Goal: Task Accomplishment & Management: Manage account settings

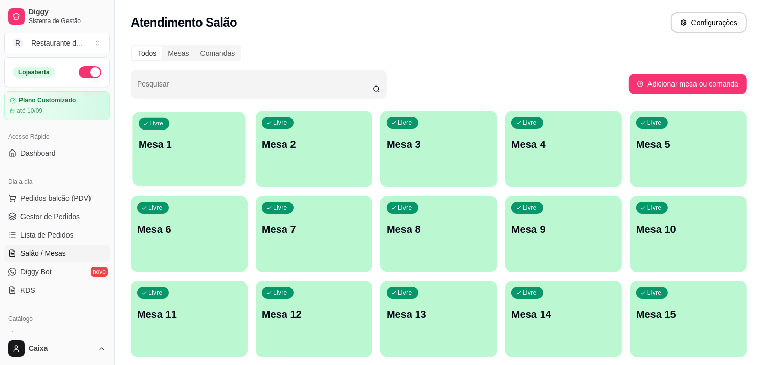
click at [200, 125] on div "Livre Mesa 1" at bounding box center [188, 143] width 113 height 62
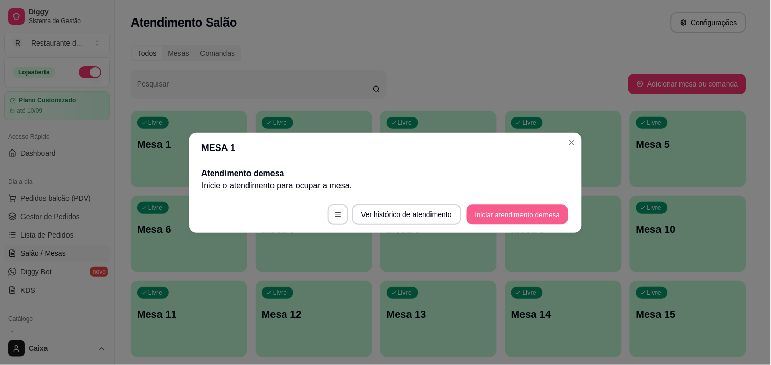
click at [519, 212] on button "Iniciar atendimento de mesa" at bounding box center [517, 214] width 101 height 20
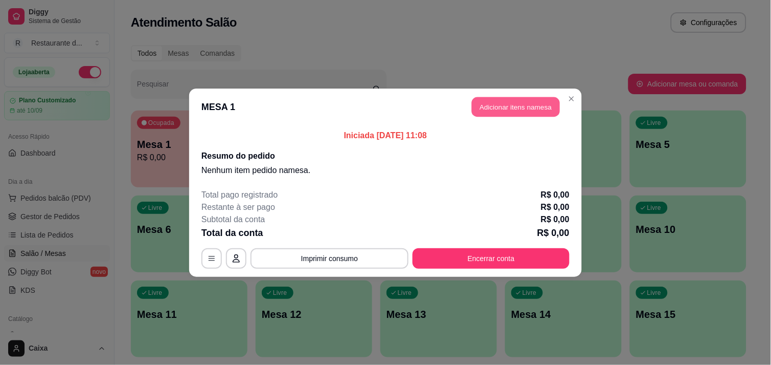
click at [509, 104] on button "Adicionar itens na mesa" at bounding box center [516, 107] width 88 height 20
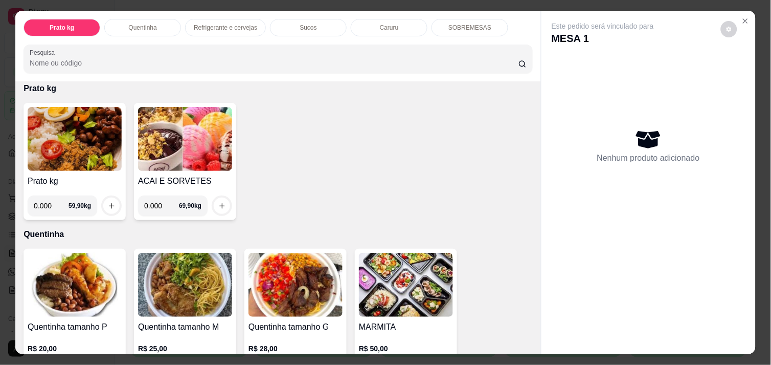
scroll to position [68, 0]
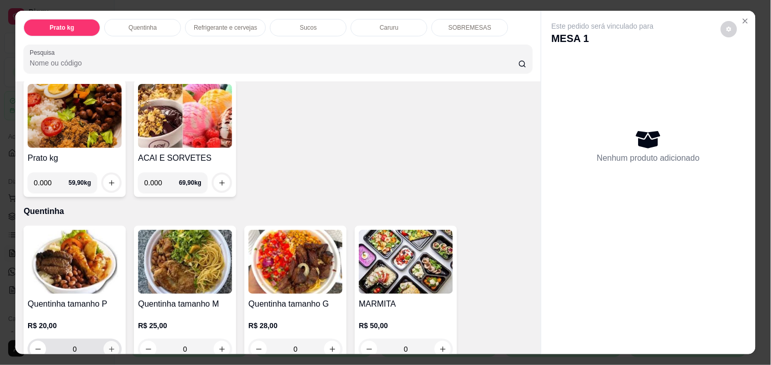
click at [108, 345] on icon "increase-product-quantity" at bounding box center [112, 349] width 8 height 8
type input "1"
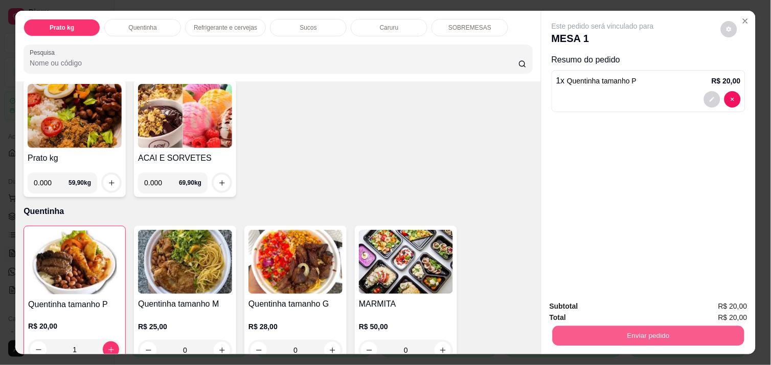
click at [648, 325] on button "Enviar pedido" at bounding box center [649, 335] width 192 height 20
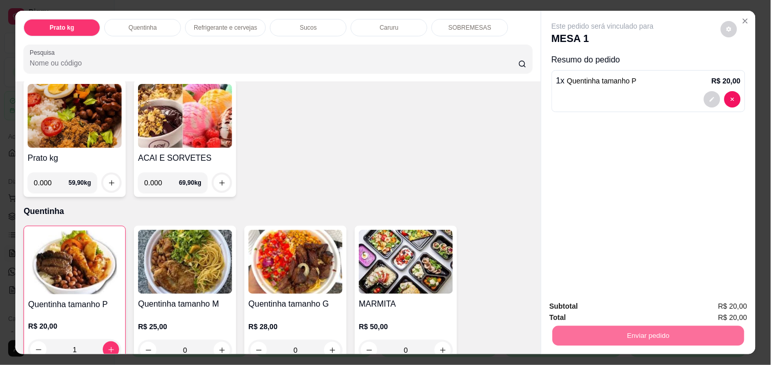
click at [627, 305] on button "Não registrar e enviar pedido" at bounding box center [614, 306] width 103 height 19
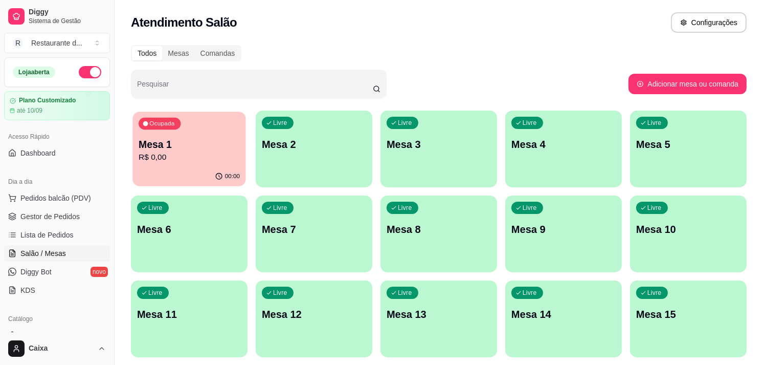
click at [227, 124] on div "Ocupada Mesa 1 R$ 0,00" at bounding box center [188, 139] width 113 height 55
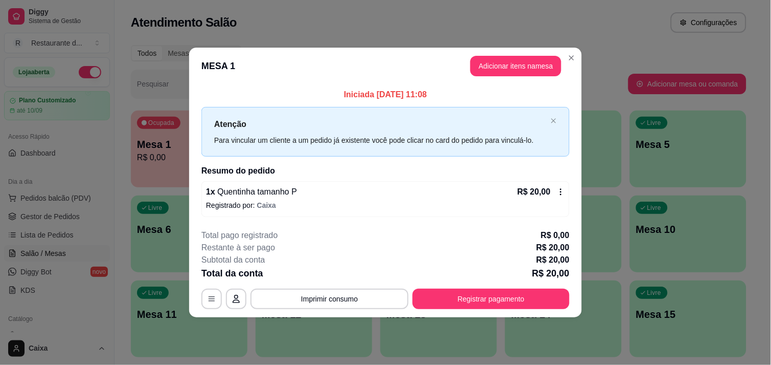
click at [560, 192] on icon at bounding box center [561, 192] width 8 height 8
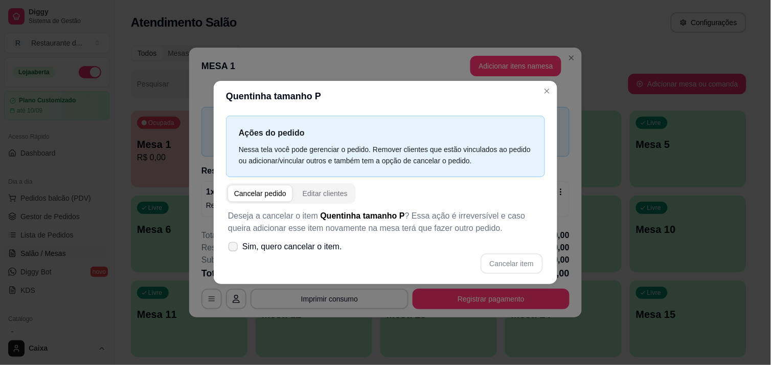
click at [234, 247] on icon at bounding box center [233, 247] width 8 height 6
click at [234, 248] on input "Sim, quero cancelar o item." at bounding box center [231, 251] width 7 height 7
checkbox input "true"
click at [509, 265] on button "Cancelar item" at bounding box center [511, 263] width 61 height 20
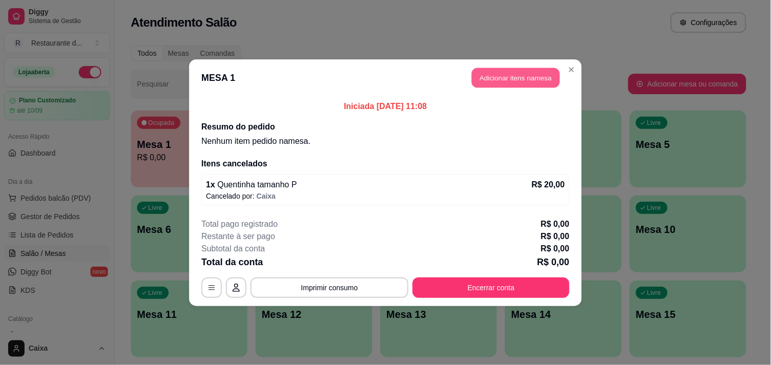
click at [522, 75] on button "Adicionar itens na mesa" at bounding box center [516, 78] width 88 height 20
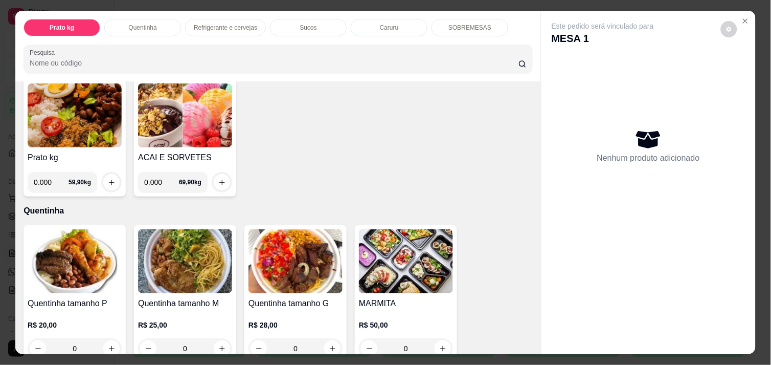
scroll to position [91, 0]
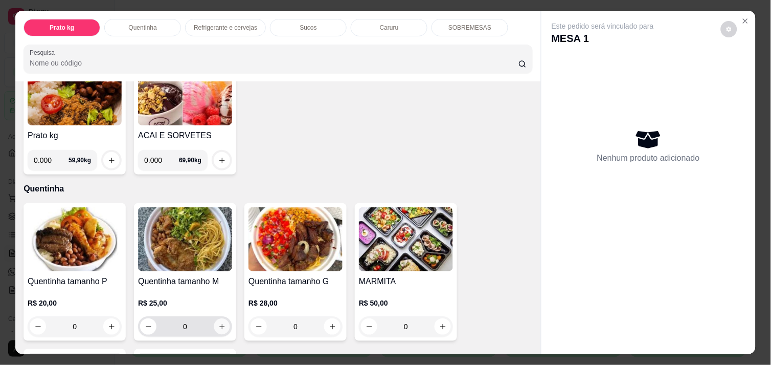
click at [224, 321] on button "increase-product-quantity" at bounding box center [222, 327] width 16 height 16
type input "1"
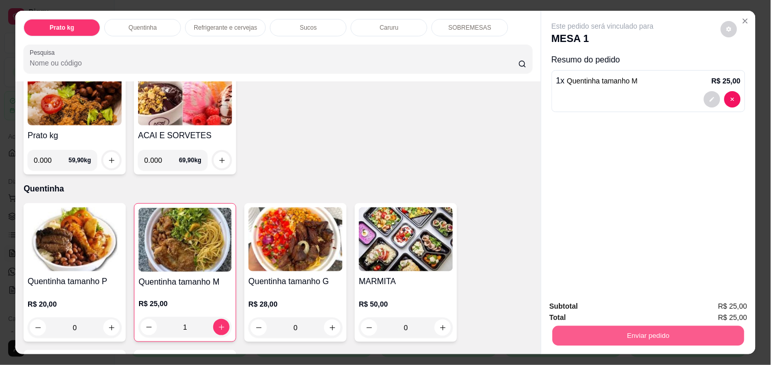
click at [661, 335] on button "Enviar pedido" at bounding box center [649, 335] width 192 height 20
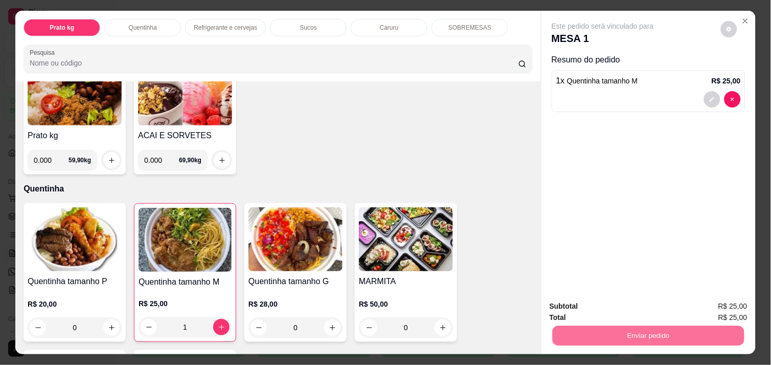
click at [631, 310] on button "Não registrar e enviar pedido" at bounding box center [614, 306] width 103 height 19
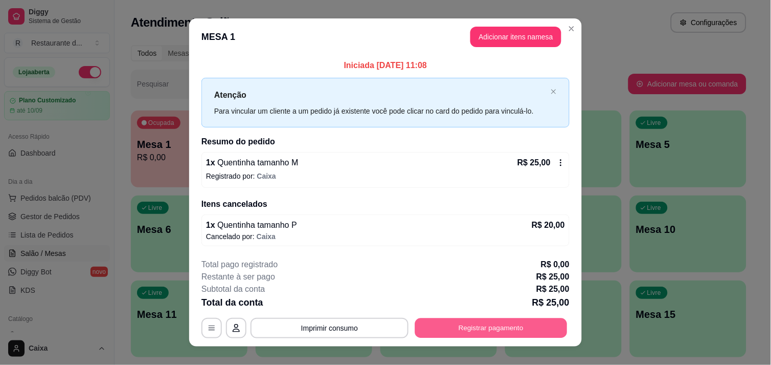
click at [494, 327] on button "Registrar pagamento" at bounding box center [491, 328] width 152 height 20
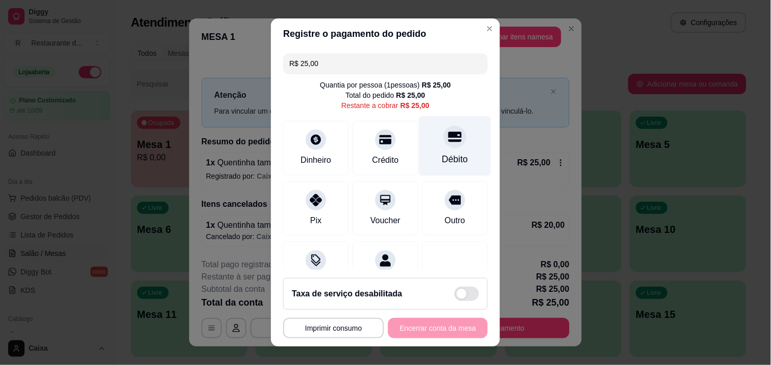
click at [446, 141] on div at bounding box center [455, 136] width 23 height 23
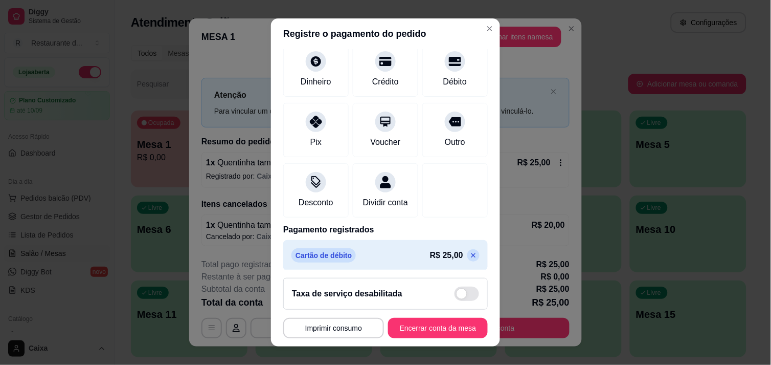
scroll to position [85, 0]
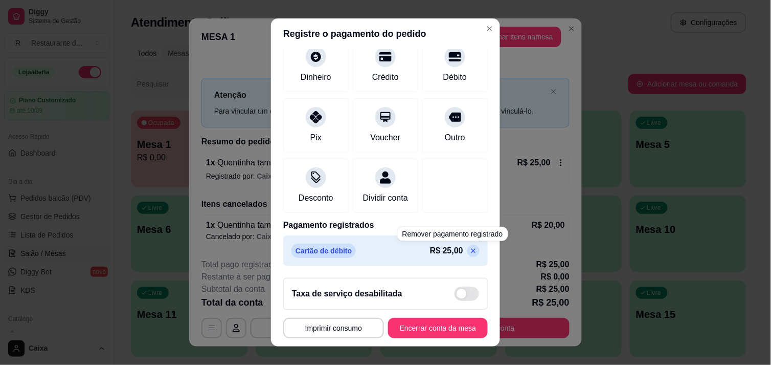
click at [470, 251] on icon at bounding box center [474, 251] width 8 height 8
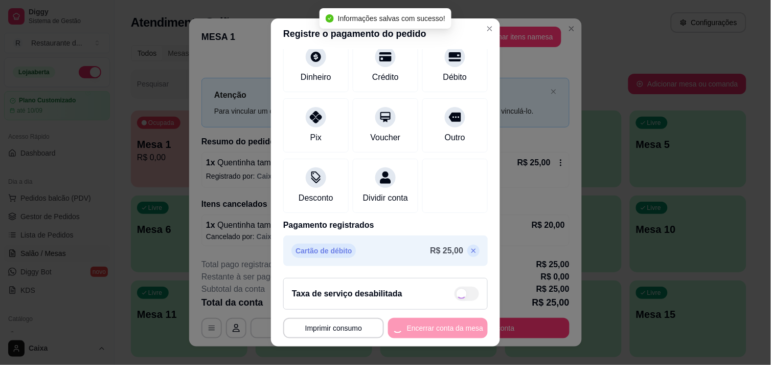
scroll to position [42, 0]
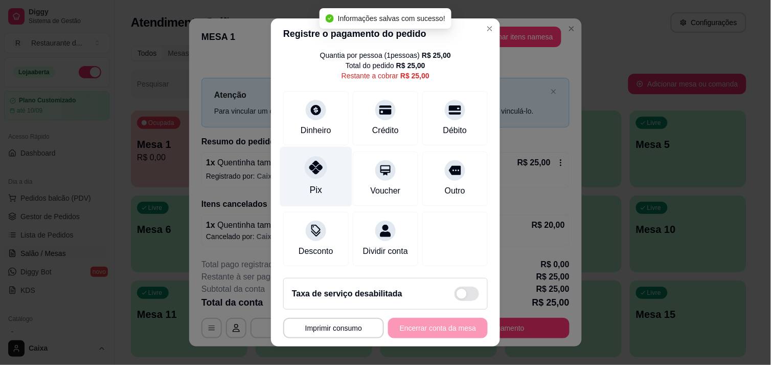
click at [310, 169] on div "Pix" at bounding box center [316, 176] width 72 height 60
type input "R$ 0,00"
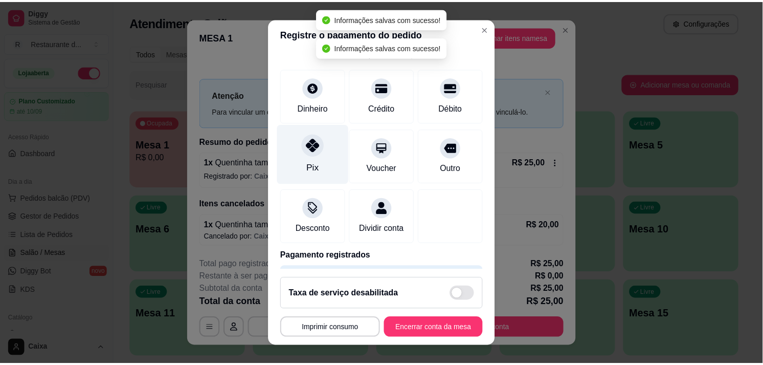
scroll to position [85, 0]
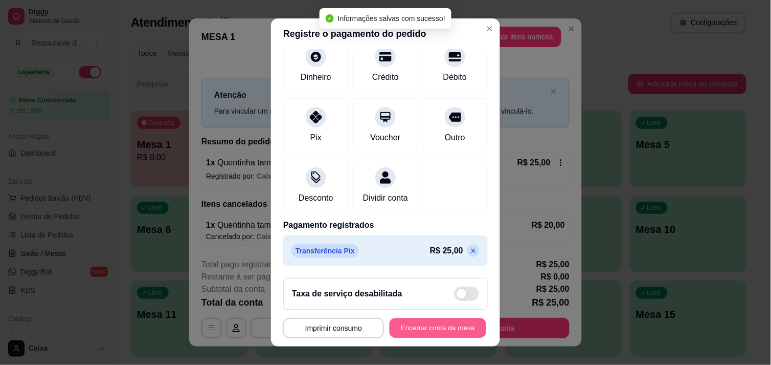
click at [414, 319] on button "Encerrar conta da mesa" at bounding box center [438, 328] width 97 height 20
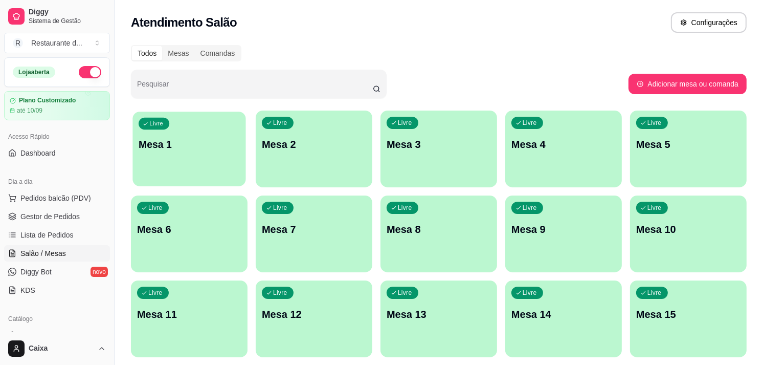
click at [176, 128] on div "Livre Mesa 1" at bounding box center [188, 143] width 113 height 62
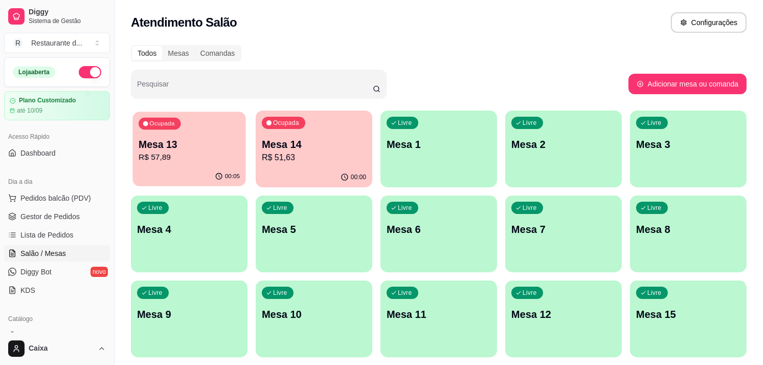
click at [205, 130] on div "Ocupada Mesa 13 R$ 57,89" at bounding box center [188, 139] width 113 height 55
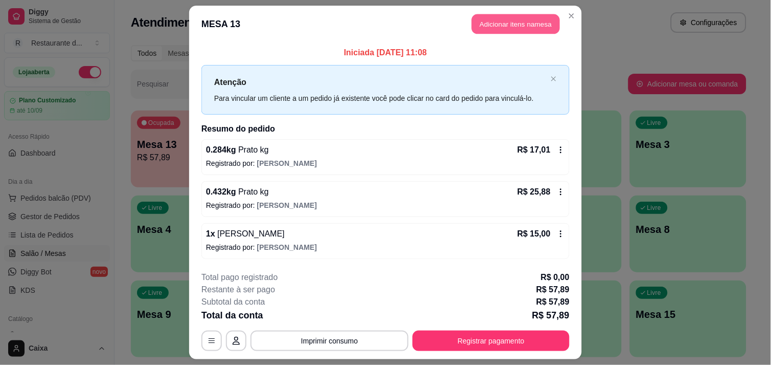
click at [516, 29] on button "Adicionar itens na mesa" at bounding box center [516, 24] width 88 height 20
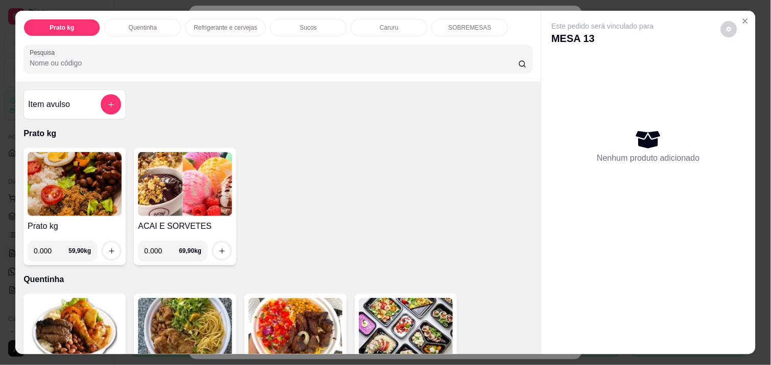
click at [160, 249] on input "0.000" at bounding box center [161, 250] width 35 height 20
type input "0.136"
click at [218, 247] on icon "increase-product-quantity" at bounding box center [222, 251] width 8 height 8
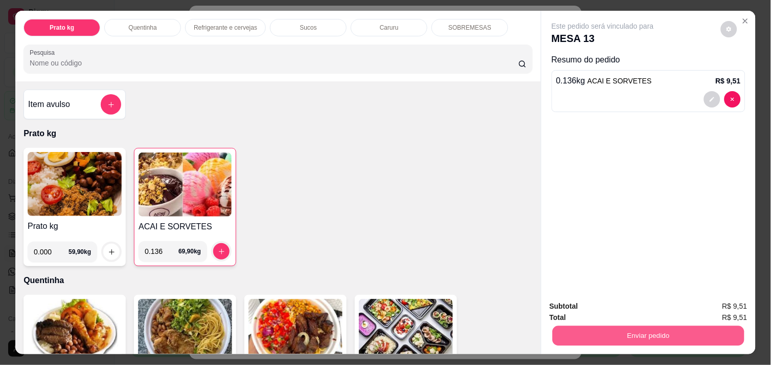
click at [604, 336] on button "Enviar pedido" at bounding box center [649, 335] width 192 height 20
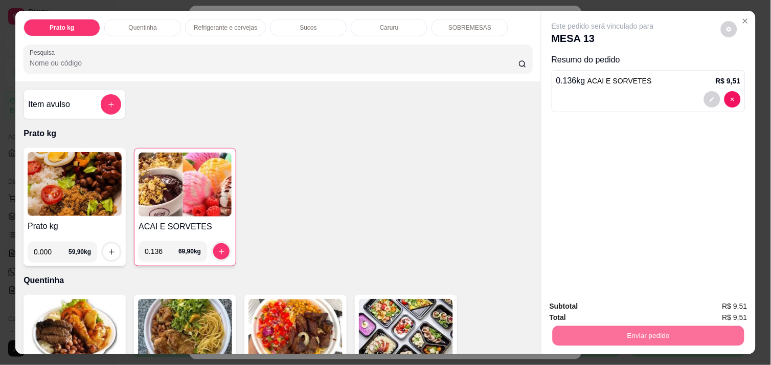
click at [597, 308] on button "Não registrar e enviar pedido" at bounding box center [614, 306] width 103 height 19
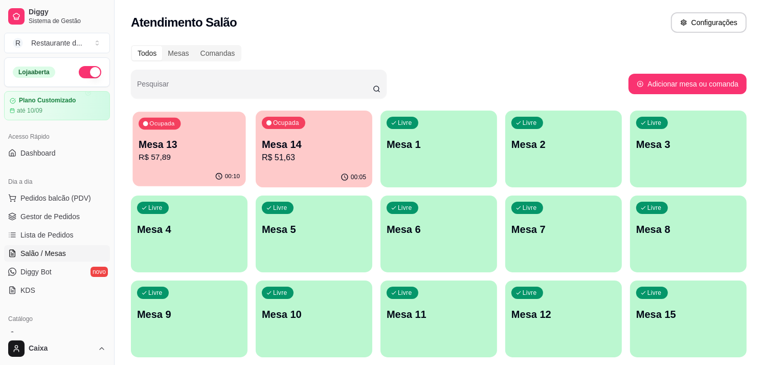
click at [181, 150] on div "Mesa 13 R$ 57,89" at bounding box center [189, 151] width 101 height 26
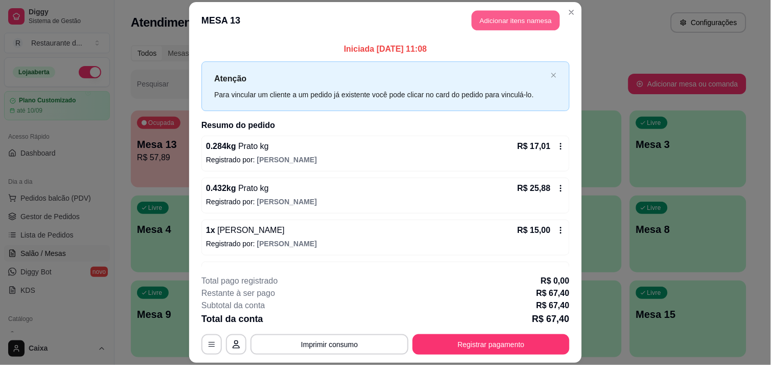
click at [512, 23] on button "Adicionar itens na mesa" at bounding box center [516, 20] width 88 height 20
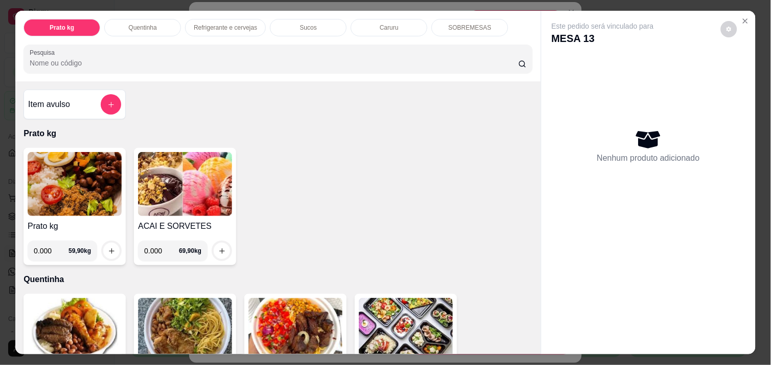
click at [161, 244] on input "0.000" at bounding box center [161, 250] width 35 height 20
type input "0.120"
click at [218, 247] on icon "increase-product-quantity" at bounding box center [222, 251] width 8 height 8
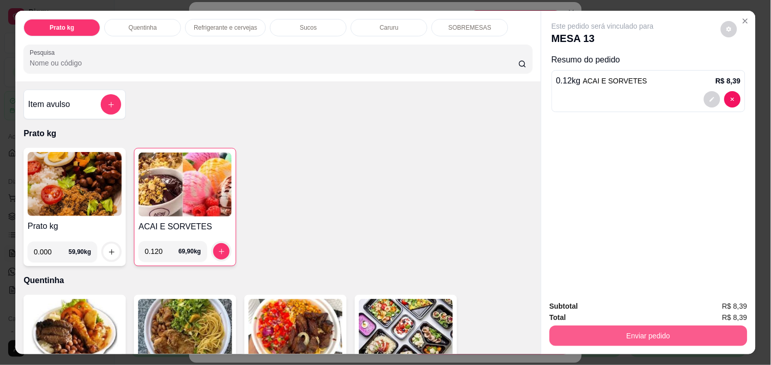
click at [607, 325] on button "Enviar pedido" at bounding box center [649, 335] width 198 height 20
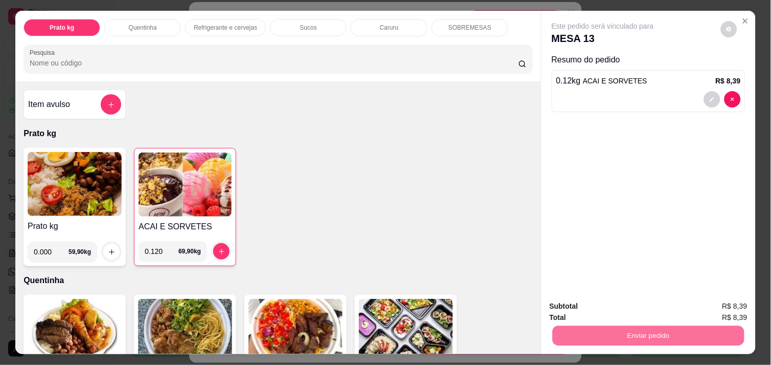
click at [602, 303] on button "Não registrar e enviar pedido" at bounding box center [614, 306] width 103 height 19
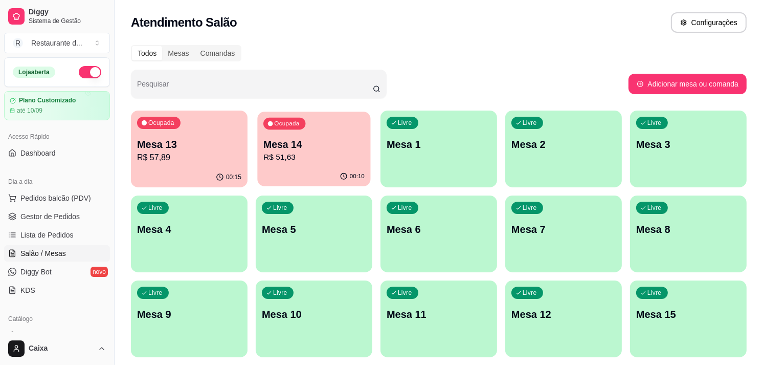
click at [330, 165] on div "Ocupada Mesa 14 R$ 51,63" at bounding box center [313, 139] width 113 height 55
click at [535, 136] on div "Livre Mesa 2" at bounding box center [563, 143] width 113 height 62
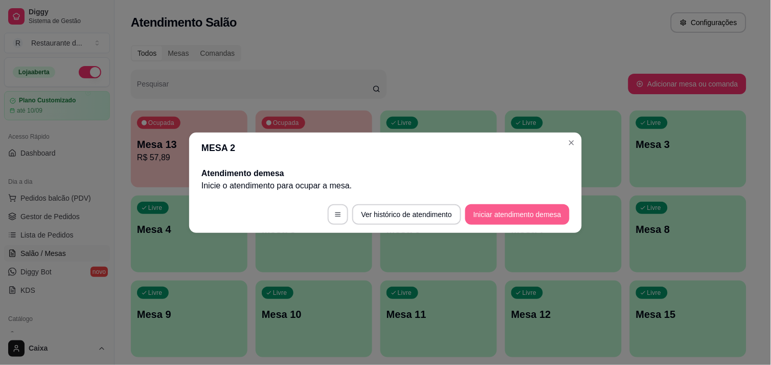
click at [527, 216] on button "Iniciar atendimento de mesa" at bounding box center [518, 214] width 104 height 20
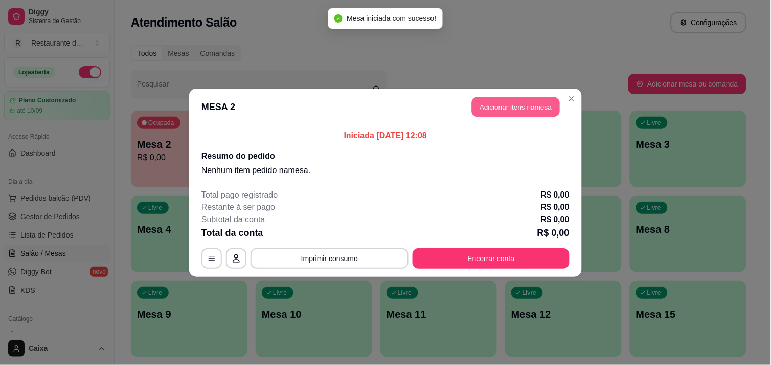
click at [516, 109] on button "Adicionar itens na mesa" at bounding box center [516, 107] width 88 height 20
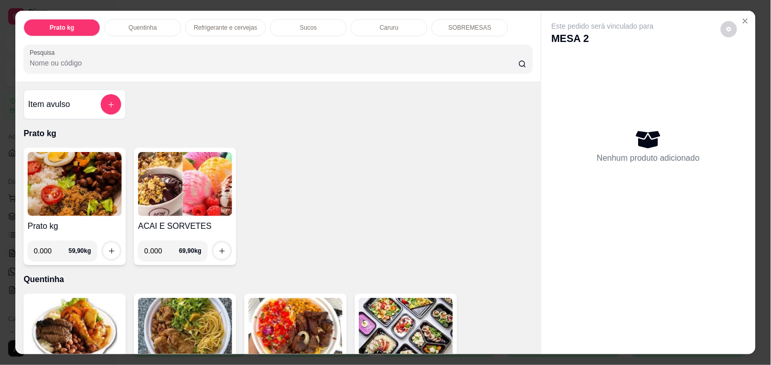
click at [50, 247] on input "0.000" at bounding box center [51, 250] width 35 height 20
type input "0.398"
click at [108, 247] on icon "increase-product-quantity" at bounding box center [112, 251] width 8 height 8
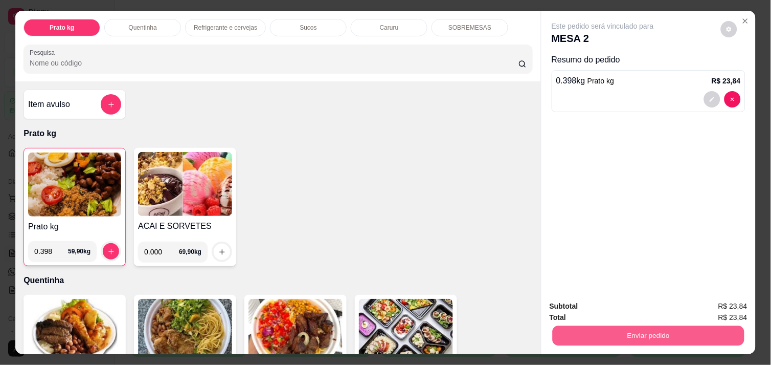
click at [642, 334] on button "Enviar pedido" at bounding box center [649, 335] width 192 height 20
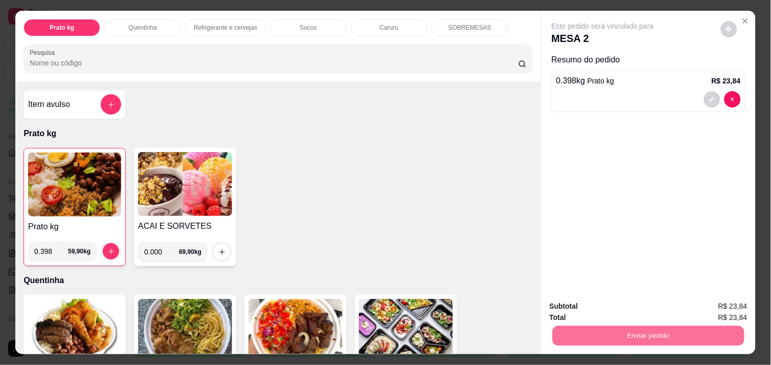
click at [633, 311] on button "Não registrar e enviar pedido" at bounding box center [614, 306] width 103 height 19
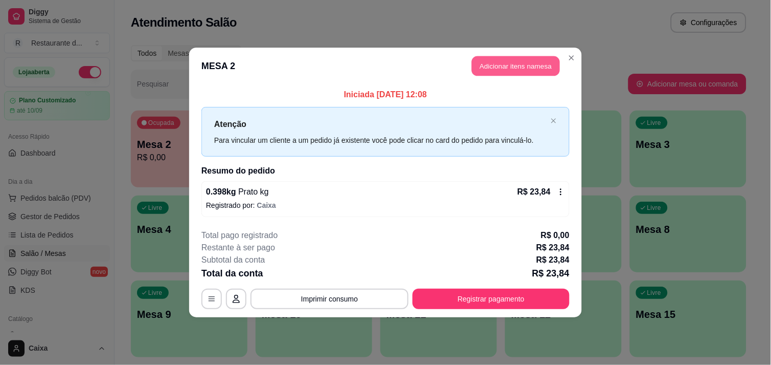
click at [515, 65] on button "Adicionar itens na mesa" at bounding box center [516, 66] width 88 height 20
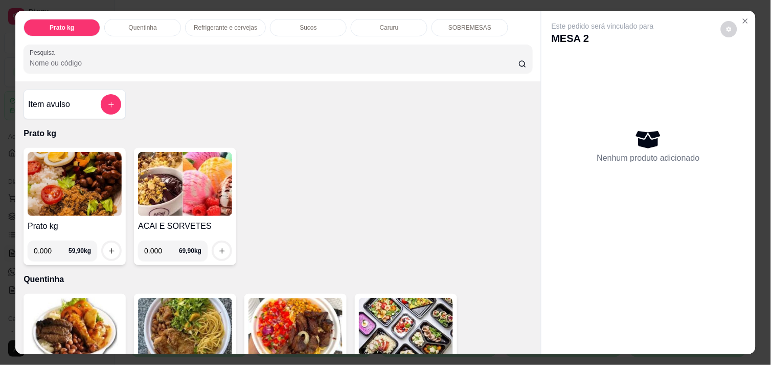
click at [53, 244] on input "0.000" at bounding box center [51, 250] width 35 height 20
type input "0.460"
click at [108, 248] on icon "increase-product-quantity" at bounding box center [112, 251] width 8 height 8
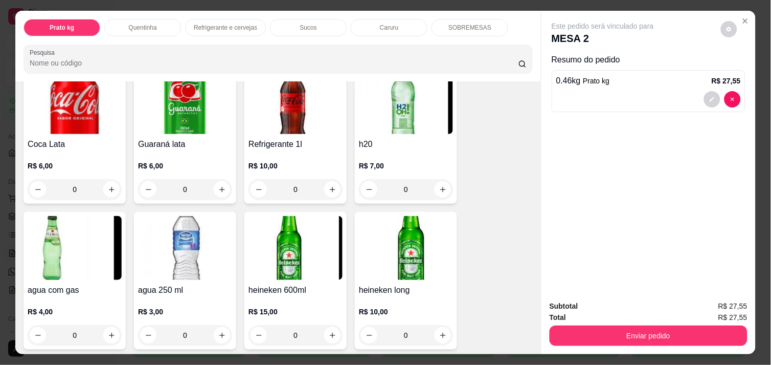
scroll to position [545, 0]
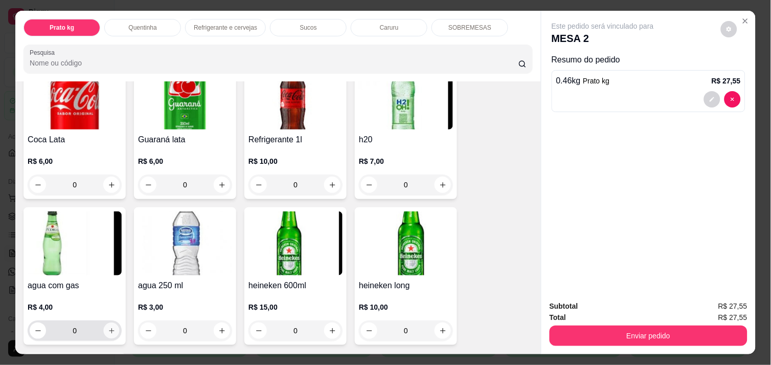
click at [108, 327] on icon "increase-product-quantity" at bounding box center [112, 331] width 8 height 8
type input "1"
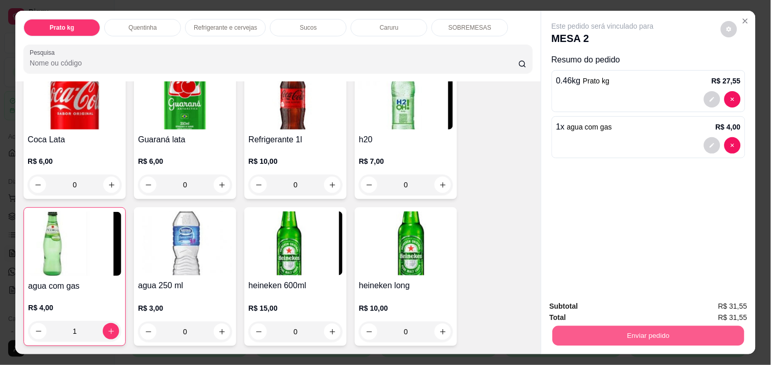
click at [640, 327] on button "Enviar pedido" at bounding box center [649, 335] width 192 height 20
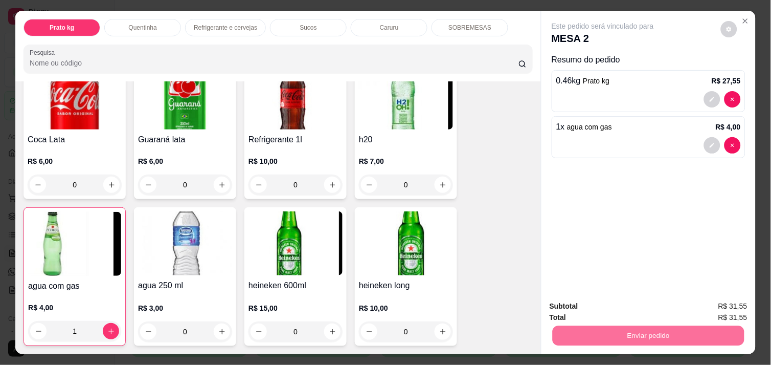
click at [631, 305] on button "Não registrar e enviar pedido" at bounding box center [614, 306] width 103 height 19
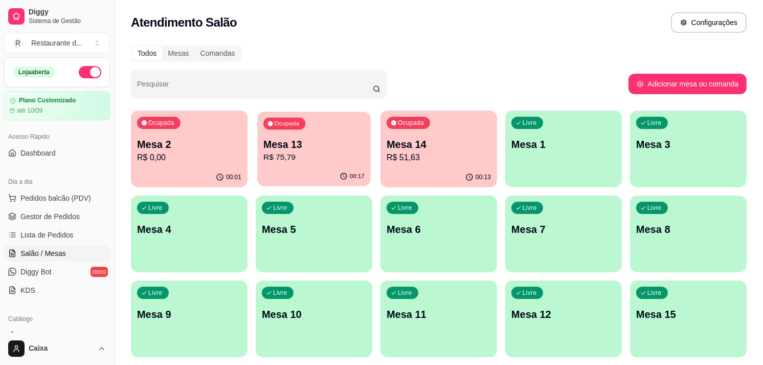
click at [309, 126] on div "Ocupada Mesa 13 R$ 75,79" at bounding box center [313, 139] width 113 height 55
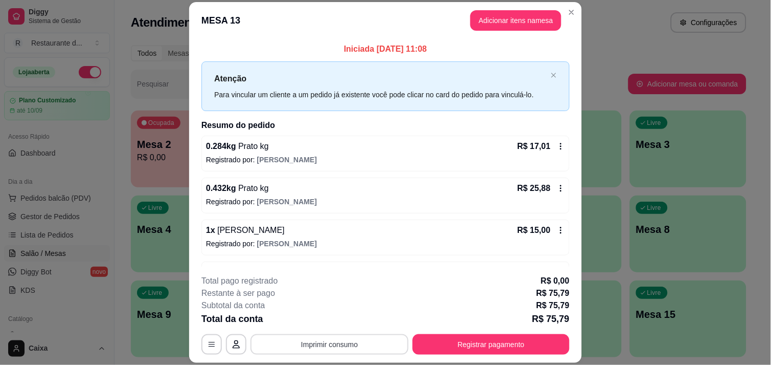
click at [300, 342] on button "Imprimir consumo" at bounding box center [330, 344] width 158 height 20
click at [320, 317] on button "IMPRESSORA" at bounding box center [329, 321] width 73 height 16
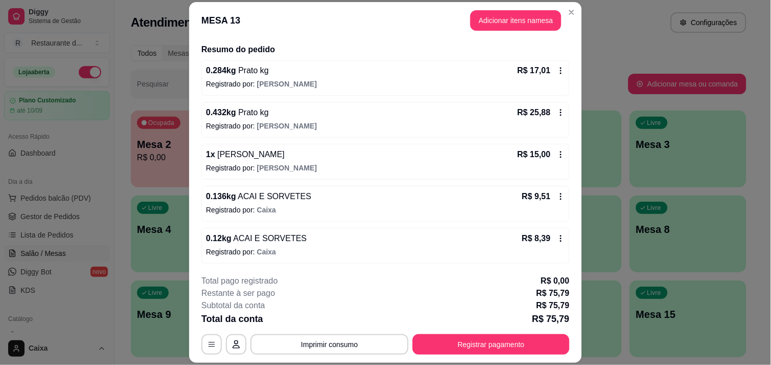
scroll to position [77, 0]
click at [544, 231] on div "0.12 kg ACAI E SORVETES R$ 8,39 Registrado por: Caixa" at bounding box center [386, 245] width 368 height 36
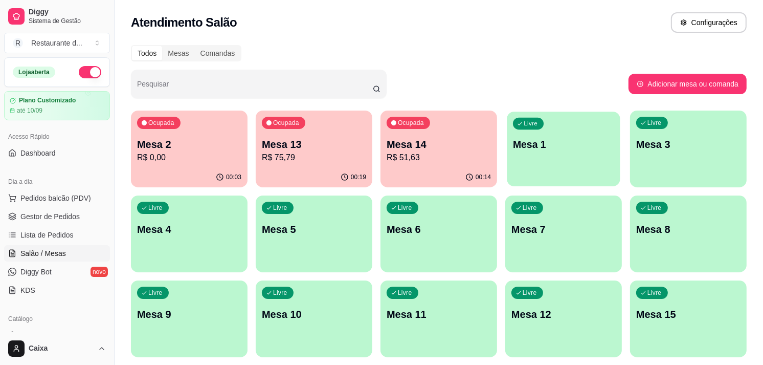
click at [561, 169] on div "Livre Mesa 1" at bounding box center [563, 143] width 113 height 62
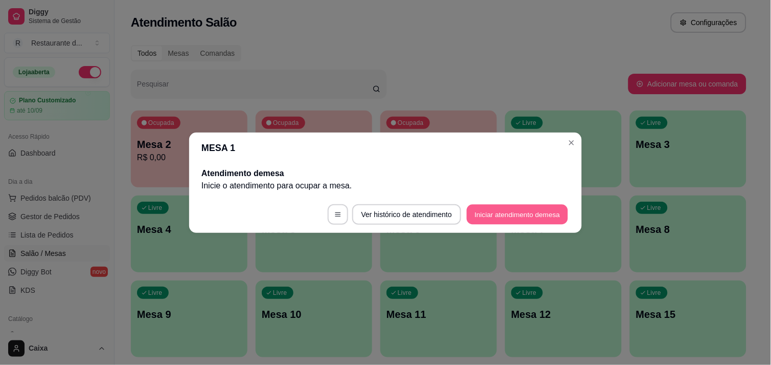
click at [495, 212] on button "Iniciar atendimento de mesa" at bounding box center [517, 214] width 101 height 20
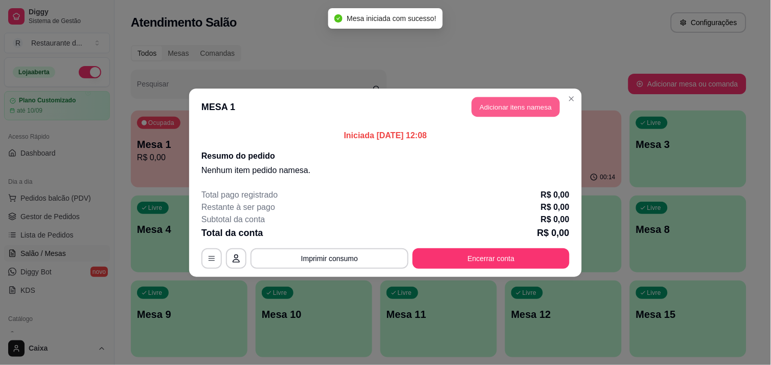
click at [520, 106] on button "Adicionar itens na mesa" at bounding box center [516, 107] width 88 height 20
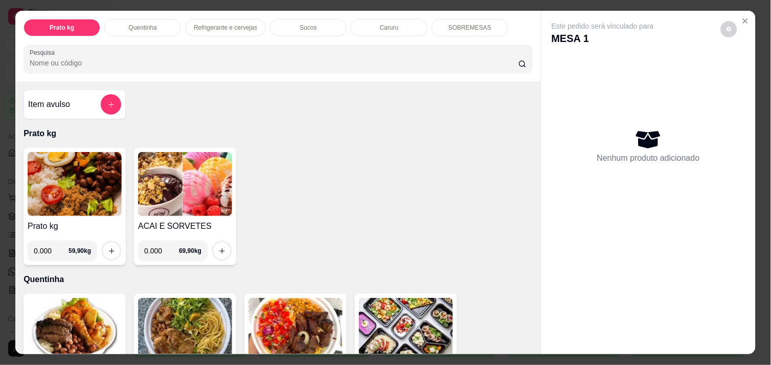
click at [53, 252] on input "0.000" at bounding box center [51, 250] width 35 height 20
click at [48, 246] on input "0.000" at bounding box center [51, 250] width 35 height 20
type input "0.716"
click at [111, 247] on button "increase-product-quantity" at bounding box center [112, 251] width 16 height 16
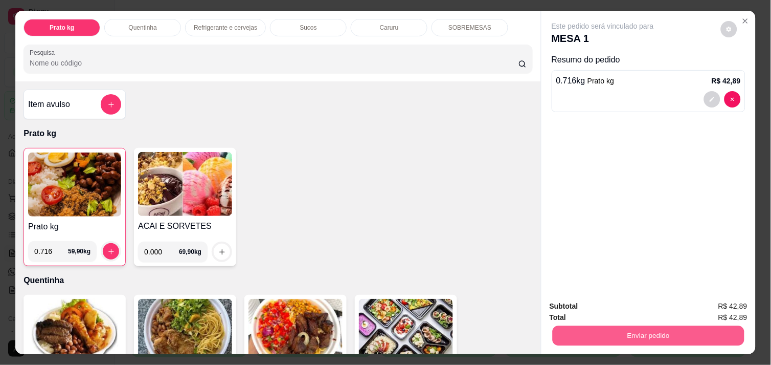
click at [603, 328] on button "Enviar pedido" at bounding box center [649, 335] width 192 height 20
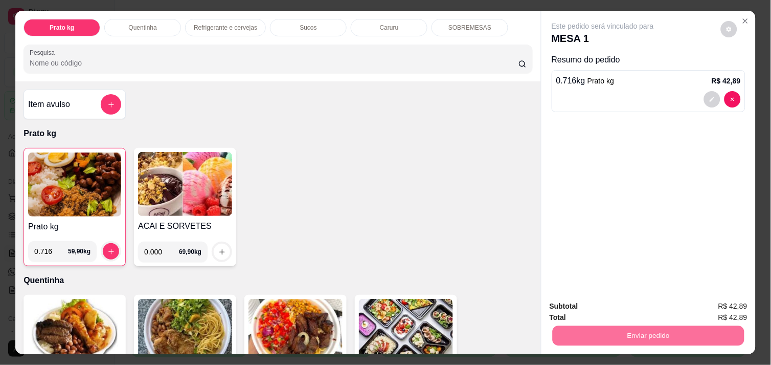
click at [611, 308] on button "Não registrar e enviar pedido" at bounding box center [614, 306] width 103 height 19
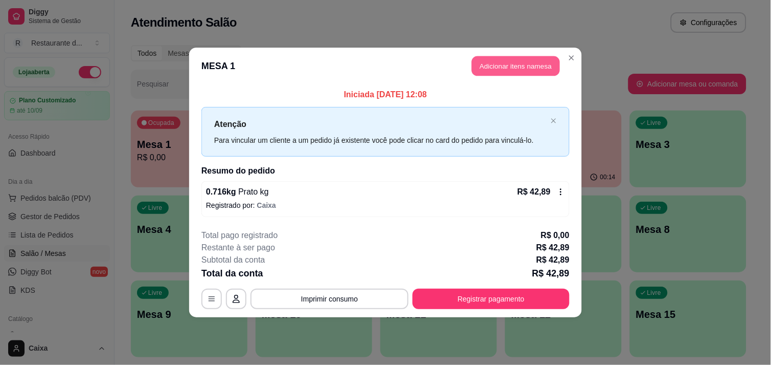
click at [524, 61] on button "Adicionar itens na mesa" at bounding box center [516, 66] width 88 height 20
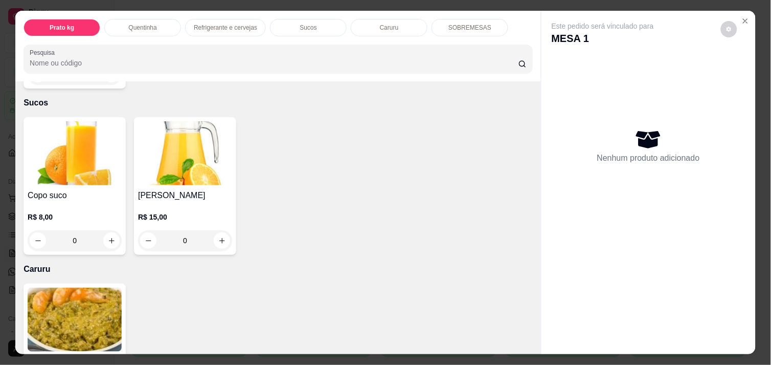
scroll to position [955, 0]
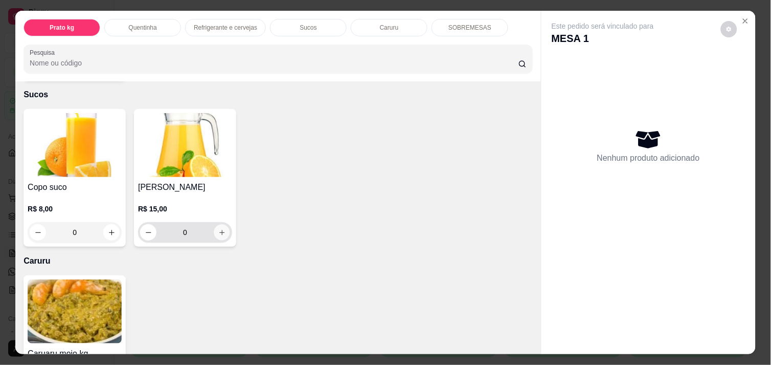
click at [221, 229] on icon "increase-product-quantity" at bounding box center [222, 233] width 8 height 8
type input "1"
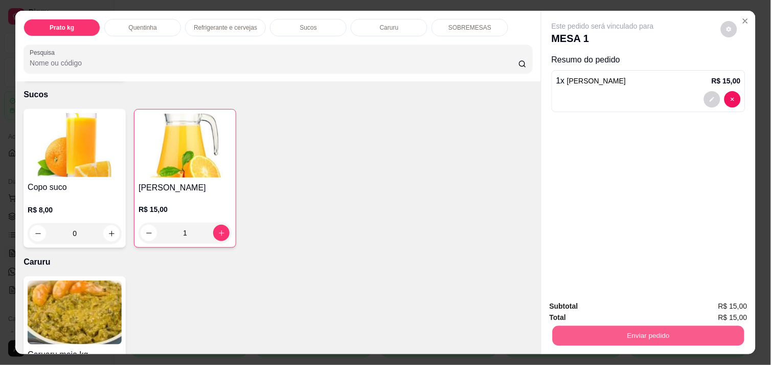
click at [594, 330] on button "Enviar pedido" at bounding box center [649, 335] width 192 height 20
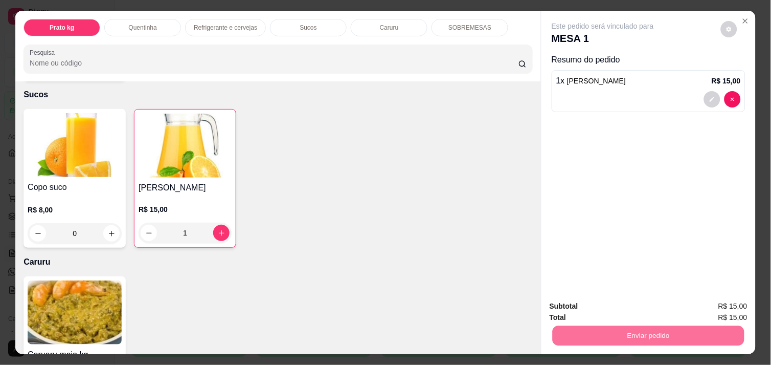
click at [607, 298] on button "Não registrar e enviar pedido" at bounding box center [614, 306] width 103 height 19
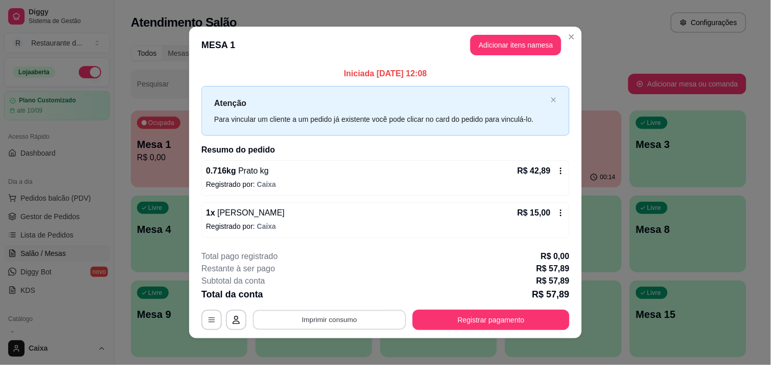
click at [321, 317] on button "Imprimir consumo" at bounding box center [329, 320] width 153 height 20
click at [326, 294] on button "IMPRESSORA" at bounding box center [329, 297] width 73 height 16
click at [557, 211] on icon at bounding box center [561, 213] width 8 height 8
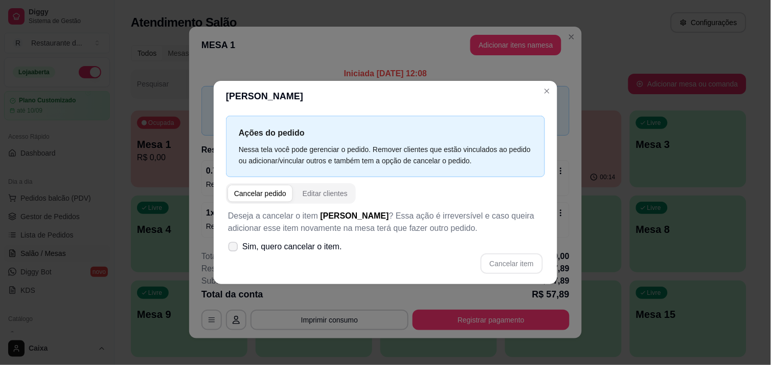
click at [231, 251] on span at bounding box center [234, 246] width 10 height 10
click at [231, 251] on input "Sim, quero cancelar o item." at bounding box center [231, 251] width 7 height 7
checkbox input "true"
click at [513, 260] on button "Cancelar item" at bounding box center [511, 263] width 61 height 20
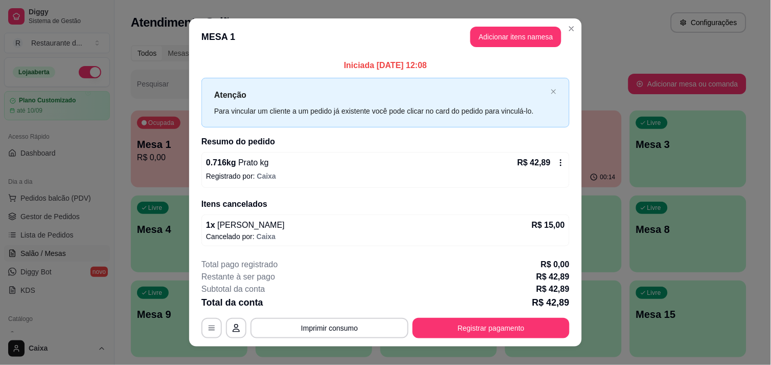
click at [561, 161] on icon at bounding box center [562, 163] width 2 height 7
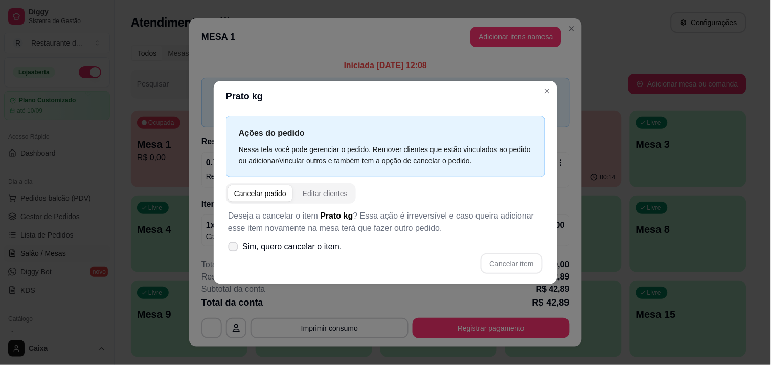
click at [236, 246] on icon at bounding box center [233, 247] width 8 height 6
click at [234, 248] on input "Sim, quero cancelar o item." at bounding box center [231, 251] width 7 height 7
checkbox input "true"
click at [504, 264] on button "Cancelar item" at bounding box center [511, 263] width 61 height 20
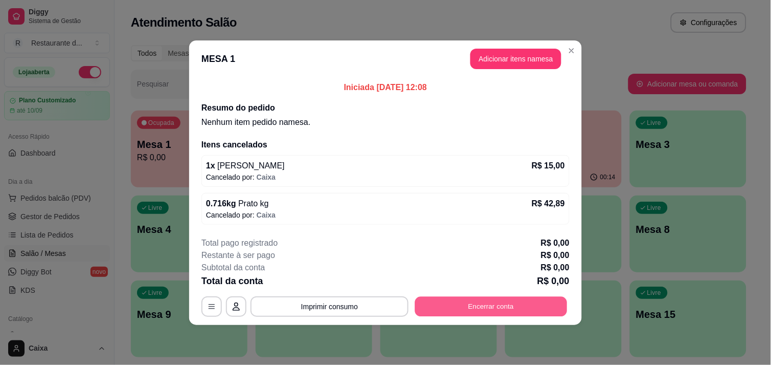
click at [513, 308] on button "Encerrar conta" at bounding box center [491, 306] width 152 height 20
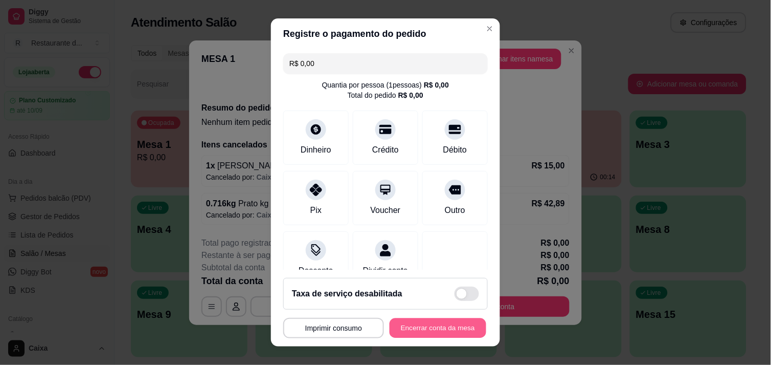
click at [449, 328] on button "Encerrar conta da mesa" at bounding box center [438, 328] width 97 height 20
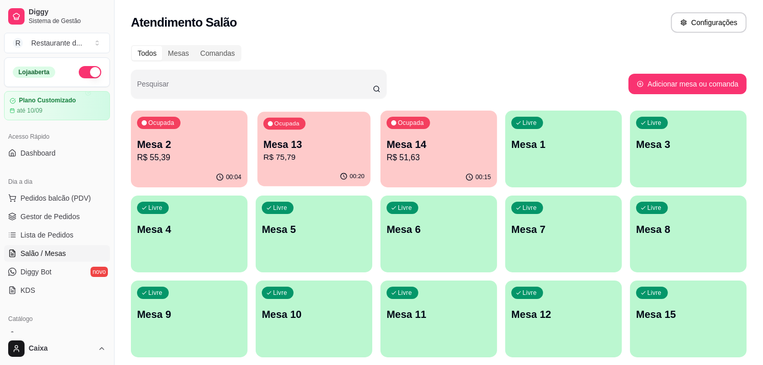
click at [290, 151] on p "R$ 75,79" at bounding box center [313, 157] width 101 height 12
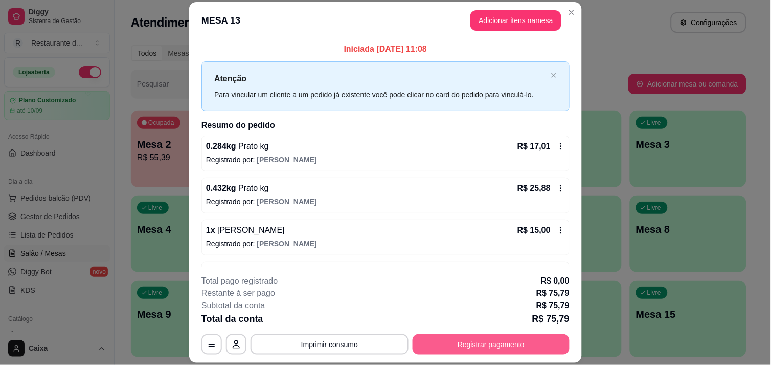
click at [484, 348] on button "Registrar pagamento" at bounding box center [491, 344] width 157 height 20
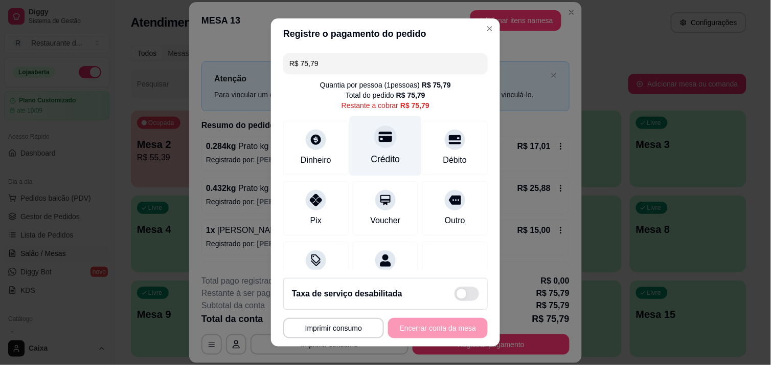
click at [363, 150] on div "Crédito" at bounding box center [386, 146] width 72 height 60
type input "R$ 0,00"
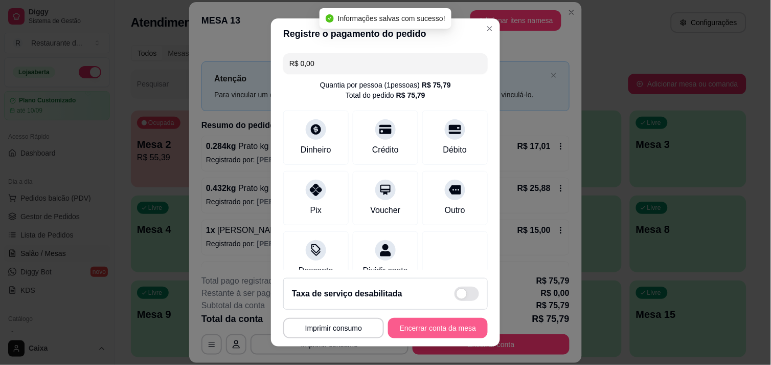
click at [455, 333] on button "Encerrar conta da mesa" at bounding box center [438, 328] width 100 height 20
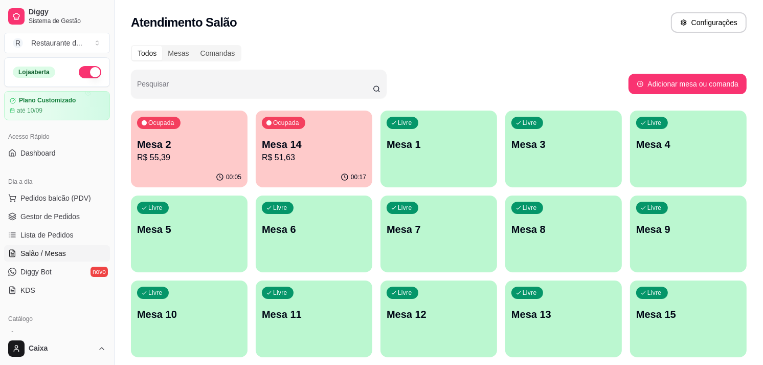
click at [546, 149] on p "Mesa 3" at bounding box center [563, 145] width 101 height 14
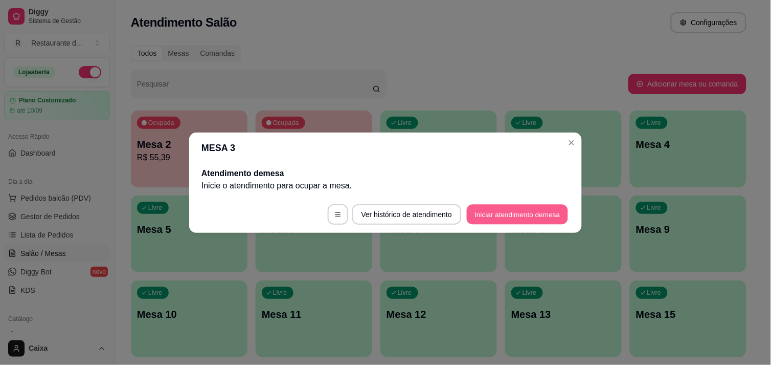
click at [503, 215] on button "Iniciar atendimento de mesa" at bounding box center [517, 214] width 101 height 20
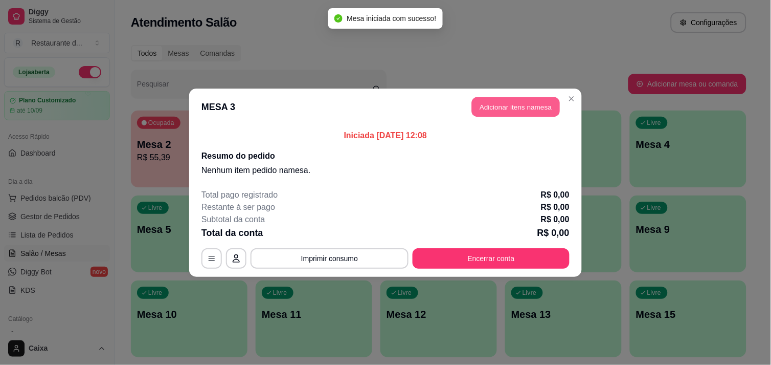
click at [515, 107] on button "Adicionar itens na mesa" at bounding box center [516, 107] width 88 height 20
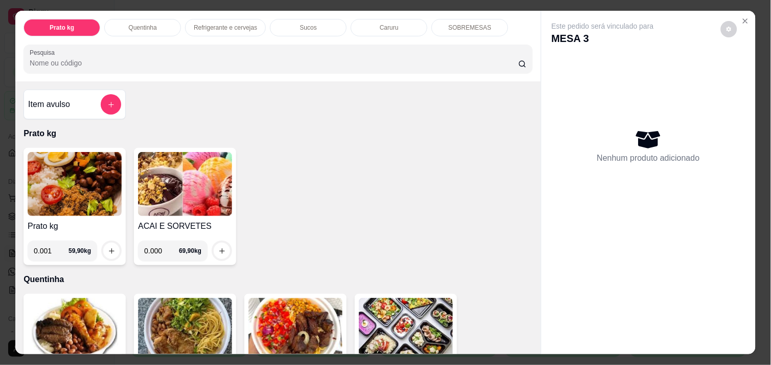
click at [54, 247] on input "0.001" at bounding box center [51, 250] width 35 height 20
type input "0.250"
click at [108, 247] on icon "increase-product-quantity" at bounding box center [112, 251] width 8 height 8
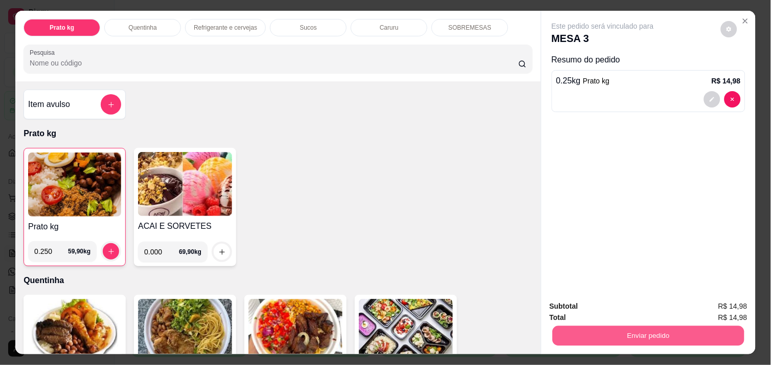
click at [669, 336] on button "Enviar pedido" at bounding box center [649, 335] width 192 height 20
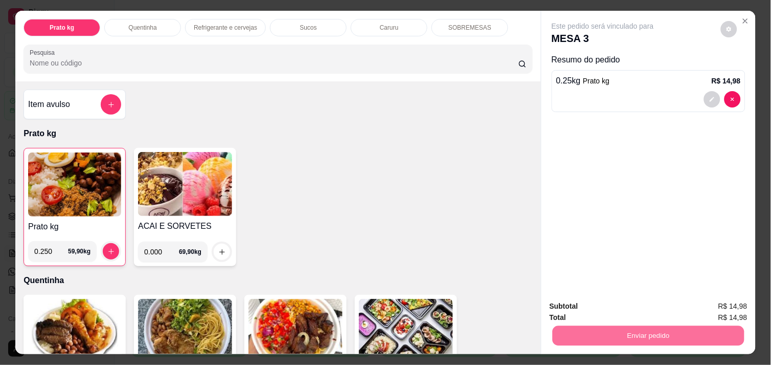
click at [619, 307] on button "Não registrar e enviar pedido" at bounding box center [614, 306] width 103 height 19
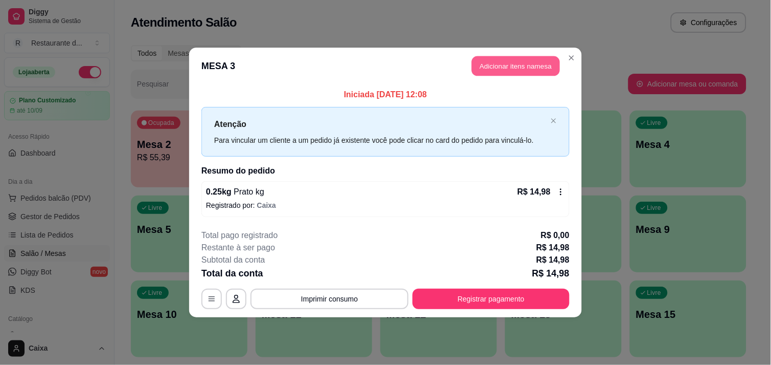
click at [517, 62] on button "Adicionar itens na mesa" at bounding box center [516, 66] width 88 height 20
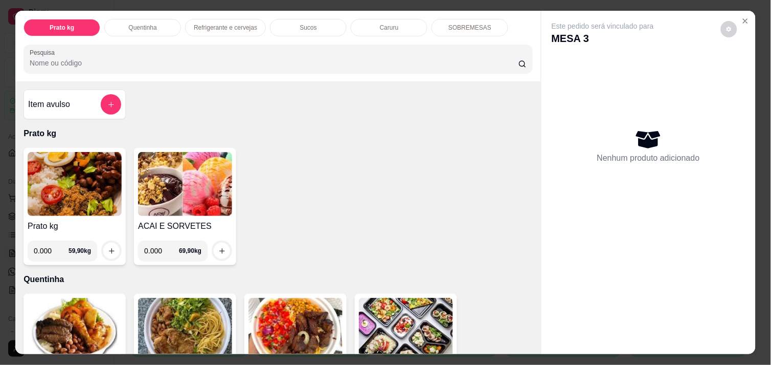
click at [49, 247] on input "0.000" at bounding box center [51, 250] width 35 height 20
type input "0.400"
click at [106, 251] on button "increase-product-quantity" at bounding box center [112, 251] width 16 height 16
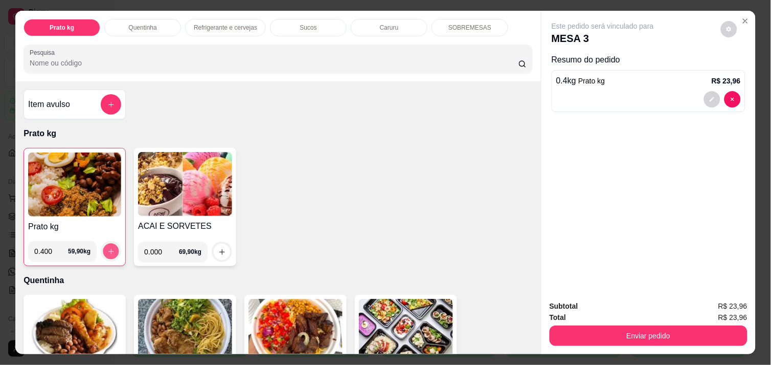
click at [107, 251] on icon "increase-product-quantity" at bounding box center [111, 252] width 8 height 8
click at [107, 248] on icon "increase-product-quantity" at bounding box center [111, 252] width 8 height 8
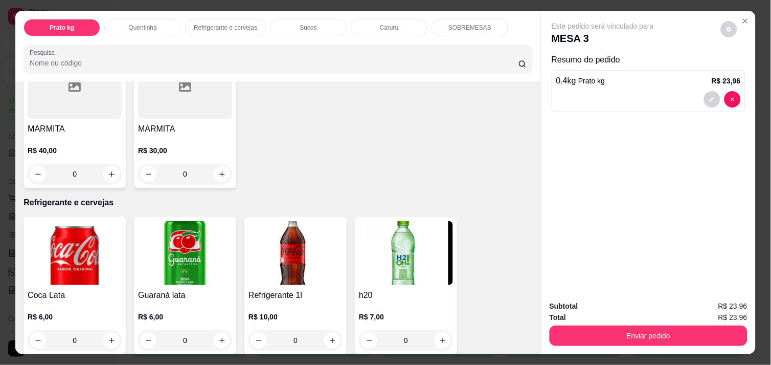
scroll to position [409, 0]
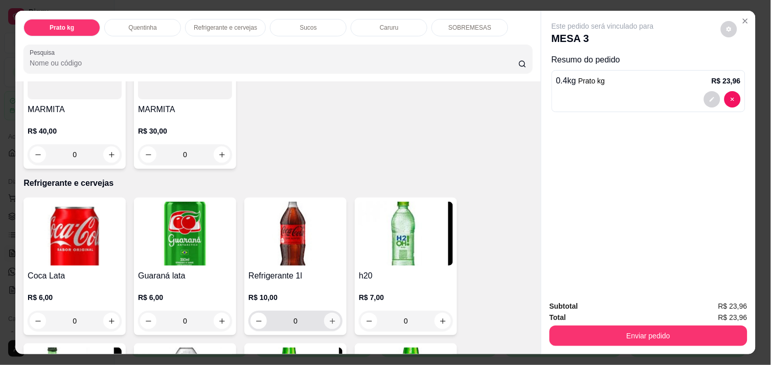
click at [329, 318] on icon "increase-product-quantity" at bounding box center [333, 321] width 8 height 8
type input "1"
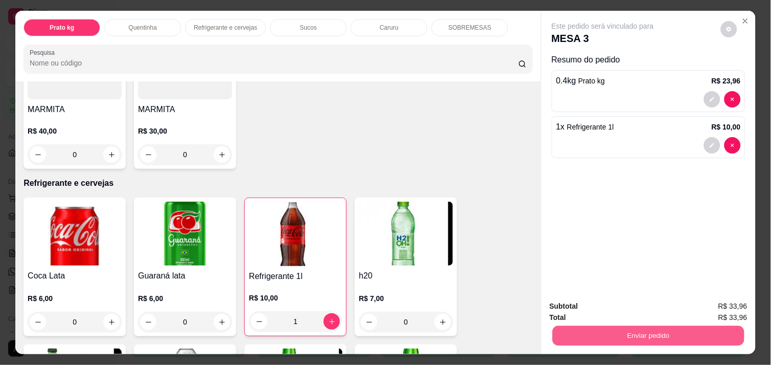
click at [669, 326] on button "Enviar pedido" at bounding box center [649, 335] width 192 height 20
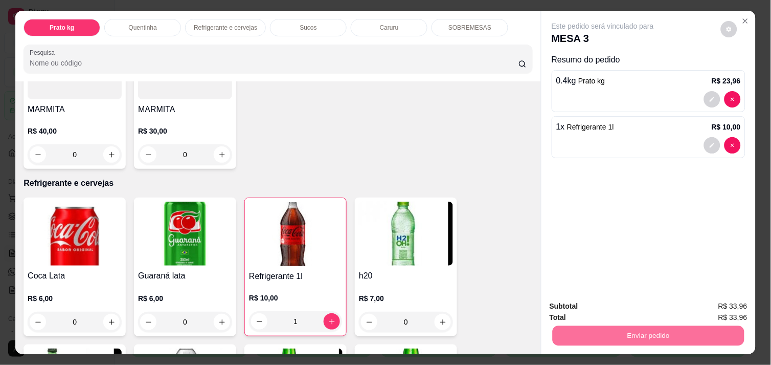
click at [623, 311] on button "Não registrar e enviar pedido" at bounding box center [614, 306] width 103 height 19
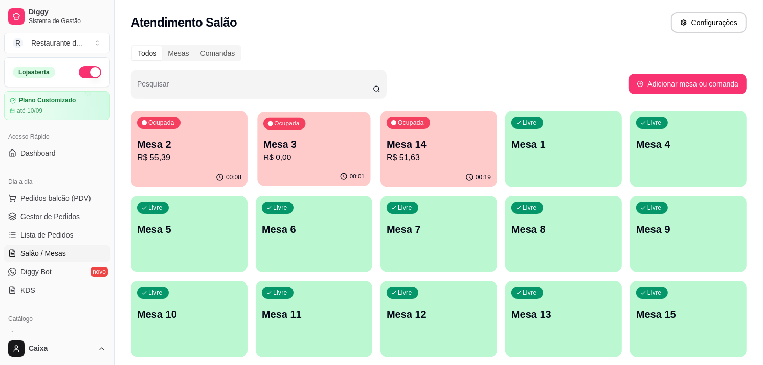
click at [348, 119] on div "Ocupada Mesa 3 R$ 0,00" at bounding box center [313, 139] width 113 height 55
click at [569, 153] on div "Livre Mesa 1" at bounding box center [563, 143] width 113 height 62
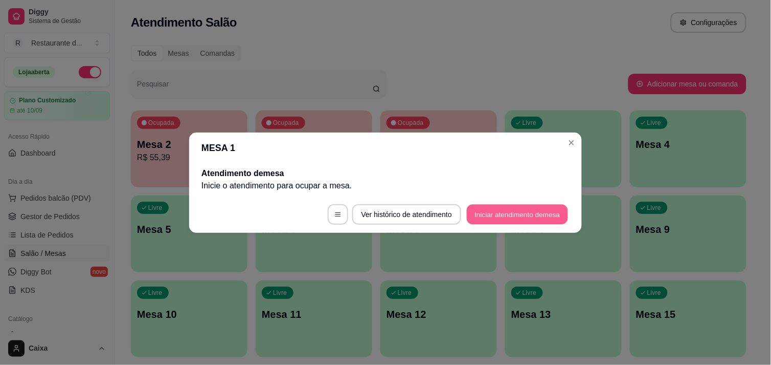
click at [489, 215] on button "Iniciar atendimento de mesa" at bounding box center [517, 214] width 101 height 20
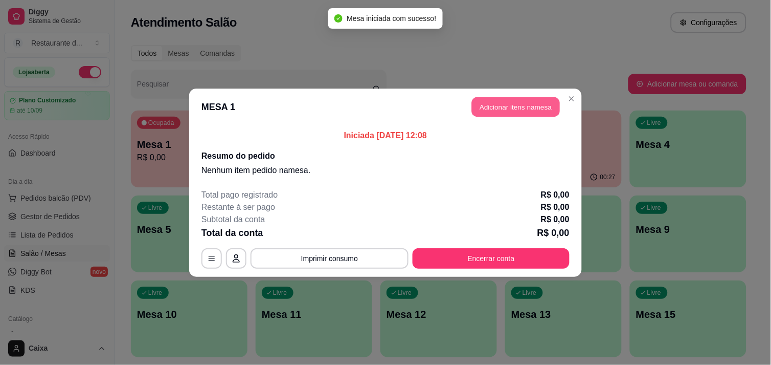
click at [519, 104] on button "Adicionar itens na mesa" at bounding box center [516, 107] width 88 height 20
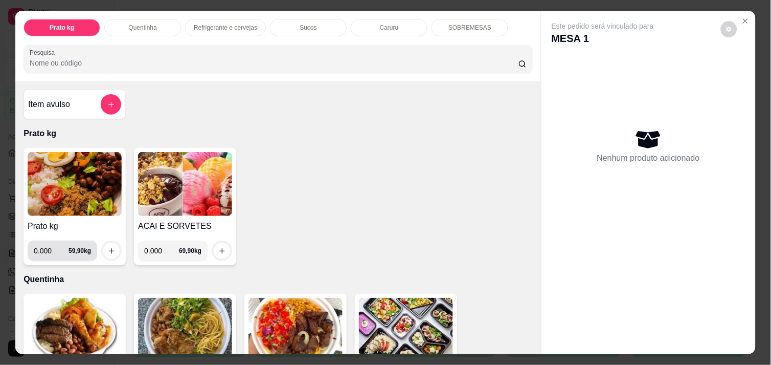
click at [52, 242] on input "0.000" at bounding box center [51, 250] width 35 height 20
type input "0.260"
click at [108, 247] on icon "increase-product-quantity" at bounding box center [112, 251] width 8 height 8
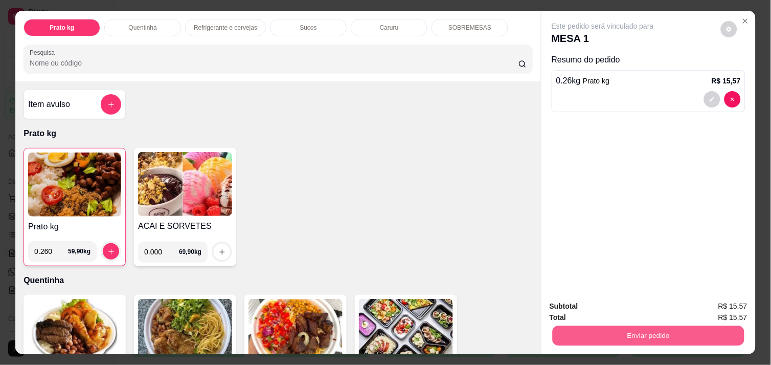
click at [622, 330] on button "Enviar pedido" at bounding box center [649, 335] width 192 height 20
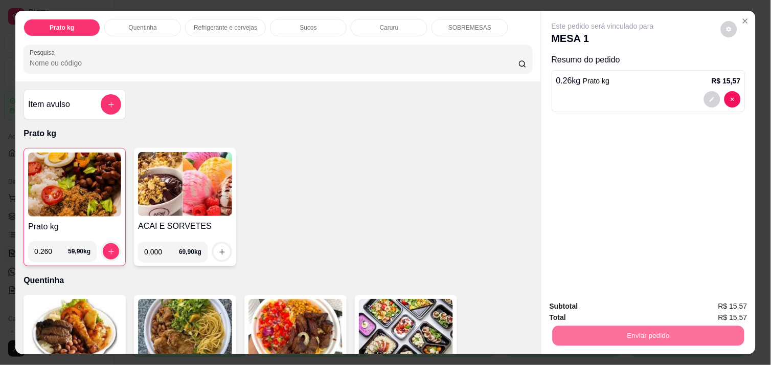
click at [607, 306] on button "Não registrar e enviar pedido" at bounding box center [614, 306] width 103 height 19
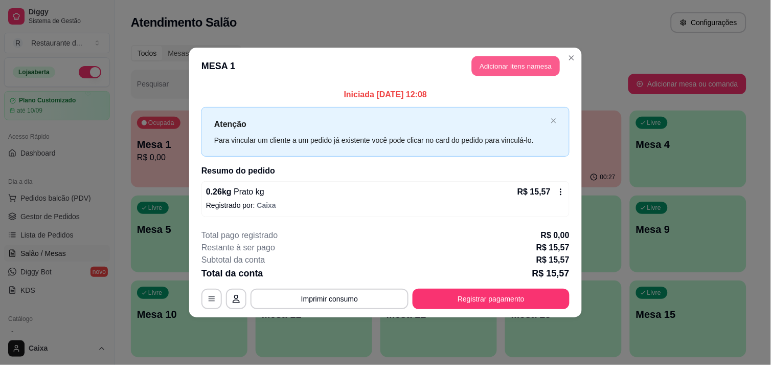
click at [512, 62] on button "Adicionar itens na mesa" at bounding box center [516, 66] width 88 height 20
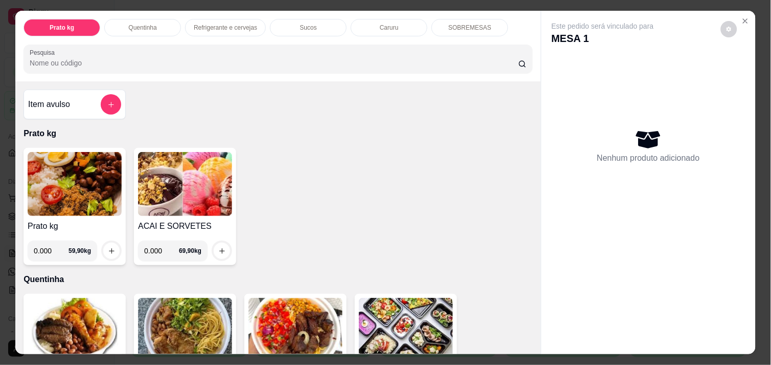
click at [53, 246] on input "0.000" at bounding box center [51, 250] width 35 height 20
type input "0.280"
click at [108, 250] on icon "increase-product-quantity" at bounding box center [112, 251] width 8 height 8
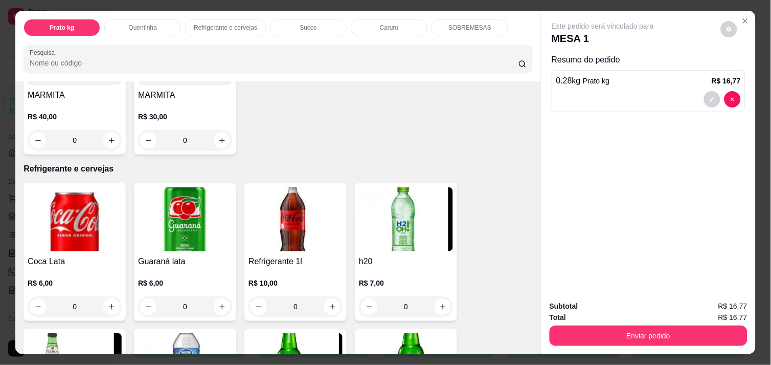
scroll to position [432, 0]
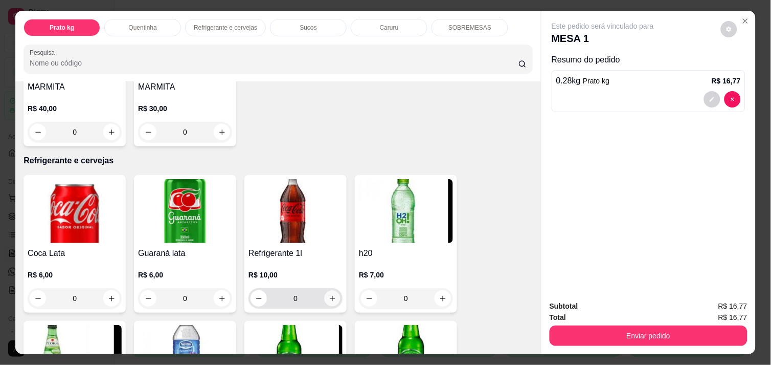
click at [329, 295] on icon "increase-product-quantity" at bounding box center [333, 299] width 8 height 8
type input "1"
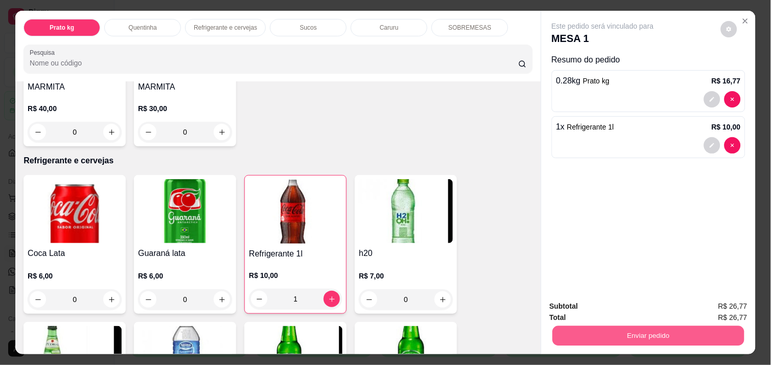
click at [662, 326] on button "Enviar pedido" at bounding box center [649, 335] width 192 height 20
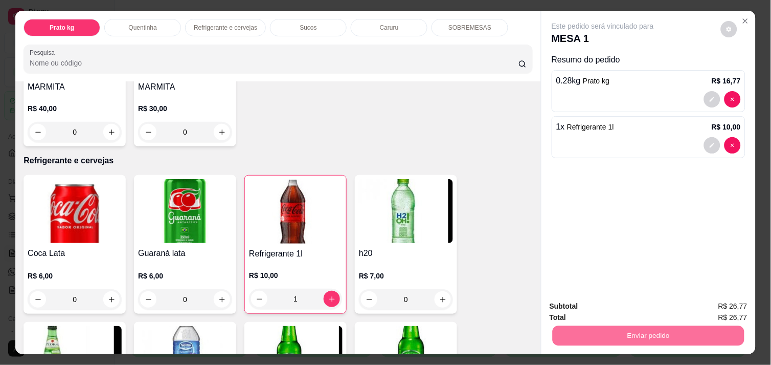
click at [643, 301] on button "Não registrar e enviar pedido" at bounding box center [614, 306] width 103 height 19
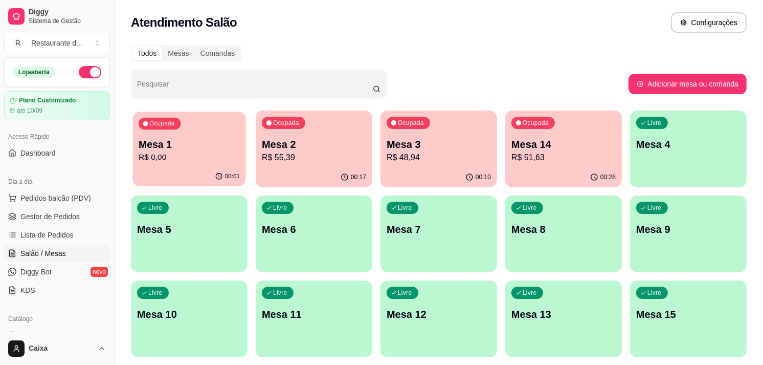
click at [192, 166] on div "Ocupada Mesa 1 R$ 0,00" at bounding box center [188, 139] width 113 height 55
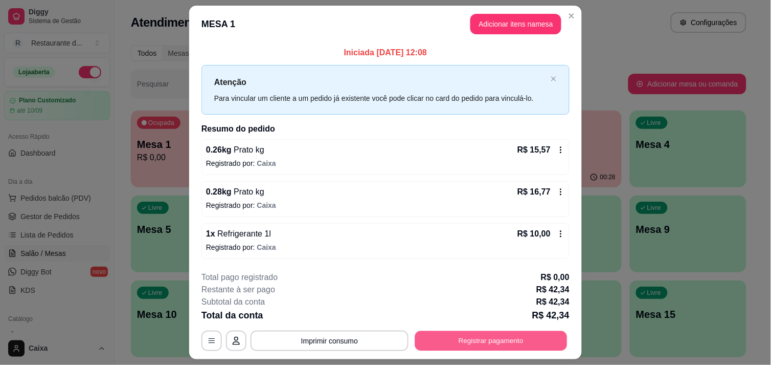
click at [453, 333] on button "Registrar pagamento" at bounding box center [491, 341] width 152 height 20
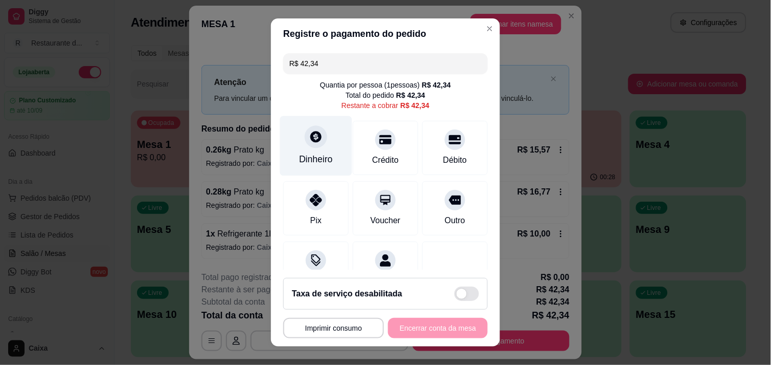
click at [311, 137] on icon at bounding box center [316, 136] width 11 height 11
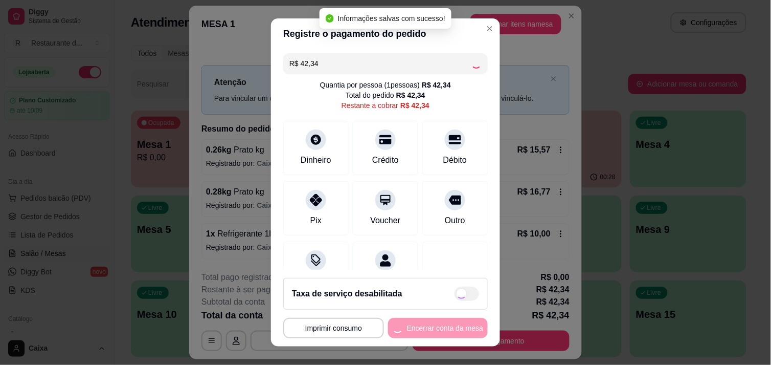
type input "R$ 0,00"
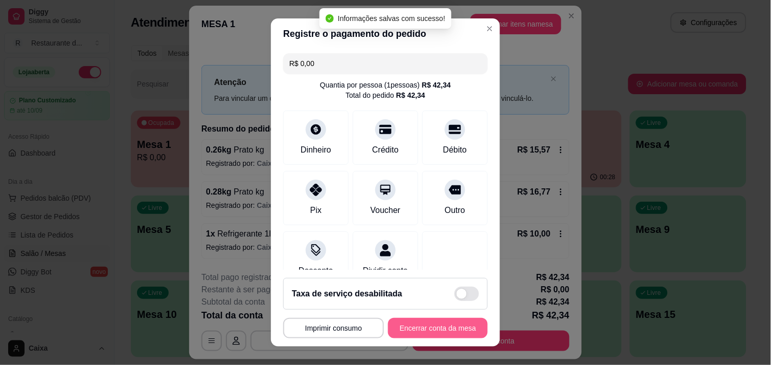
click at [425, 323] on button "Encerrar conta da mesa" at bounding box center [438, 328] width 100 height 20
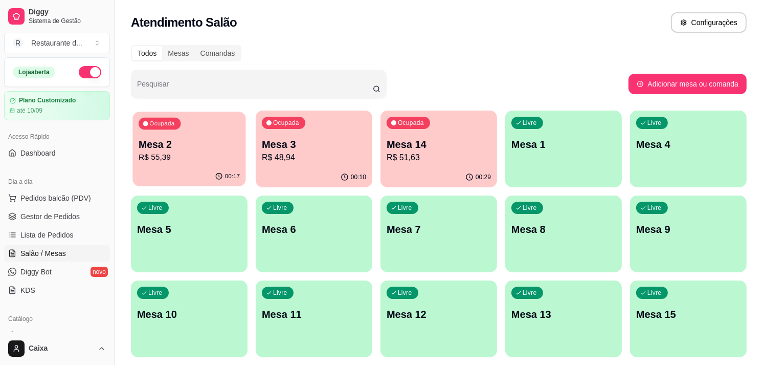
click at [207, 140] on p "Mesa 2" at bounding box center [189, 145] width 101 height 14
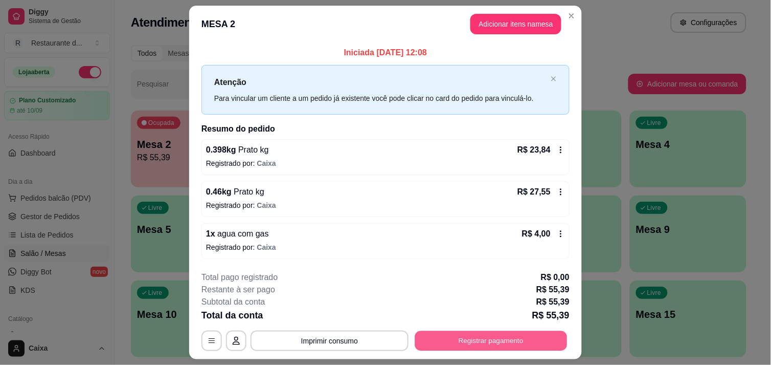
click at [459, 339] on button "Registrar pagamento" at bounding box center [491, 341] width 152 height 20
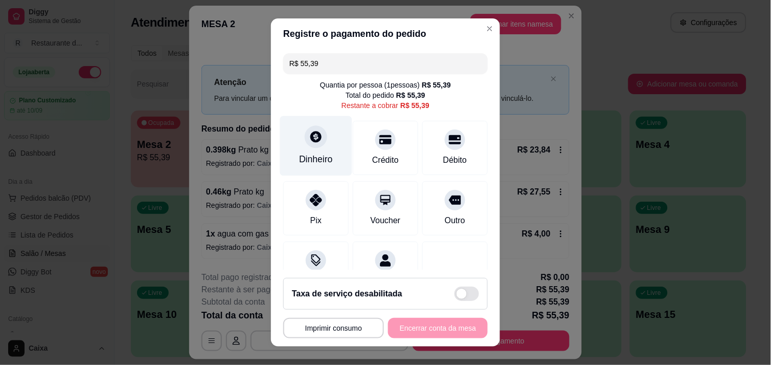
click at [311, 139] on icon at bounding box center [316, 136] width 13 height 13
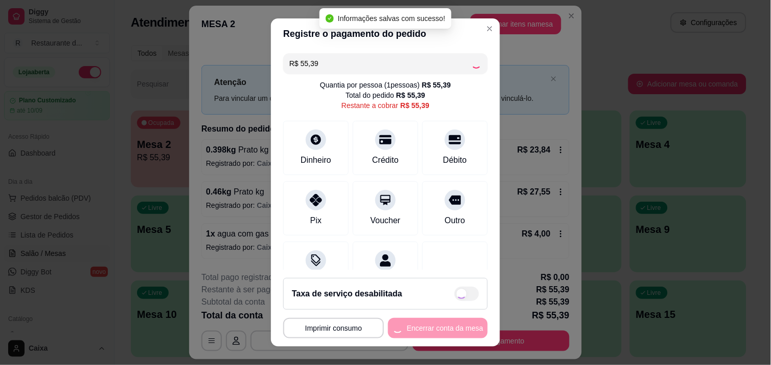
type input "R$ 0,00"
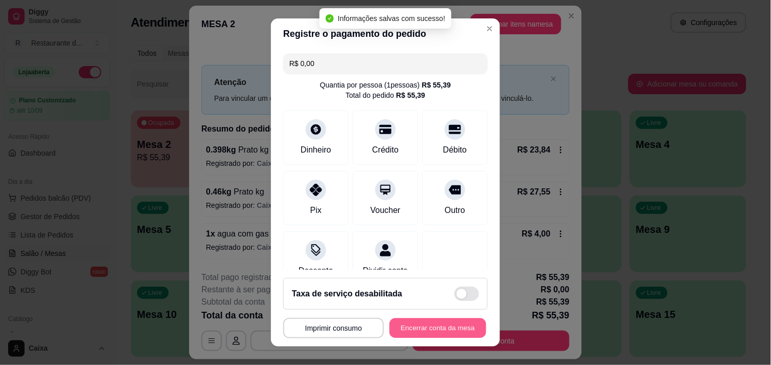
click at [444, 326] on button "Encerrar conta da mesa" at bounding box center [438, 328] width 97 height 20
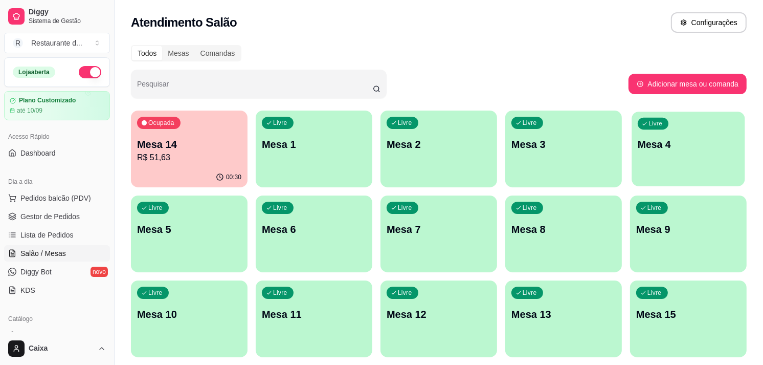
click at [655, 150] on p "Mesa 4" at bounding box center [688, 145] width 101 height 14
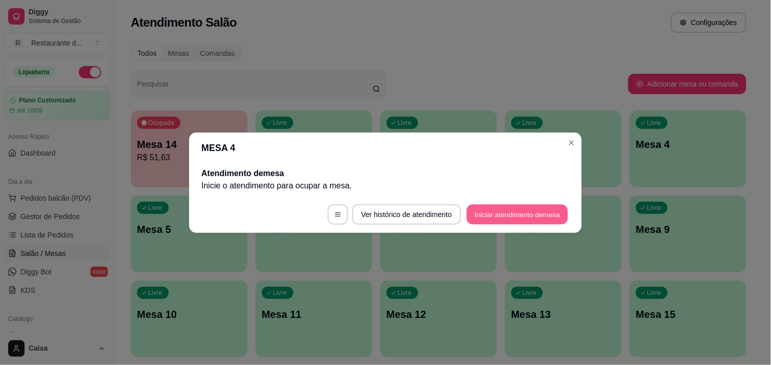
click at [537, 216] on button "Iniciar atendimento de mesa" at bounding box center [517, 214] width 101 height 20
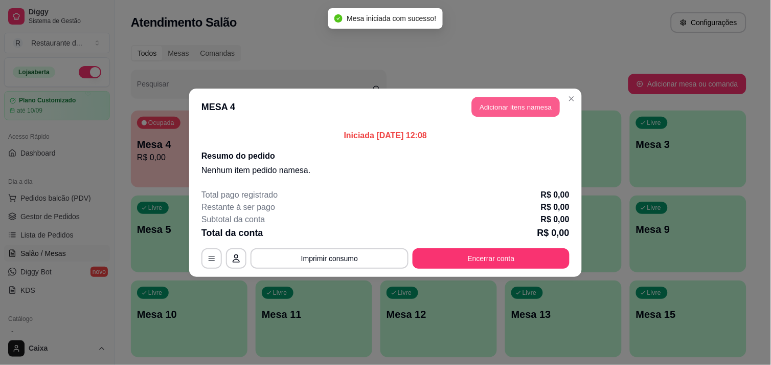
click at [522, 104] on button "Adicionar itens na mesa" at bounding box center [516, 107] width 88 height 20
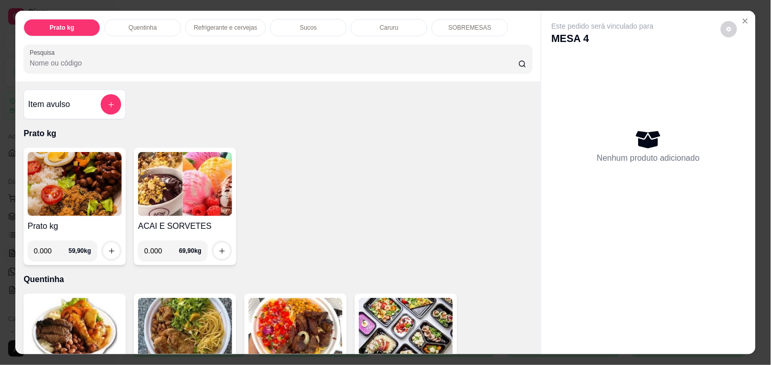
click at [52, 244] on input "0.000" at bounding box center [51, 250] width 35 height 20
type input "0.350"
click at [108, 247] on icon "increase-product-quantity" at bounding box center [112, 251] width 8 height 8
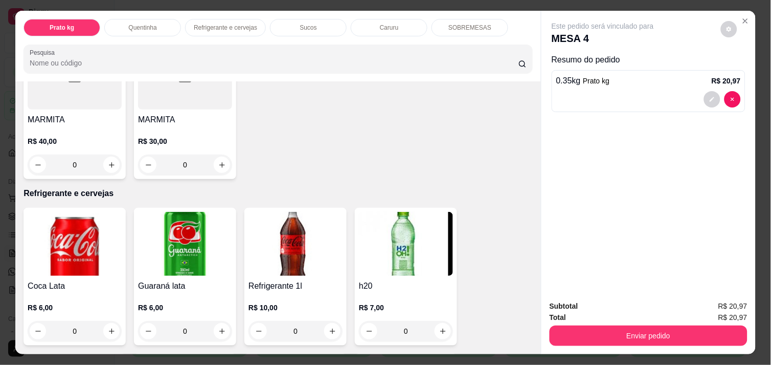
scroll to position [409, 0]
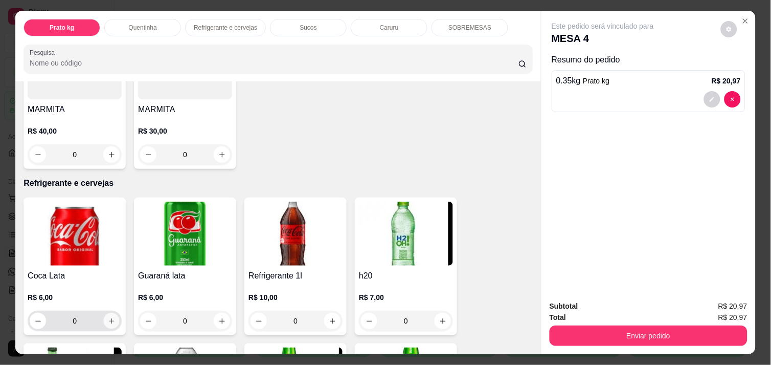
click at [109, 318] on icon "increase-product-quantity" at bounding box center [111, 320] width 5 height 5
type input "1"
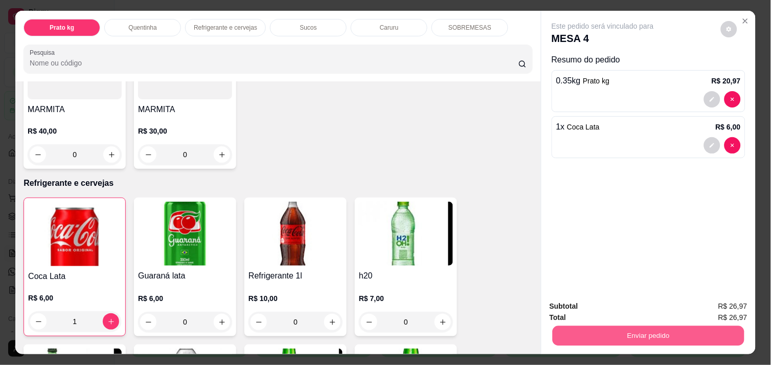
click at [617, 326] on button "Enviar pedido" at bounding box center [649, 335] width 192 height 20
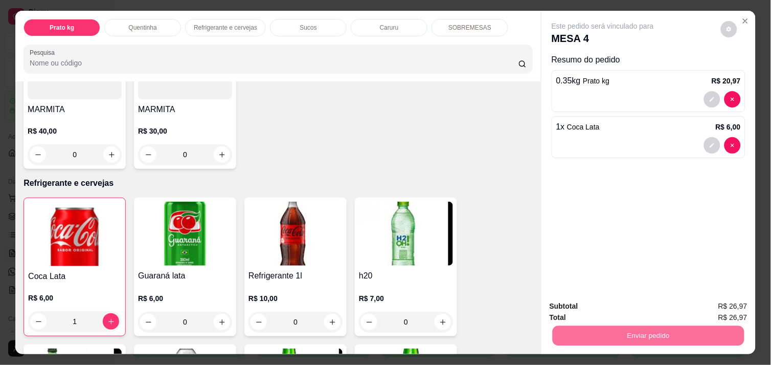
click at [604, 304] on button "Não registrar e enviar pedido" at bounding box center [614, 306] width 103 height 19
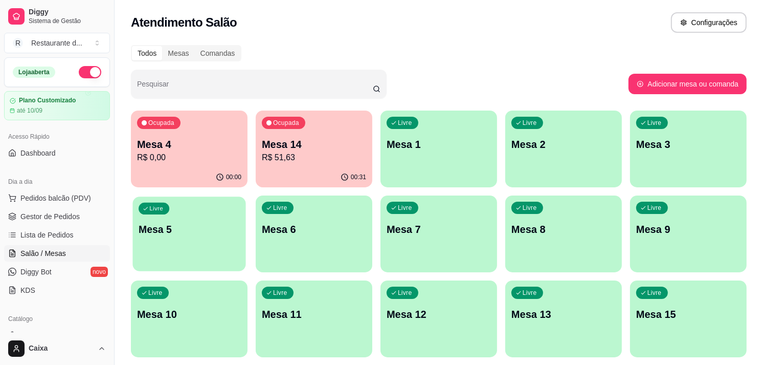
click at [172, 224] on p "Mesa 5" at bounding box center [189, 230] width 101 height 14
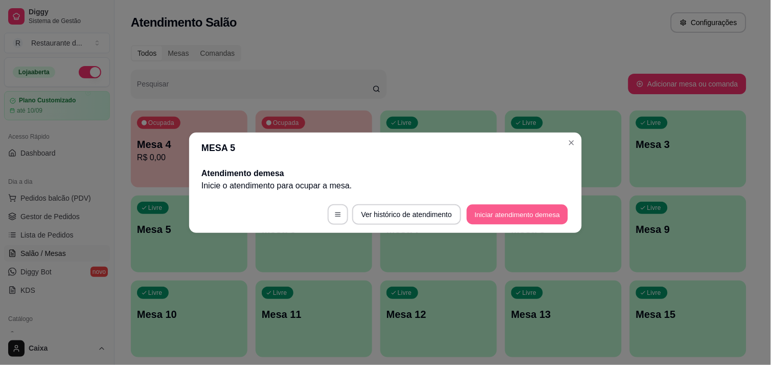
click at [487, 218] on button "Iniciar atendimento de mesa" at bounding box center [517, 214] width 101 height 20
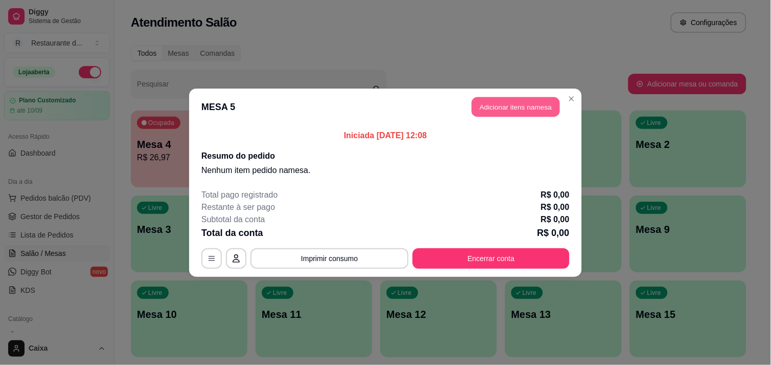
click at [530, 103] on button "Adicionar itens na mesa" at bounding box center [516, 107] width 88 height 20
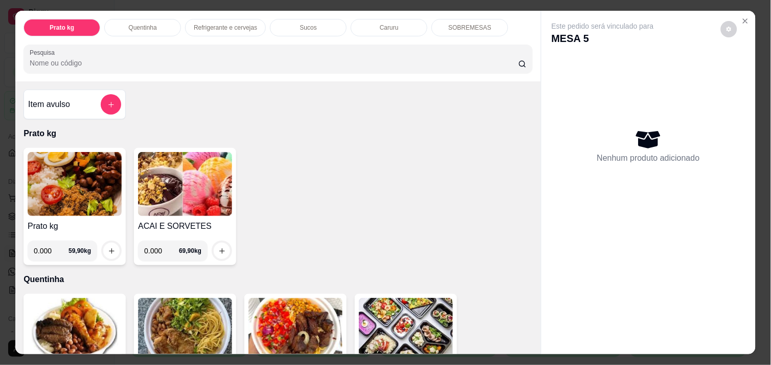
click at [53, 243] on input "0.000" at bounding box center [51, 250] width 35 height 20
type input "0.332"
click at [108, 243] on button "increase-product-quantity" at bounding box center [112, 251] width 16 height 16
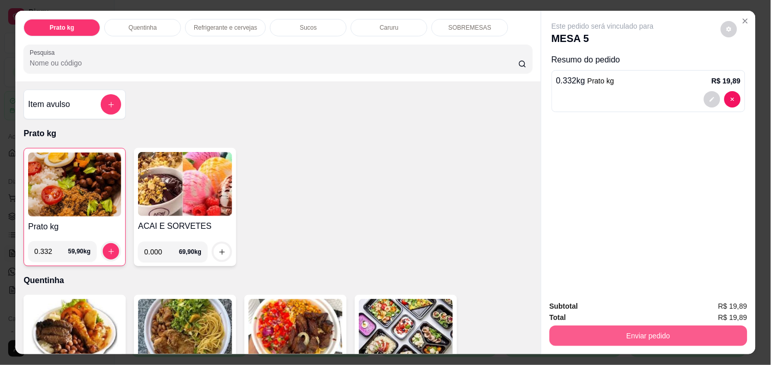
click at [672, 334] on button "Enviar pedido" at bounding box center [649, 335] width 198 height 20
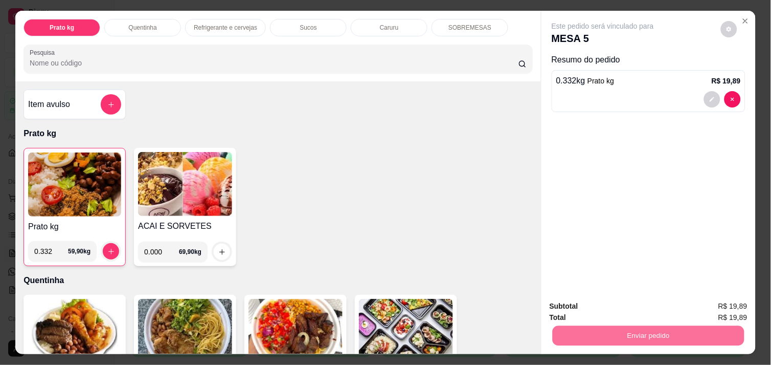
click at [638, 310] on button "Não registrar e enviar pedido" at bounding box center [614, 306] width 103 height 19
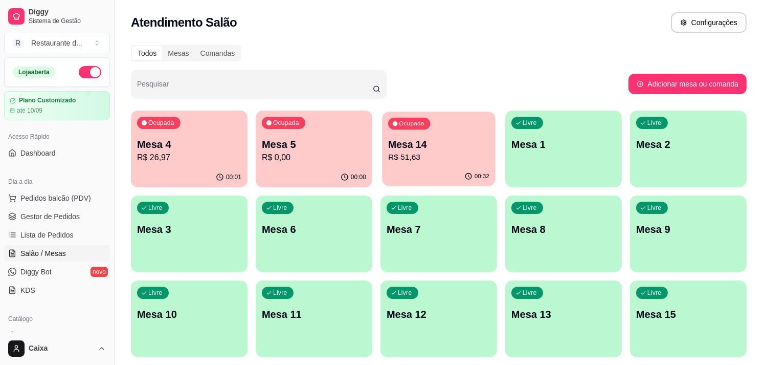
click at [466, 130] on div "Ocupada Mesa 14 R$ 51,63" at bounding box center [438, 139] width 113 height 55
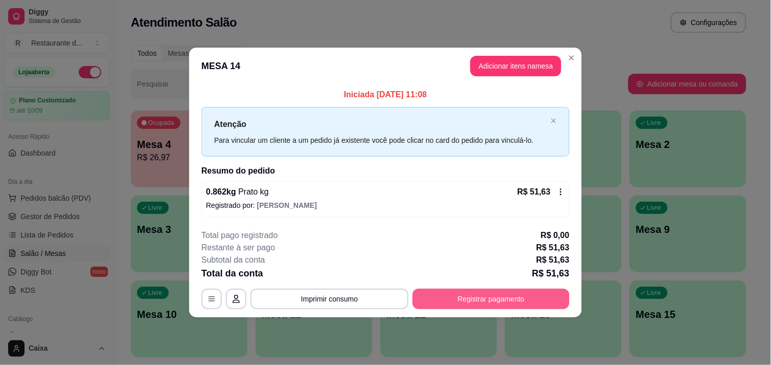
click at [479, 290] on button "Registrar pagamento" at bounding box center [491, 299] width 157 height 20
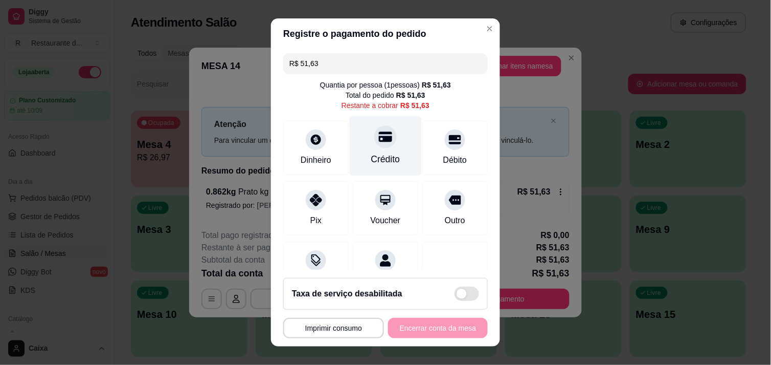
click at [376, 151] on div "Crédito" at bounding box center [386, 146] width 72 height 60
type input "R$ 0,00"
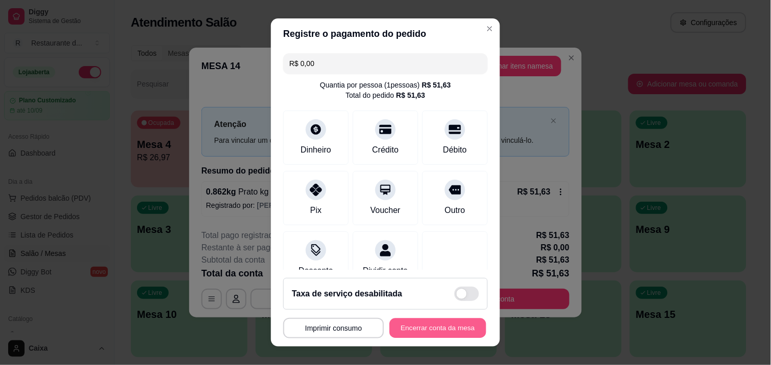
click at [421, 329] on button "Encerrar conta da mesa" at bounding box center [438, 328] width 97 height 20
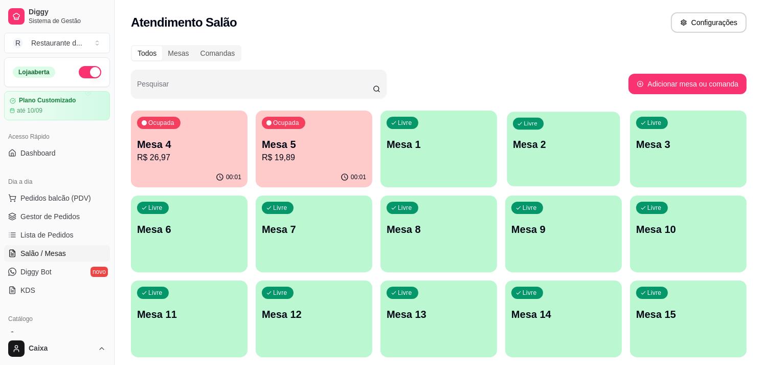
click at [569, 135] on div "Livre Mesa 2" at bounding box center [563, 143] width 113 height 62
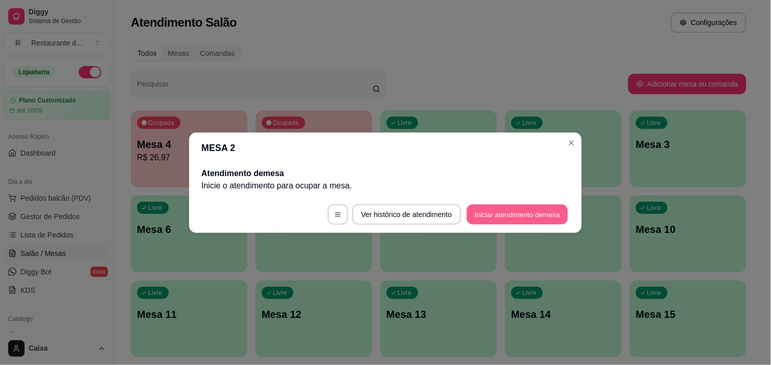
click at [522, 208] on button "Iniciar atendimento de mesa" at bounding box center [517, 214] width 101 height 20
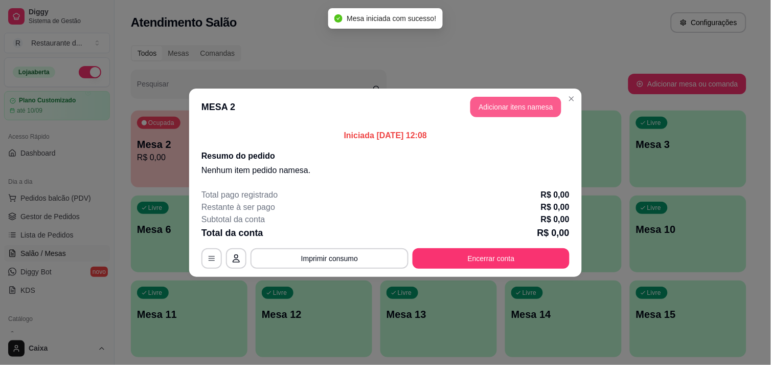
click at [505, 111] on button "Adicionar itens na mesa" at bounding box center [516, 107] width 91 height 20
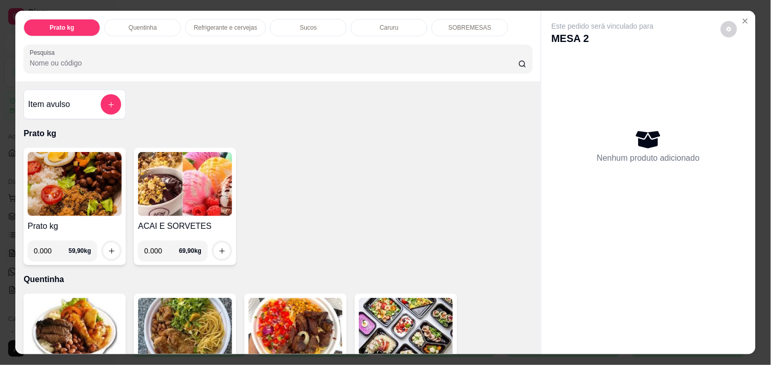
click at [49, 252] on input "0.000" at bounding box center [51, 250] width 35 height 20
type input "0.254"
click at [108, 249] on icon "increase-product-quantity" at bounding box center [112, 251] width 8 height 8
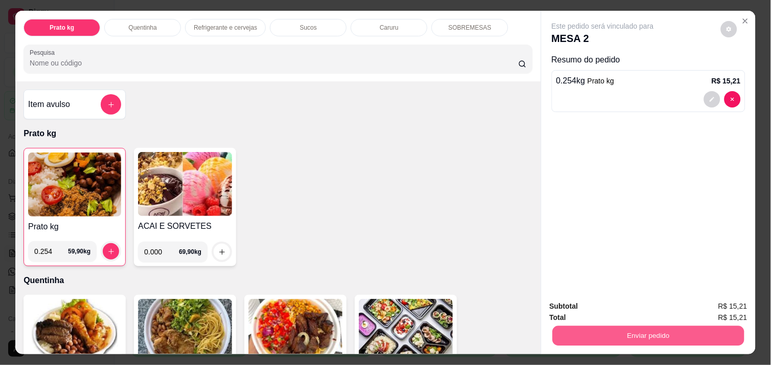
click at [652, 329] on button "Enviar pedido" at bounding box center [649, 335] width 192 height 20
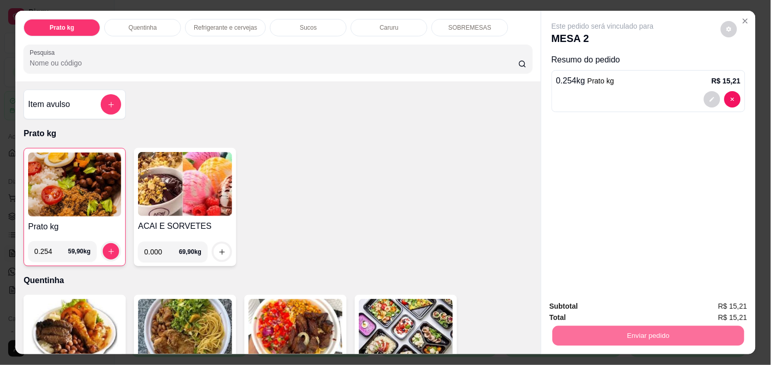
click at [635, 305] on button "Não registrar e enviar pedido" at bounding box center [614, 306] width 103 height 19
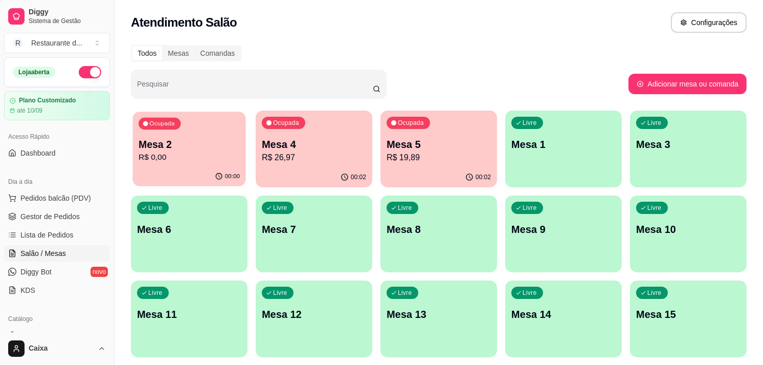
click at [172, 166] on button "Ocupada Mesa 2 R$ 0,00 00:00" at bounding box center [188, 149] width 113 height 75
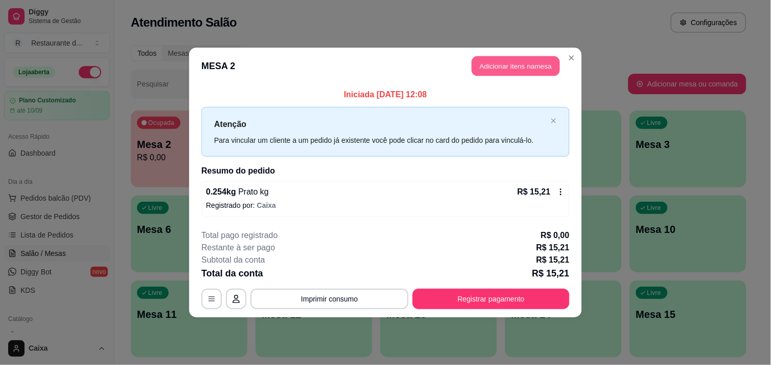
click at [527, 70] on button "Adicionar itens na mesa" at bounding box center [516, 66] width 88 height 20
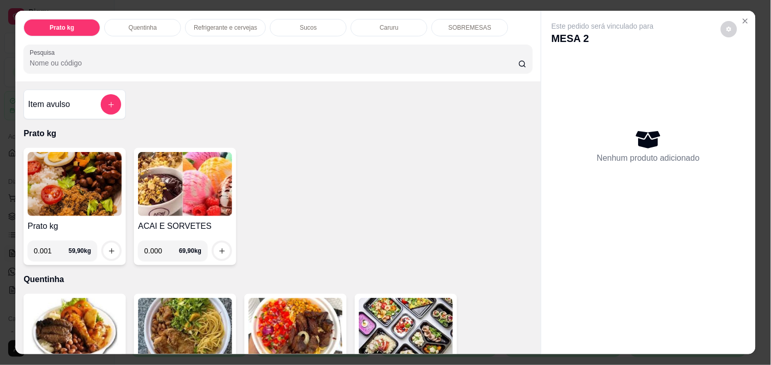
click at [55, 246] on input "0.001" at bounding box center [51, 250] width 35 height 20
type input "0.476"
click at [108, 247] on icon "increase-product-quantity" at bounding box center [112, 251] width 8 height 8
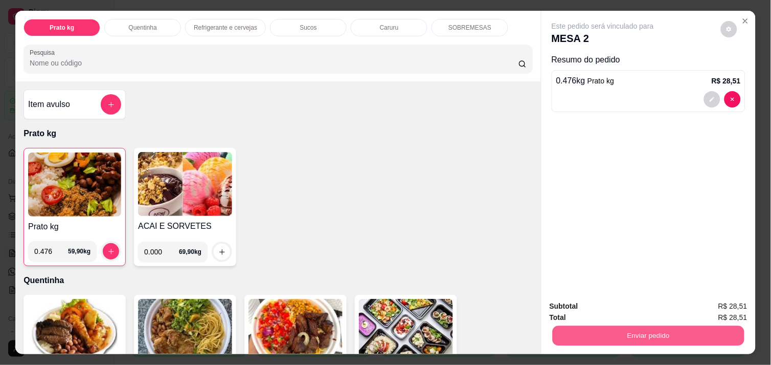
click at [650, 335] on button "Enviar pedido" at bounding box center [649, 335] width 192 height 20
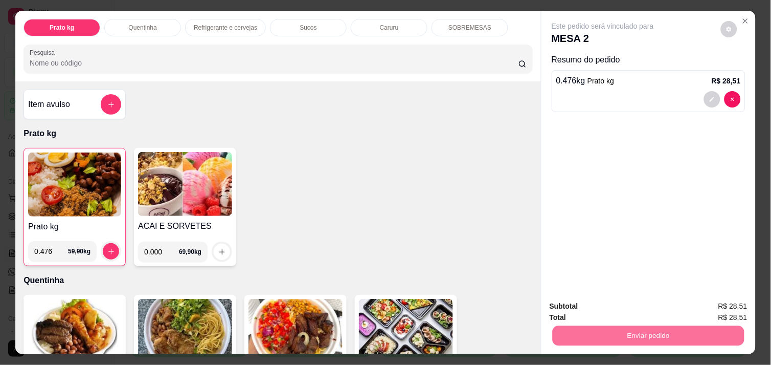
click at [621, 308] on button "Não registrar e enviar pedido" at bounding box center [614, 306] width 103 height 19
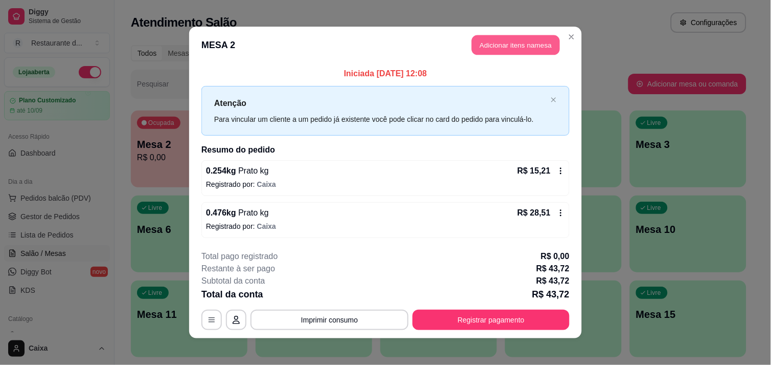
click at [519, 45] on button "Adicionar itens na mesa" at bounding box center [516, 45] width 88 height 20
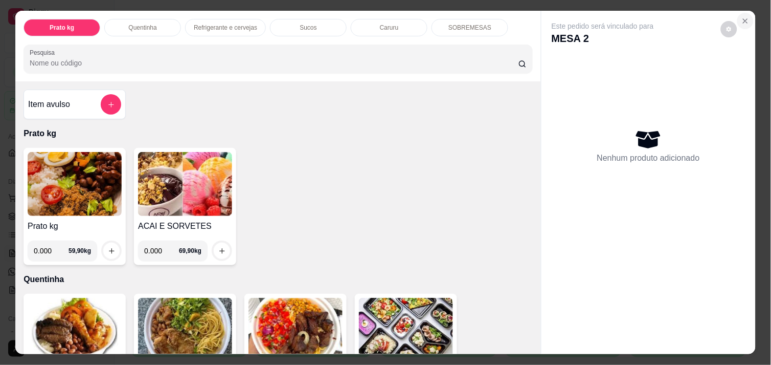
click at [744, 19] on icon "Close" at bounding box center [746, 21] width 4 height 4
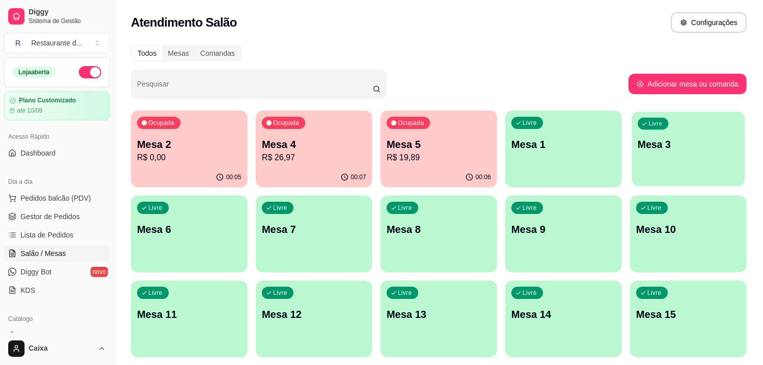
click at [658, 141] on p "Mesa 3" at bounding box center [688, 145] width 101 height 14
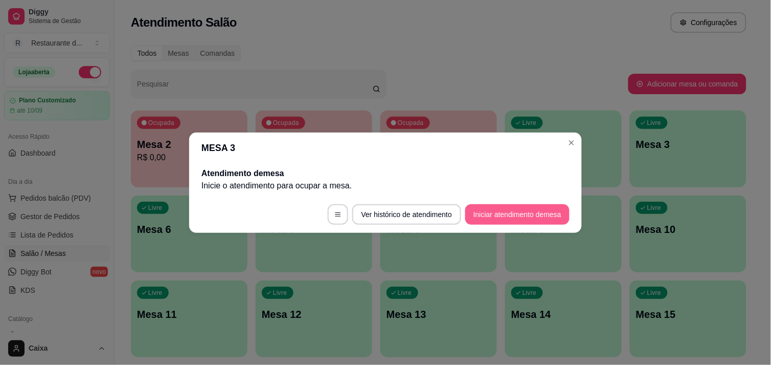
click at [501, 216] on button "Iniciar atendimento de mesa" at bounding box center [518, 214] width 104 height 20
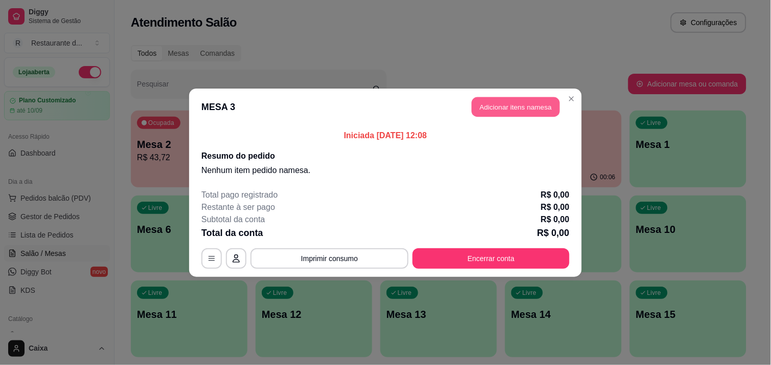
click at [513, 109] on button "Adicionar itens na mesa" at bounding box center [516, 107] width 88 height 20
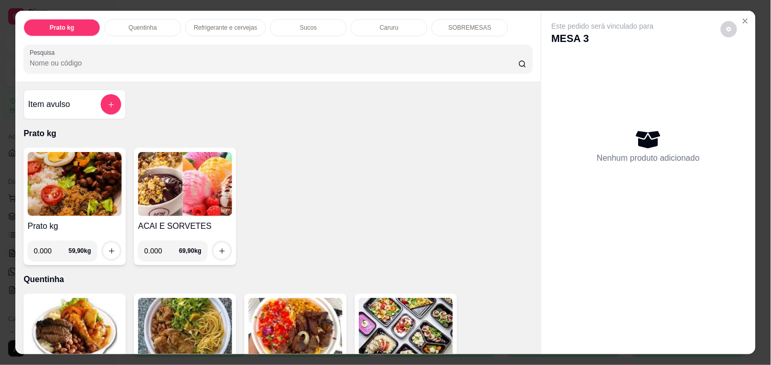
click at [48, 248] on input "0.000" at bounding box center [51, 250] width 35 height 20
type input "0.483"
click at [108, 247] on icon "increase-product-quantity" at bounding box center [112, 251] width 8 height 8
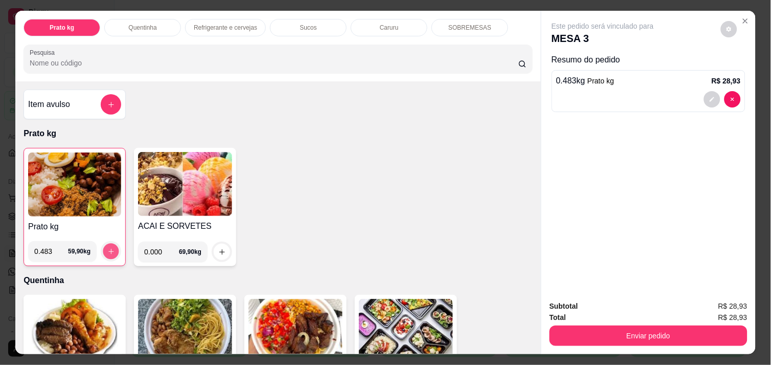
click at [107, 248] on icon "increase-product-quantity" at bounding box center [111, 252] width 8 height 8
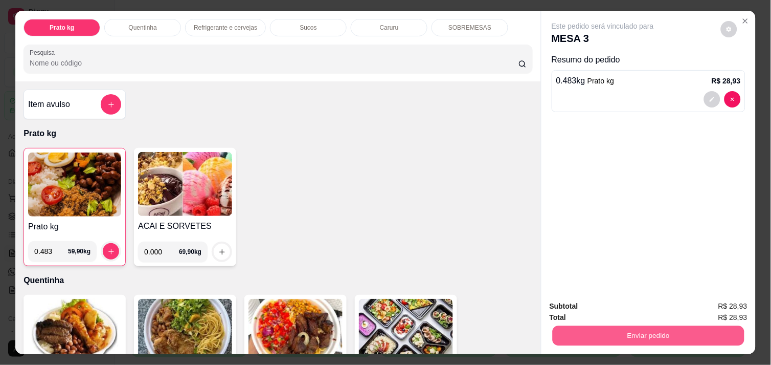
click at [645, 329] on button "Enviar pedido" at bounding box center [649, 335] width 192 height 20
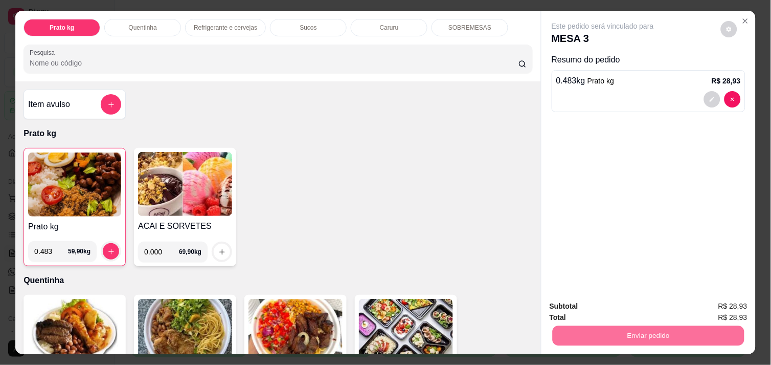
click at [631, 310] on button "Não registrar e enviar pedido" at bounding box center [615, 306] width 106 height 19
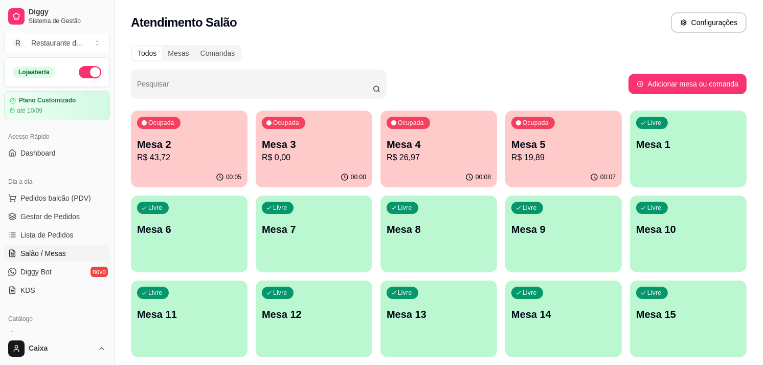
click at [320, 139] on p "Mesa 3" at bounding box center [314, 144] width 104 height 14
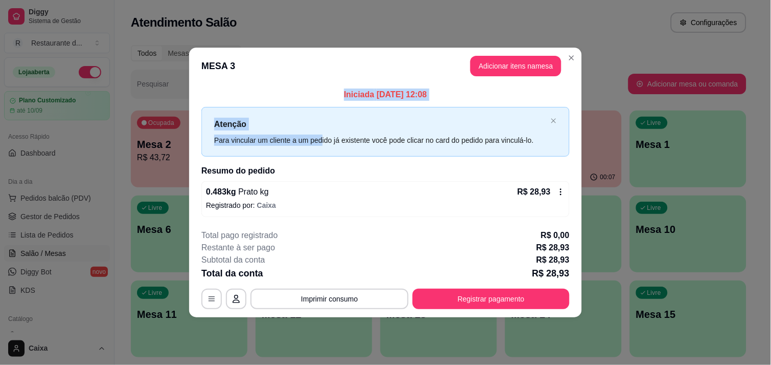
drag, startPoint x: 320, startPoint y: 139, endPoint x: 588, endPoint y: 34, distance: 288.0
click at [588, 34] on div "**********" at bounding box center [385, 182] width 771 height 365
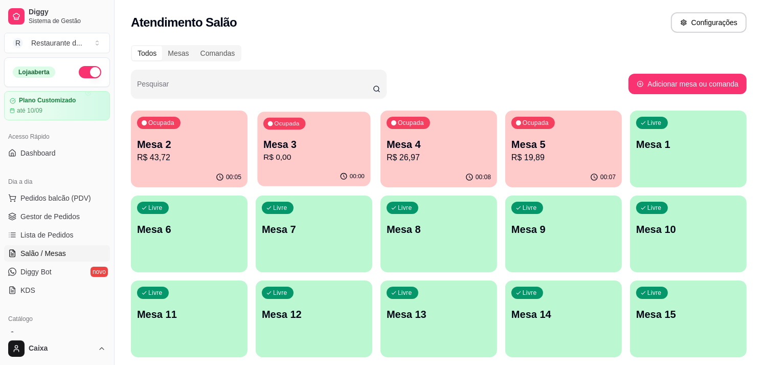
click at [328, 163] on div "Ocupada Mesa 3 R$ 0,00" at bounding box center [313, 139] width 113 height 55
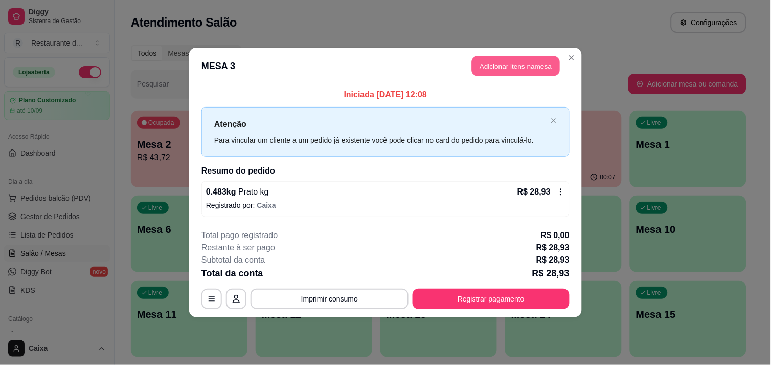
click at [493, 63] on button "Adicionar itens na mesa" at bounding box center [516, 66] width 88 height 20
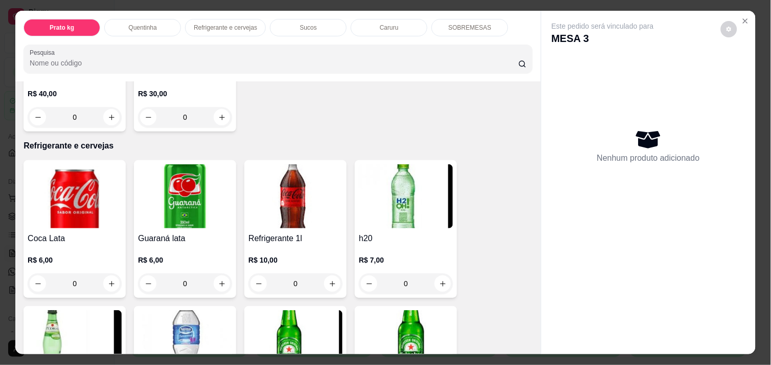
scroll to position [454, 0]
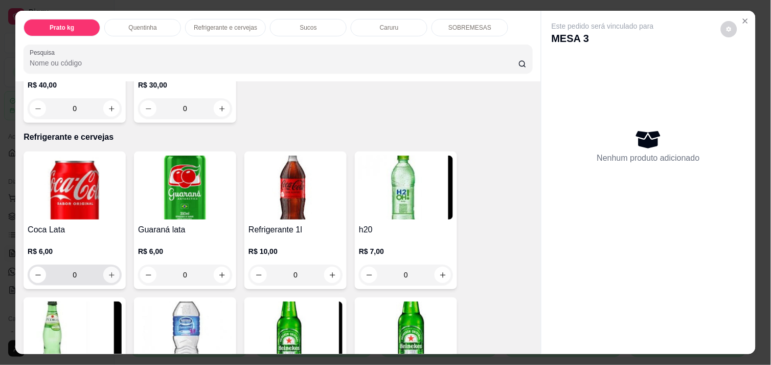
click at [108, 271] on icon "increase-product-quantity" at bounding box center [112, 275] width 8 height 8
type input "1"
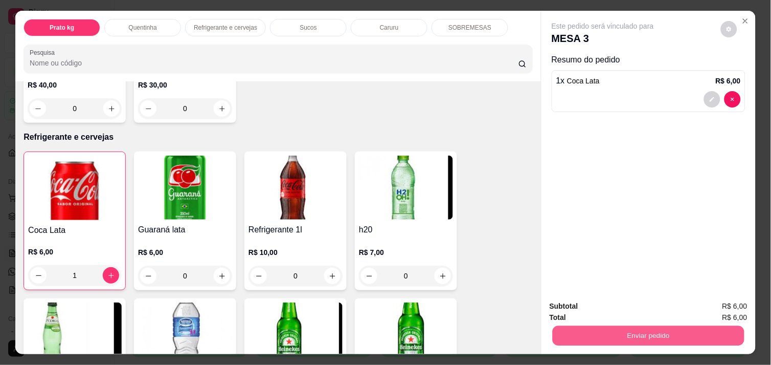
click at [627, 325] on button "Enviar pedido" at bounding box center [649, 335] width 192 height 20
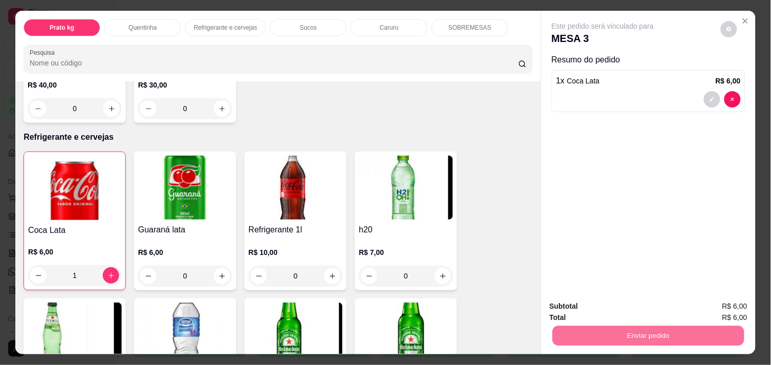
click at [615, 303] on button "Não registrar e enviar pedido" at bounding box center [614, 306] width 103 height 19
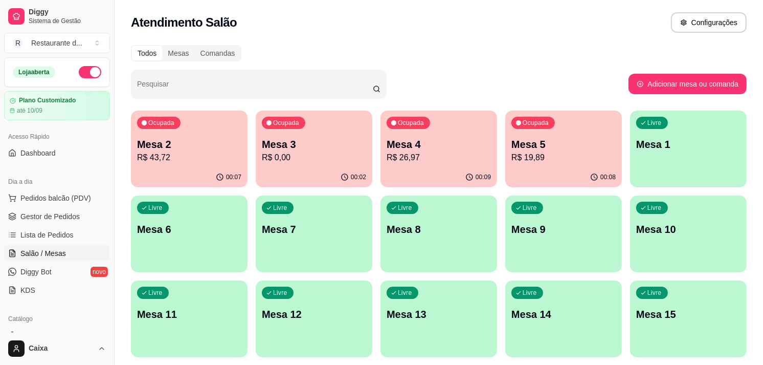
click at [159, 228] on p "Mesa 6" at bounding box center [189, 229] width 104 height 14
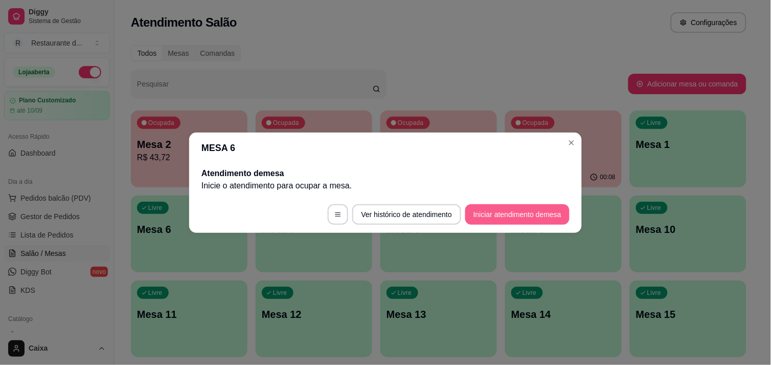
click at [475, 212] on button "Iniciar atendimento de mesa" at bounding box center [518, 214] width 104 height 20
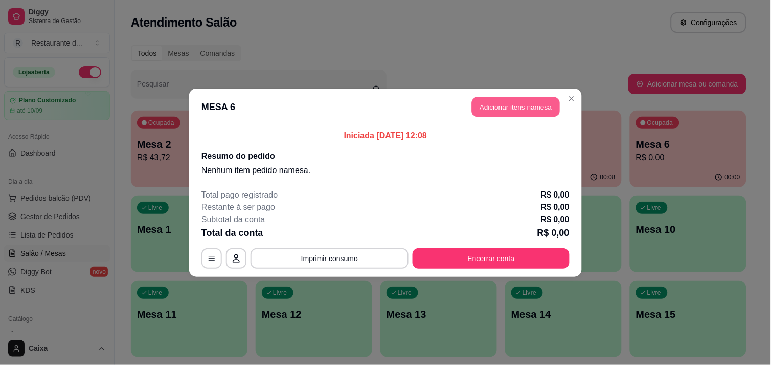
click at [534, 108] on button "Adicionar itens na mesa" at bounding box center [516, 107] width 88 height 20
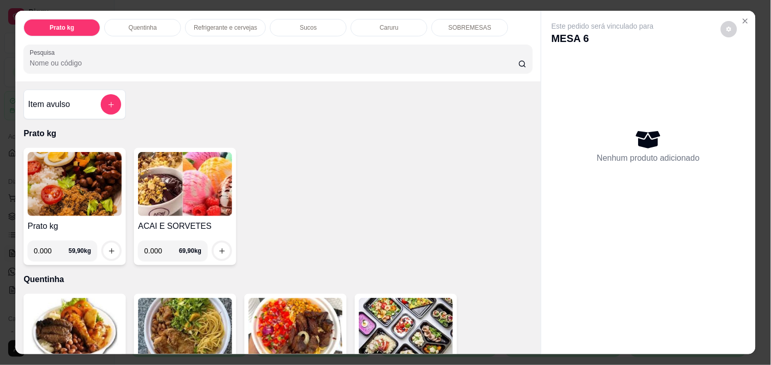
click at [52, 246] on input "0.000" at bounding box center [51, 250] width 35 height 20
type input "0.384"
click at [108, 247] on icon "increase-product-quantity" at bounding box center [112, 251] width 8 height 8
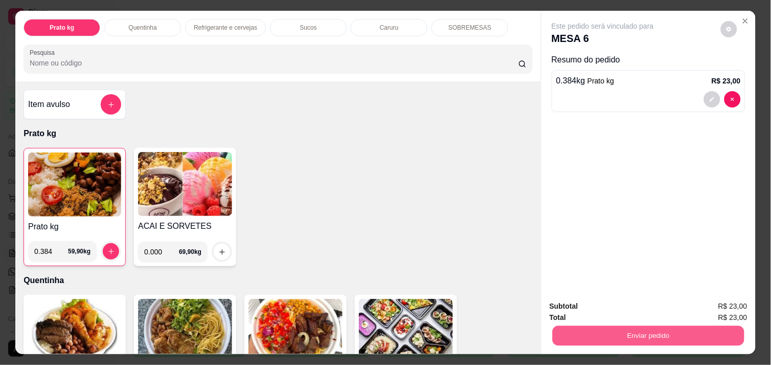
click at [684, 325] on button "Enviar pedido" at bounding box center [649, 335] width 192 height 20
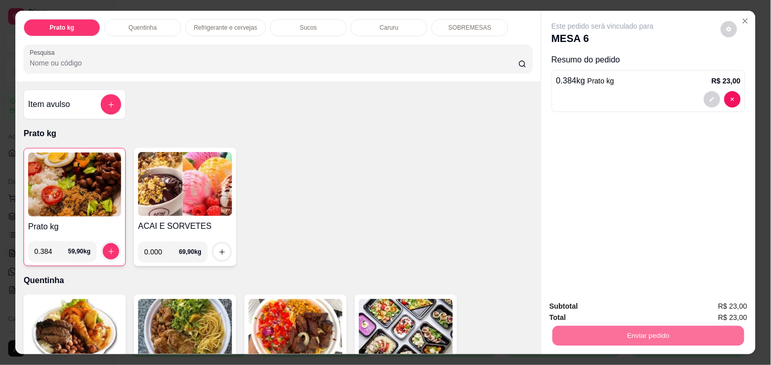
click at [628, 308] on button "Não registrar e enviar pedido" at bounding box center [614, 306] width 103 height 19
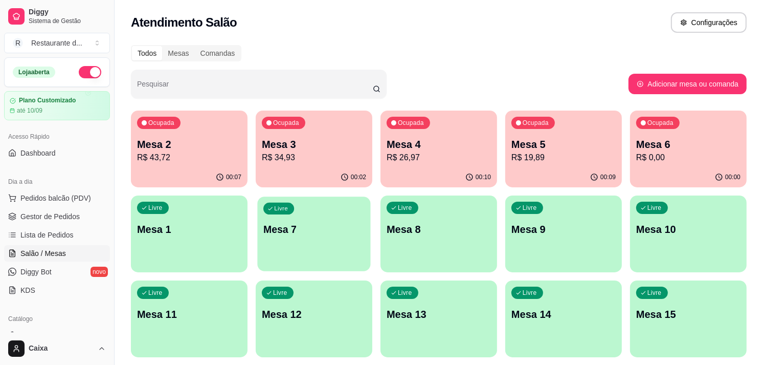
click at [342, 235] on p "Mesa 7" at bounding box center [313, 230] width 101 height 14
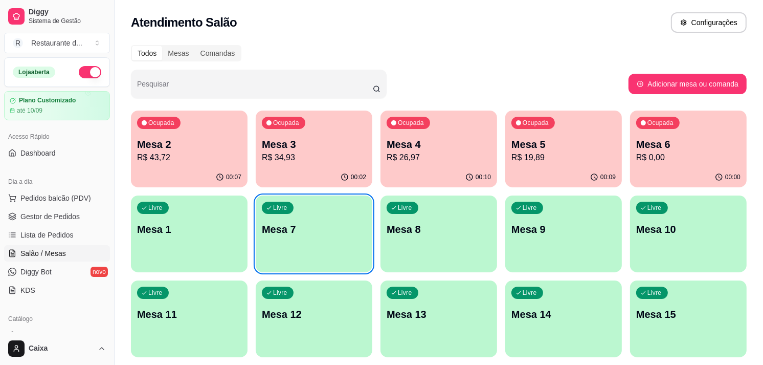
click at [342, 235] on p "Mesa 7" at bounding box center [314, 229] width 104 height 14
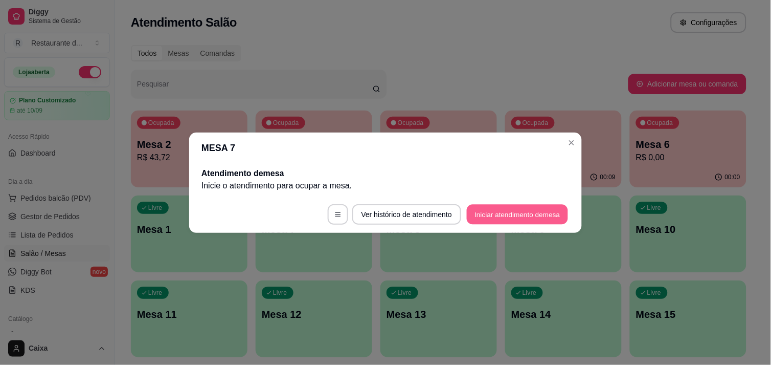
click at [497, 216] on button "Iniciar atendimento de mesa" at bounding box center [517, 214] width 101 height 20
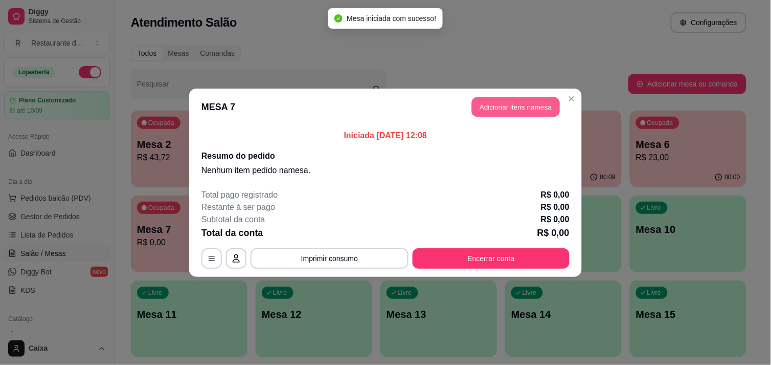
click at [497, 102] on button "Adicionar itens na mesa" at bounding box center [516, 107] width 88 height 20
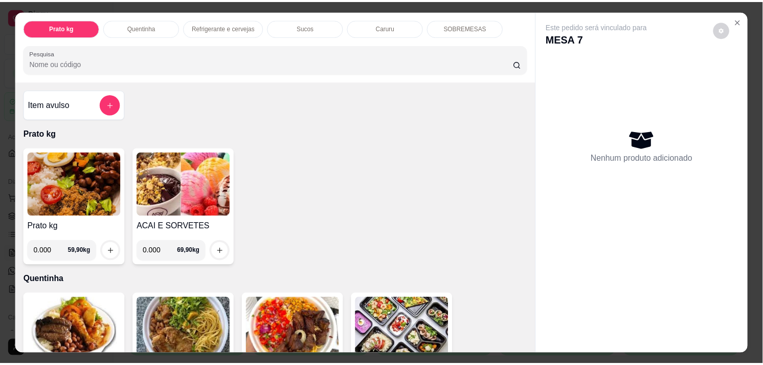
scroll to position [0, 1]
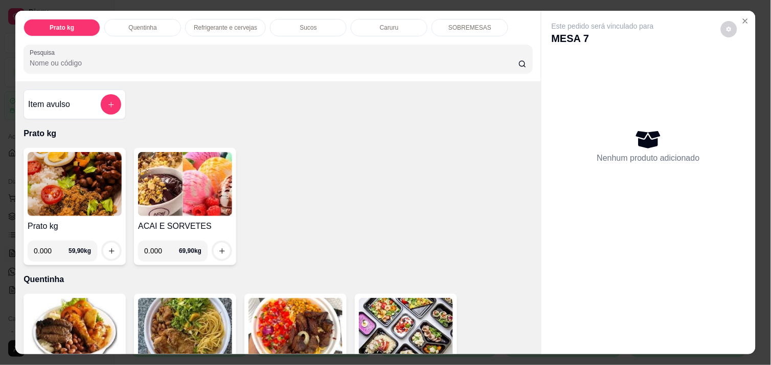
click at [48, 245] on input "0.000" at bounding box center [51, 250] width 35 height 20
type input "0.444"
click at [108, 247] on icon "increase-product-quantity" at bounding box center [112, 251] width 8 height 8
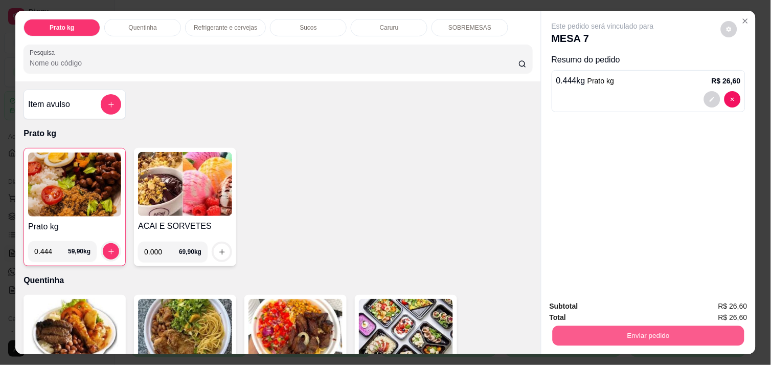
click at [650, 325] on button "Enviar pedido" at bounding box center [649, 335] width 192 height 20
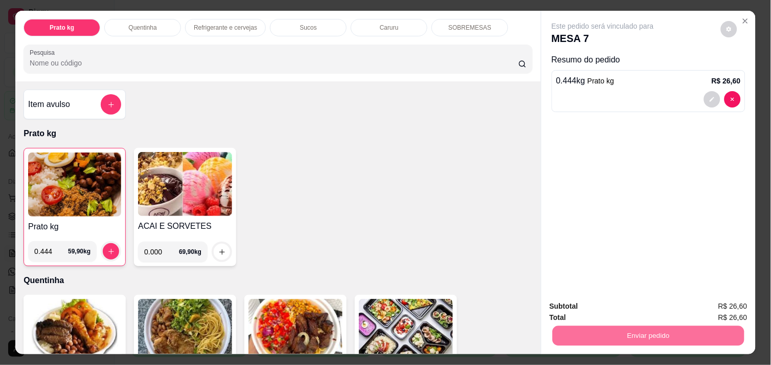
click at [631, 306] on button "Não registrar e enviar pedido" at bounding box center [613, 306] width 103 height 19
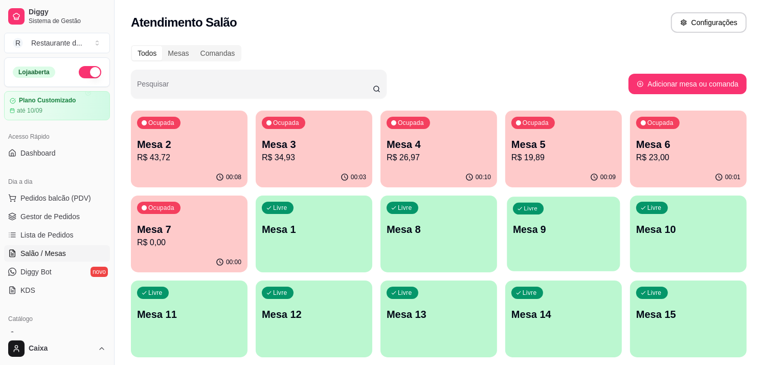
click at [561, 213] on div "Livre Mesa 9" at bounding box center [563, 227] width 113 height 62
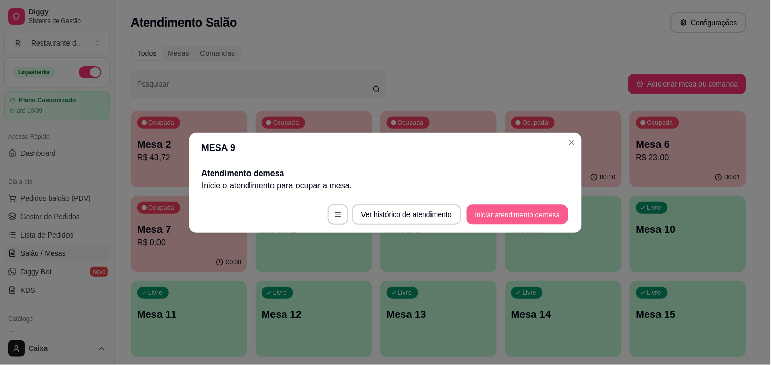
click at [508, 207] on button "Iniciar atendimento de mesa" at bounding box center [517, 214] width 101 height 20
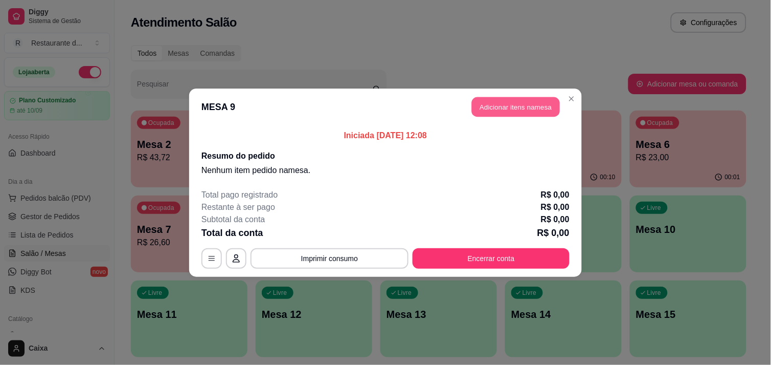
click at [488, 99] on button "Adicionar itens na mesa" at bounding box center [516, 107] width 88 height 20
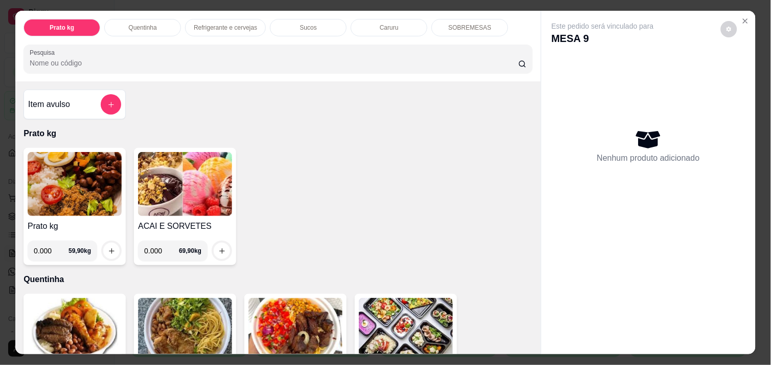
click at [53, 241] on input "0.000" at bounding box center [51, 250] width 35 height 20
type input "0.368"
click at [109, 247] on icon "increase-product-quantity" at bounding box center [112, 251] width 8 height 8
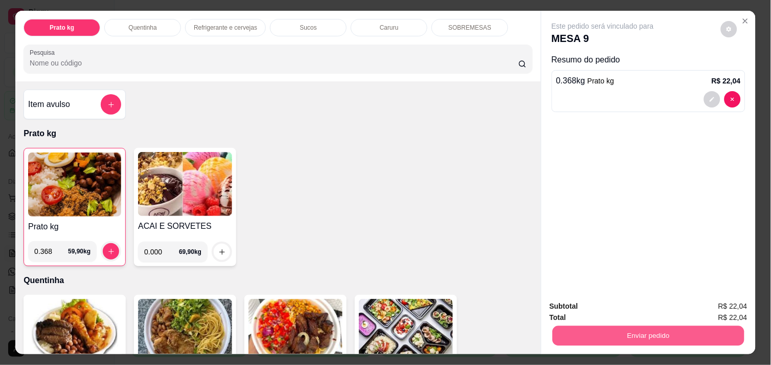
click at [577, 328] on button "Enviar pedido" at bounding box center [649, 335] width 192 height 20
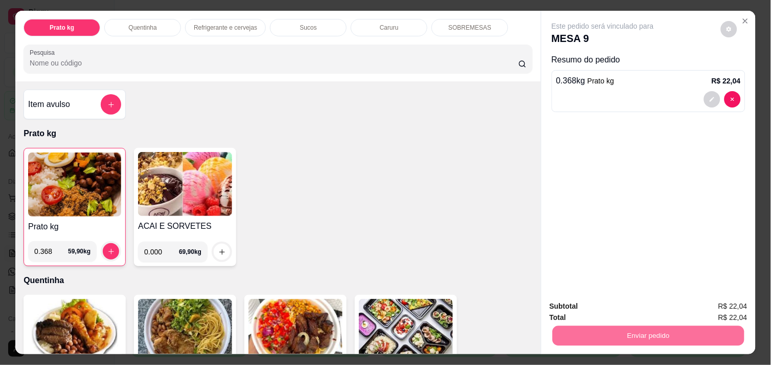
click at [585, 306] on button "Não registrar e enviar pedido" at bounding box center [614, 306] width 103 height 19
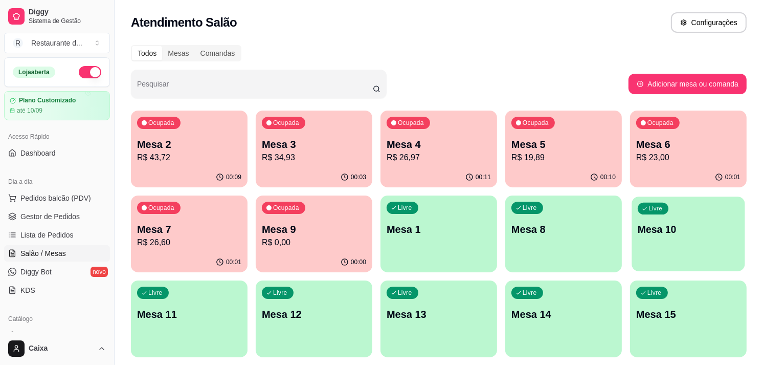
click at [661, 234] on p "Mesa 10" at bounding box center [688, 230] width 101 height 14
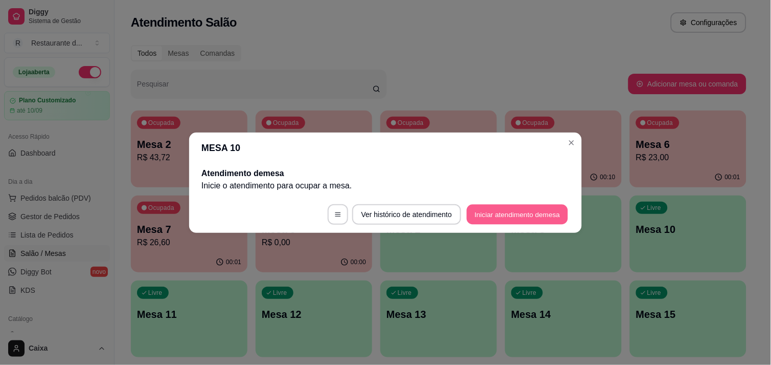
click at [520, 208] on button "Iniciar atendimento de mesa" at bounding box center [517, 214] width 101 height 20
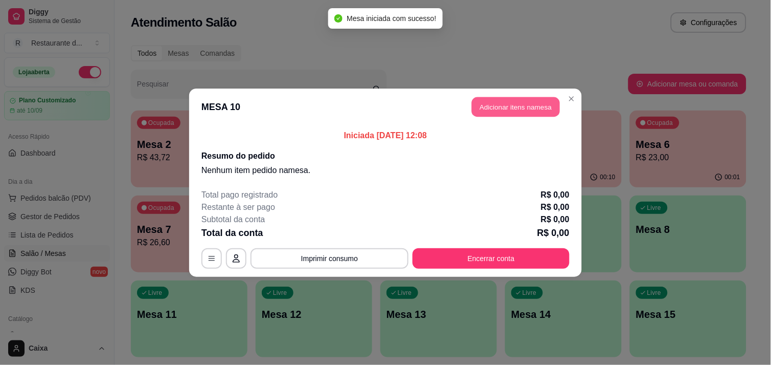
click at [492, 98] on button "Adicionar itens na mesa" at bounding box center [516, 107] width 88 height 20
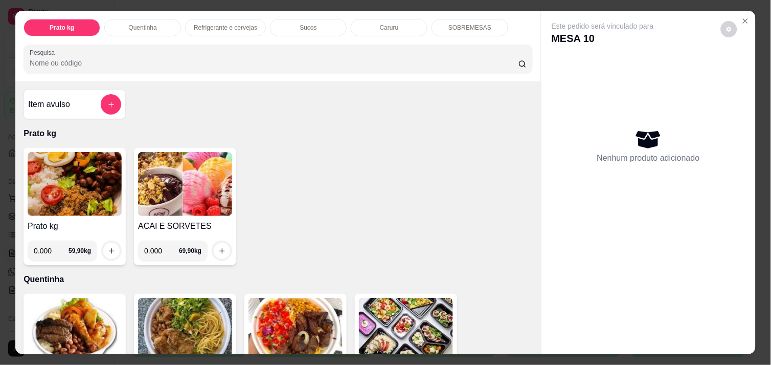
click at [44, 243] on input "0.000" at bounding box center [51, 250] width 35 height 20
type input "0.376"
click at [108, 250] on icon "increase-product-quantity" at bounding box center [112, 251] width 8 height 8
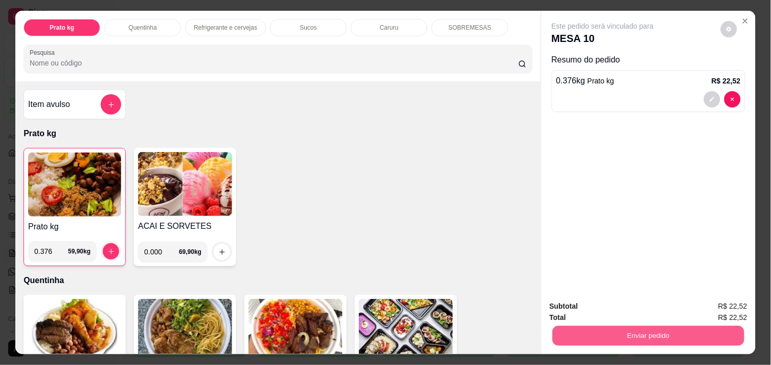
click at [662, 326] on button "Enviar pedido" at bounding box center [649, 335] width 192 height 20
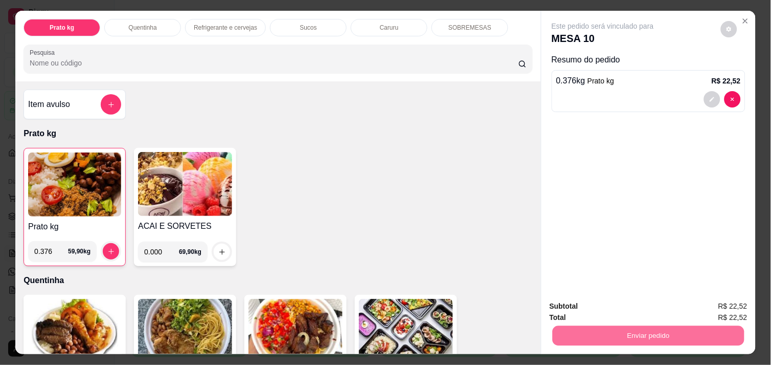
click at [647, 305] on button "Não registrar e enviar pedido" at bounding box center [614, 306] width 103 height 19
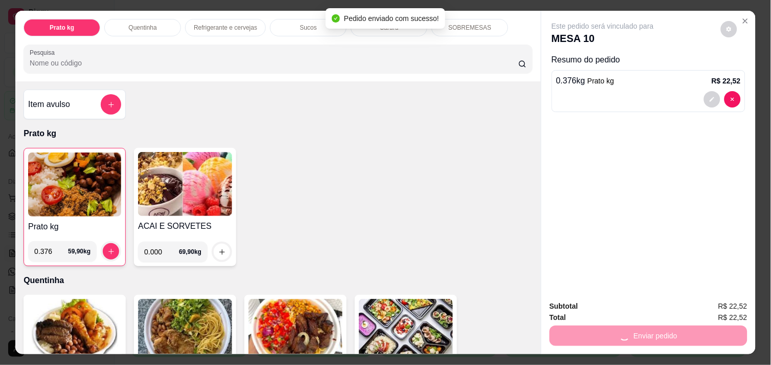
click at [647, 305] on div "Subtotal R$ 22,52" at bounding box center [649, 305] width 198 height 11
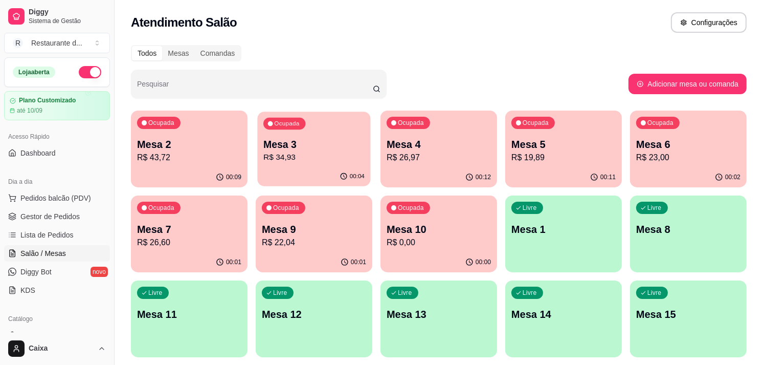
click at [316, 139] on p "Mesa 3" at bounding box center [313, 145] width 101 height 14
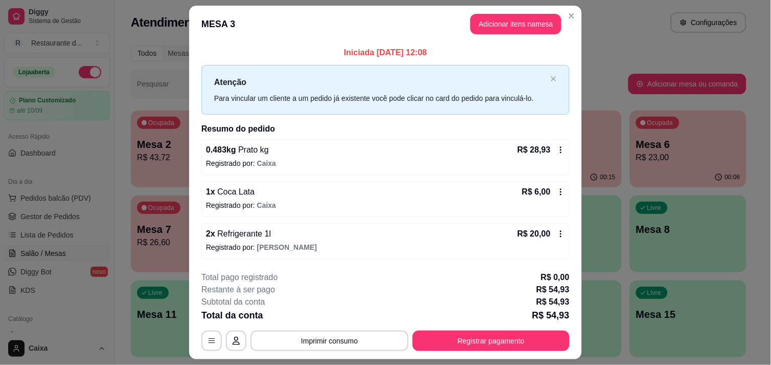
click at [557, 190] on icon at bounding box center [561, 192] width 8 height 8
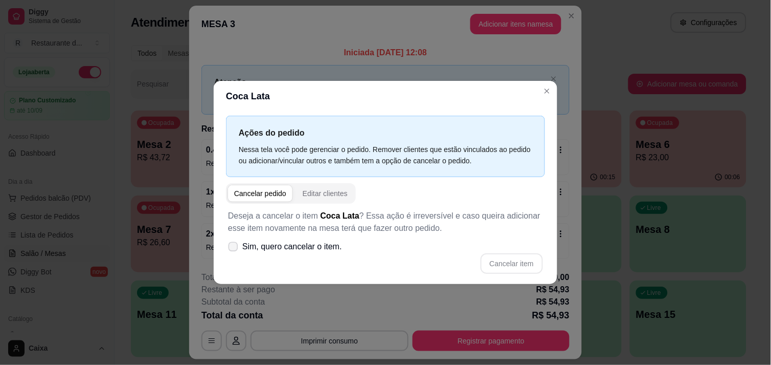
click at [230, 244] on icon at bounding box center [233, 247] width 8 height 6
click at [230, 248] on input "Sim, quero cancelar o item." at bounding box center [231, 251] width 7 height 7
checkbox input "true"
click at [498, 258] on button "Cancelar item" at bounding box center [511, 263] width 61 height 20
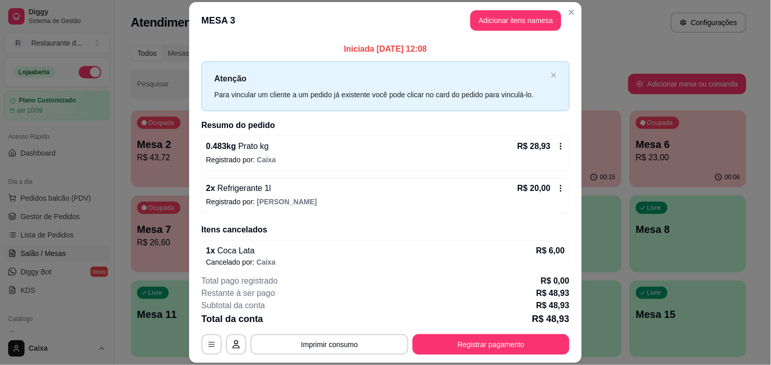
click at [551, 252] on p "R$ 6,00" at bounding box center [551, 251] width 29 height 12
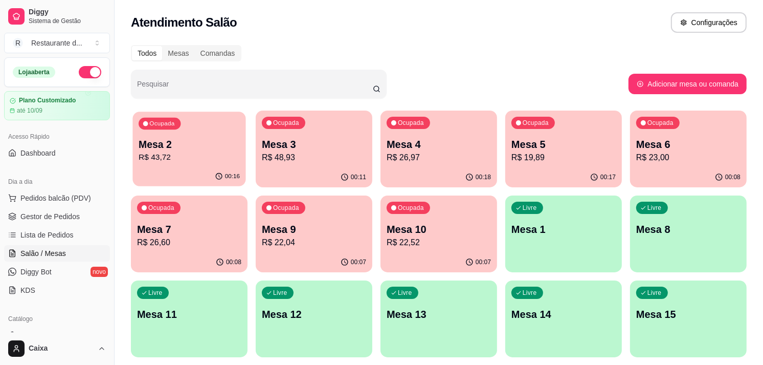
click at [176, 159] on p "R$ 43,72" at bounding box center [189, 157] width 101 height 12
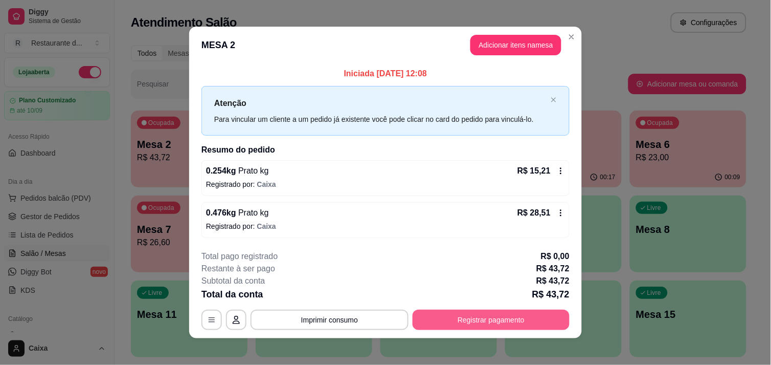
click at [469, 313] on div "**********" at bounding box center [385, 182] width 771 height 365
click at [469, 313] on button "Registrar pagamento" at bounding box center [491, 320] width 152 height 20
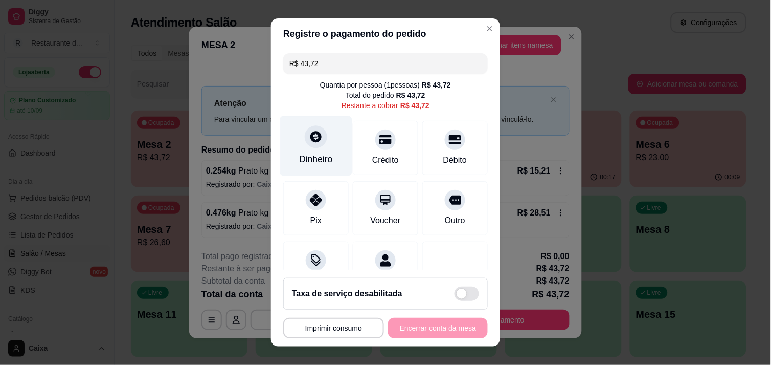
click at [316, 141] on icon at bounding box center [316, 136] width 13 height 13
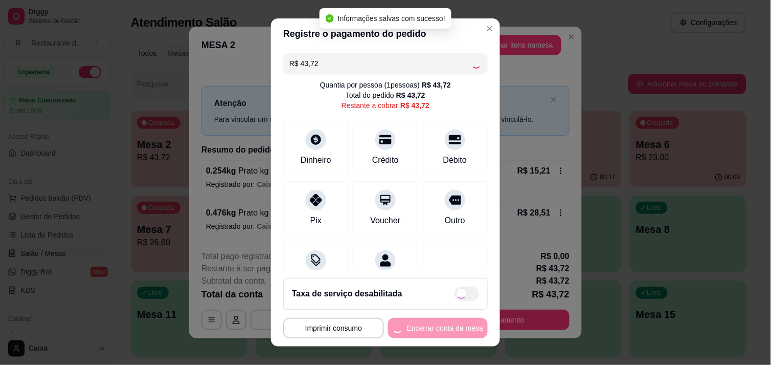
type input "R$ 0,00"
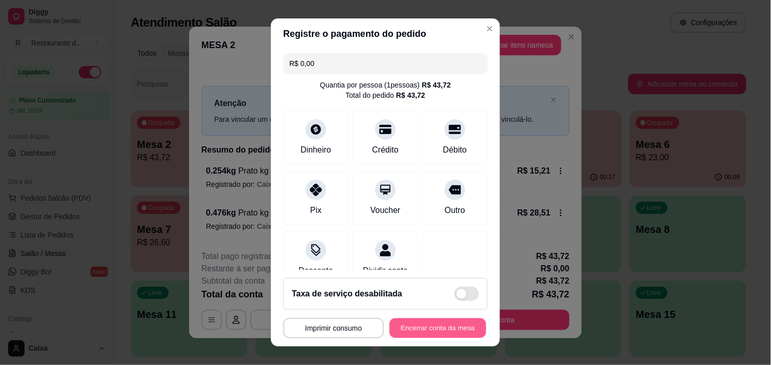
click at [438, 329] on button "Encerrar conta da mesa" at bounding box center [438, 328] width 97 height 20
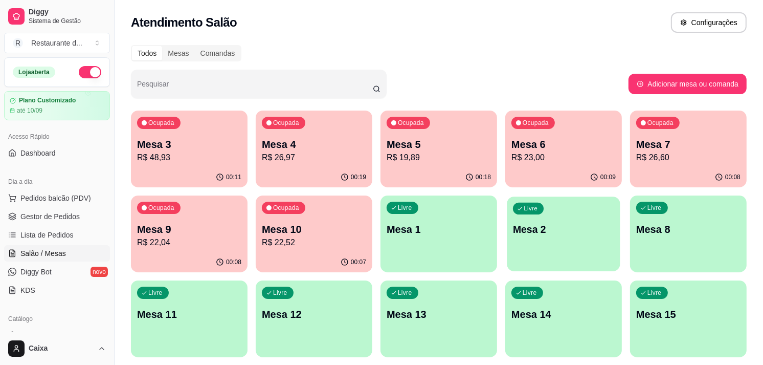
click at [547, 214] on div "Livre Mesa 2" at bounding box center [563, 227] width 113 height 62
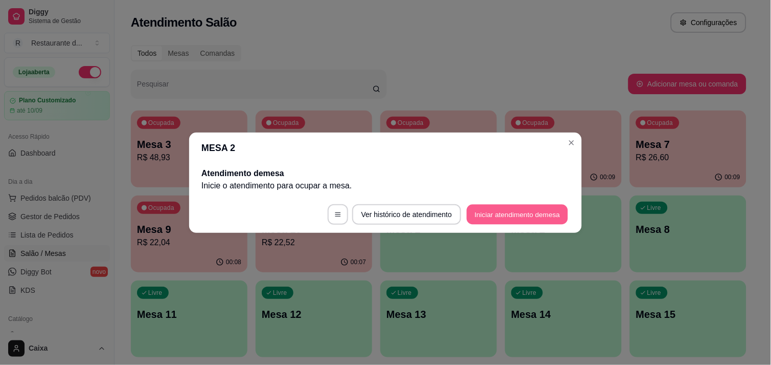
click at [529, 204] on button "Iniciar atendimento de mesa" at bounding box center [517, 214] width 101 height 20
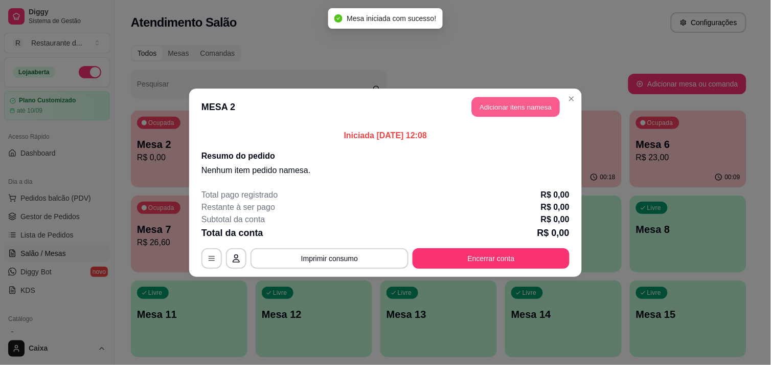
click at [527, 100] on button "Adicionar itens na mesa" at bounding box center [516, 107] width 88 height 20
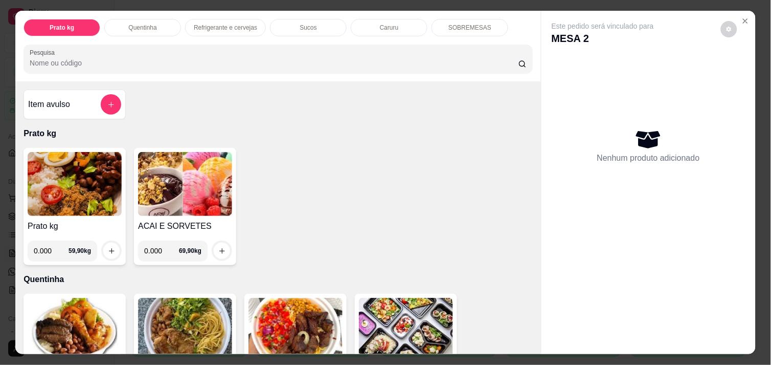
click at [47, 246] on input "0.000" at bounding box center [51, 250] width 35 height 20
click at [47, 246] on input "0.360" at bounding box center [51, 250] width 35 height 20
type input "0.360"
click at [109, 248] on icon "increase-product-quantity" at bounding box center [111, 250] width 5 height 5
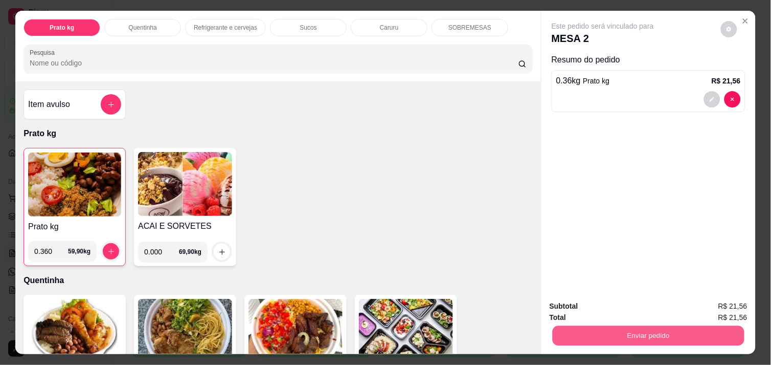
click at [646, 328] on button "Enviar pedido" at bounding box center [649, 335] width 192 height 20
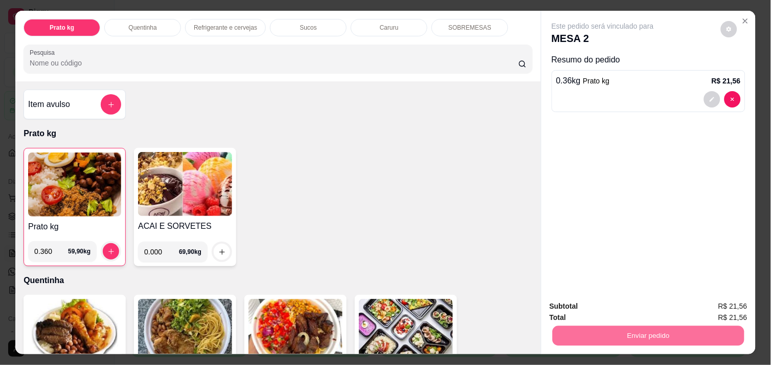
click at [627, 305] on button "Não registrar e enviar pedido" at bounding box center [615, 306] width 106 height 19
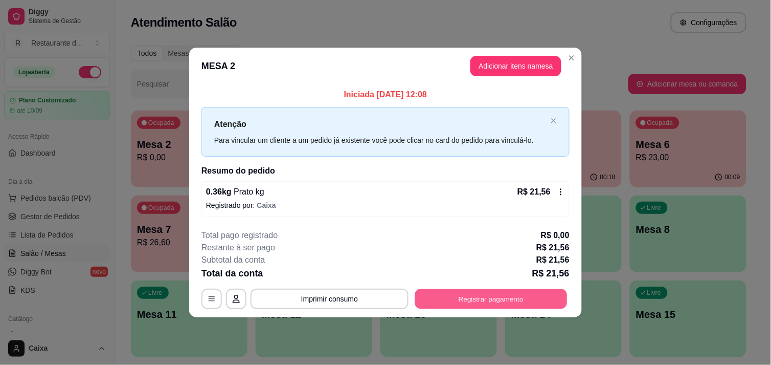
click at [498, 294] on button "Registrar pagamento" at bounding box center [491, 299] width 152 height 20
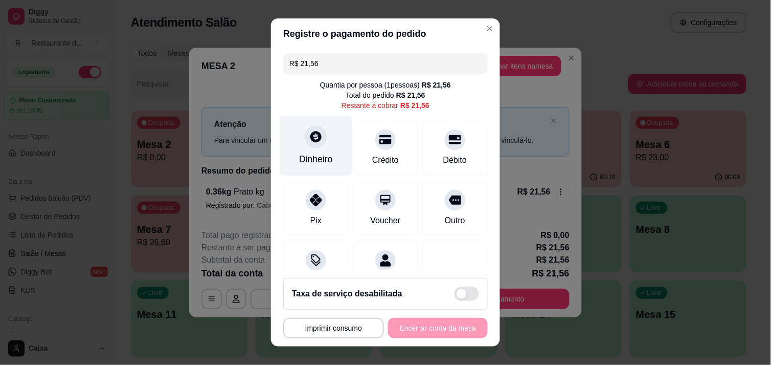
click at [311, 140] on icon at bounding box center [316, 136] width 11 height 11
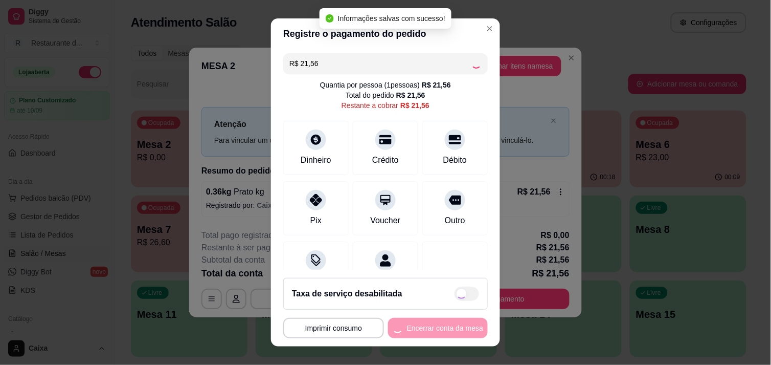
type input "R$ 0,00"
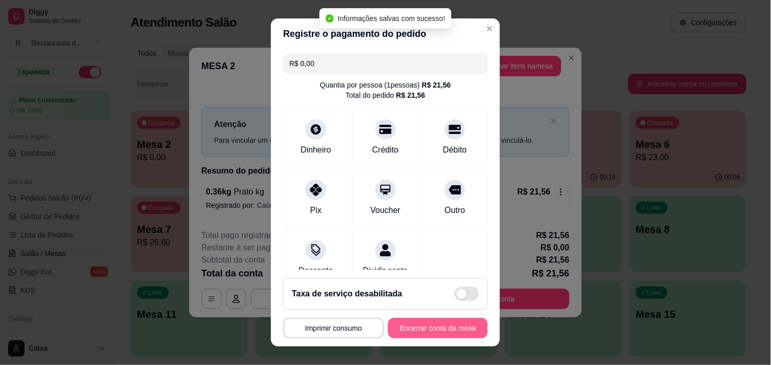
click at [427, 330] on button "Encerrar conta da mesa" at bounding box center [438, 328] width 100 height 20
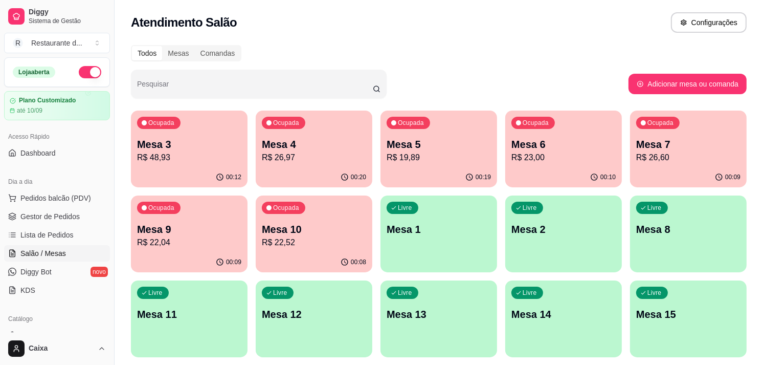
click at [672, 154] on p "R$ 26,60" at bounding box center [688, 157] width 104 height 12
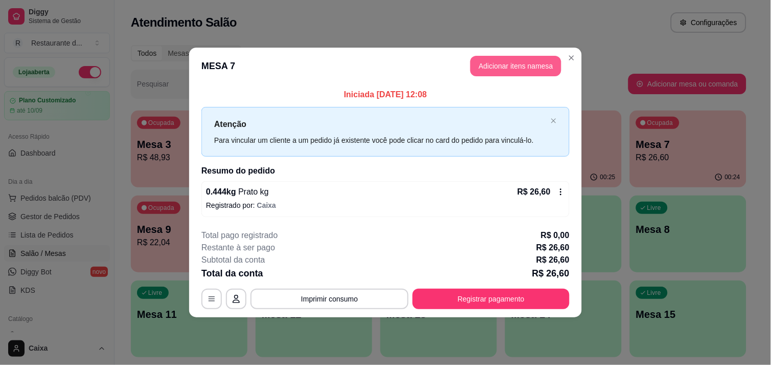
click at [535, 68] on button "Adicionar itens na mesa" at bounding box center [516, 66] width 91 height 20
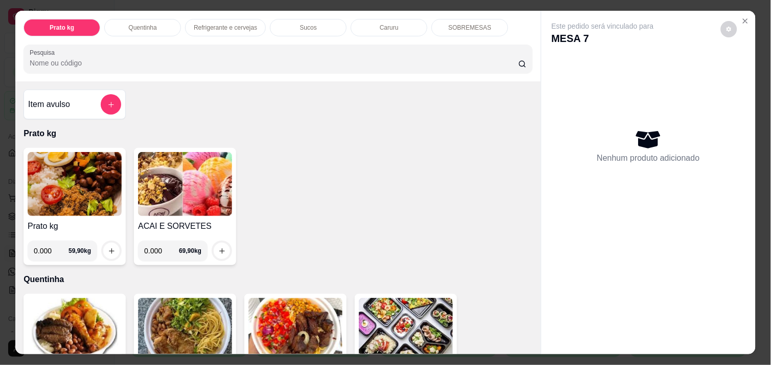
click at [160, 247] on input "0.000" at bounding box center [161, 250] width 35 height 20
type input "0.652"
click at [218, 247] on icon "increase-product-quantity" at bounding box center [222, 251] width 8 height 8
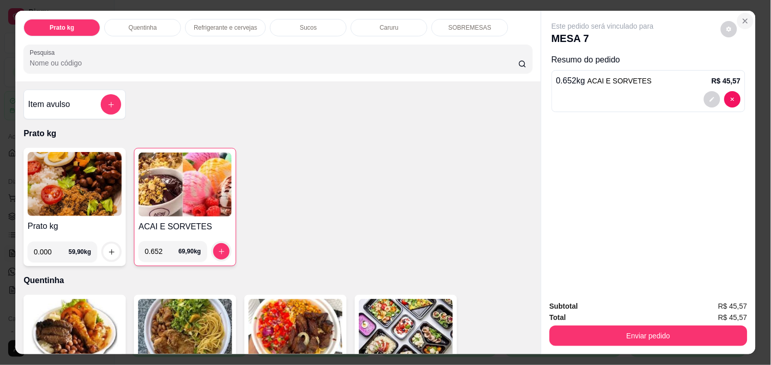
click at [741, 21] on button "Close" at bounding box center [746, 21] width 16 height 16
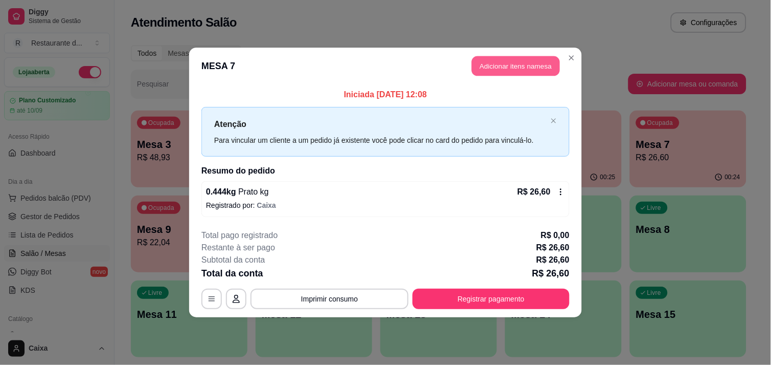
click at [512, 68] on button "Adicionar itens na mesa" at bounding box center [516, 66] width 88 height 20
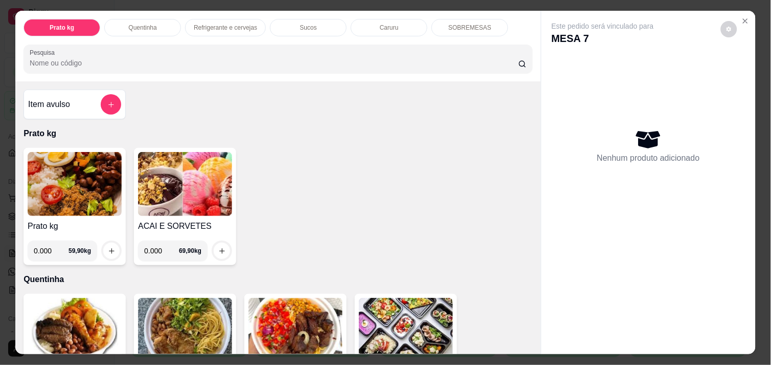
click at [156, 244] on input "0.000" at bounding box center [161, 250] width 35 height 20
type input "0.652"
click at [219, 247] on icon "increase-product-quantity" at bounding box center [222, 251] width 8 height 8
click at [159, 247] on input "0.652" at bounding box center [161, 250] width 35 height 20
type input "0.150"
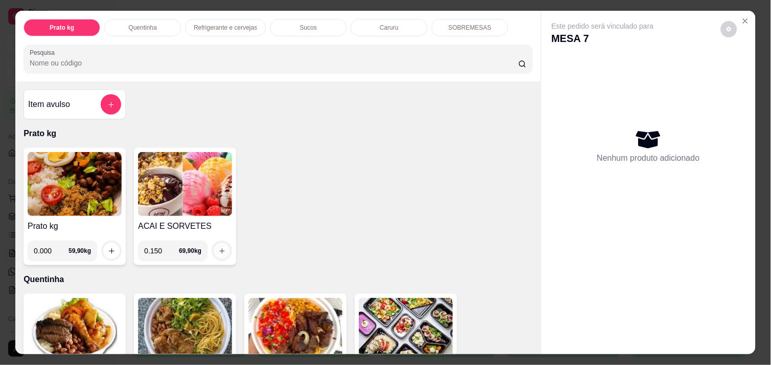
click at [220, 247] on icon "increase-product-quantity" at bounding box center [222, 251] width 8 height 8
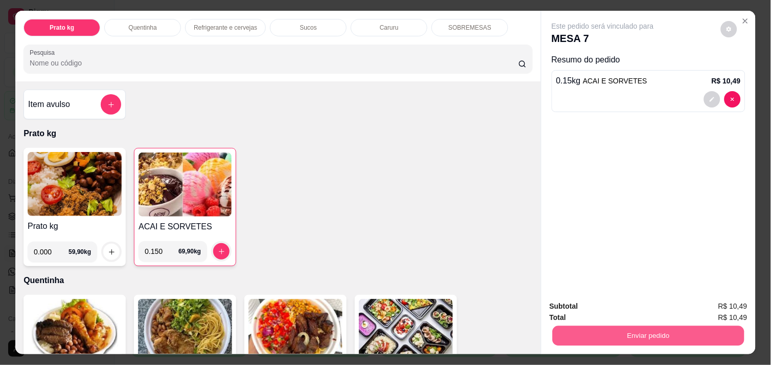
click at [688, 328] on button "Enviar pedido" at bounding box center [649, 335] width 192 height 20
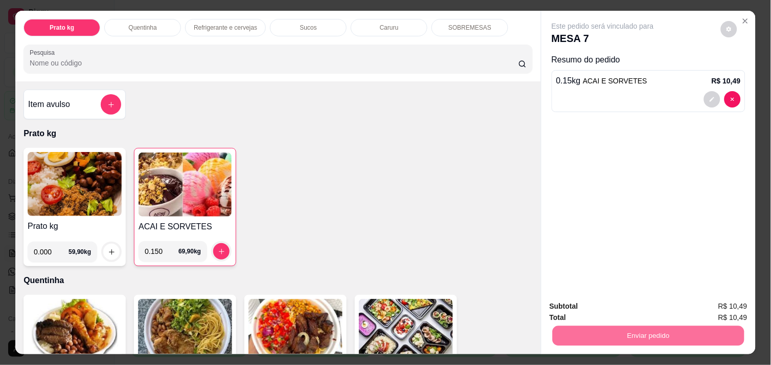
click at [636, 300] on button "Não registrar e enviar pedido" at bounding box center [614, 306] width 103 height 19
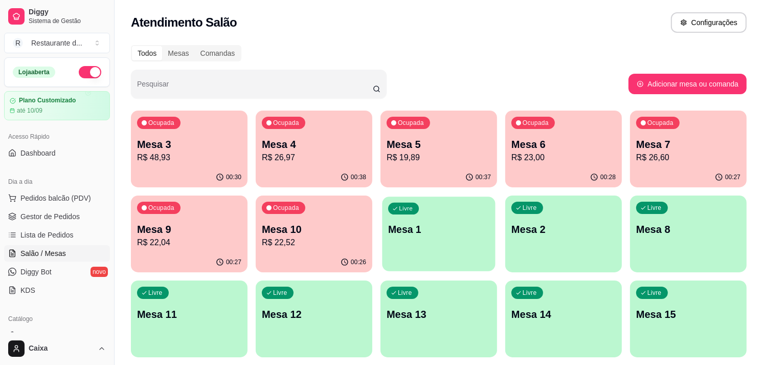
click at [456, 217] on div "Livre Mesa 1" at bounding box center [438, 227] width 113 height 62
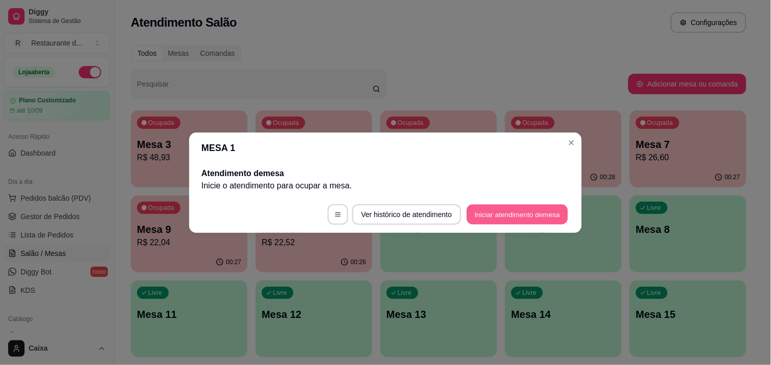
click at [482, 213] on button "Iniciar atendimento de mesa" at bounding box center [517, 214] width 101 height 20
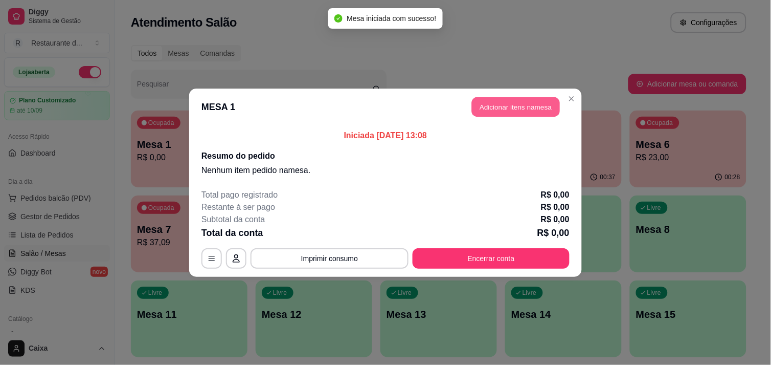
click at [505, 104] on button "Adicionar itens na mesa" at bounding box center [516, 107] width 88 height 20
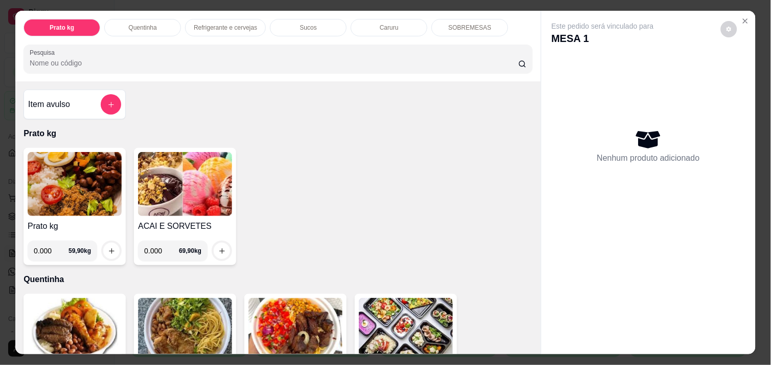
click at [52, 246] on input "0.000" at bounding box center [51, 250] width 35 height 20
click at [161, 247] on input "0.000" at bounding box center [161, 250] width 35 height 20
type input "0.112"
click at [218, 247] on icon "increase-product-quantity" at bounding box center [222, 251] width 8 height 8
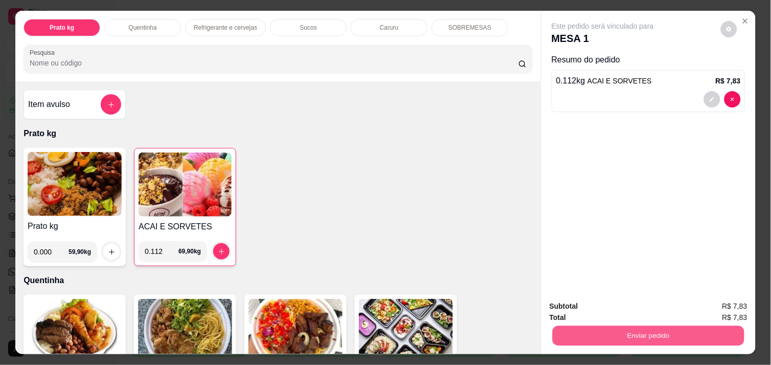
click at [678, 330] on button "Enviar pedido" at bounding box center [649, 335] width 192 height 20
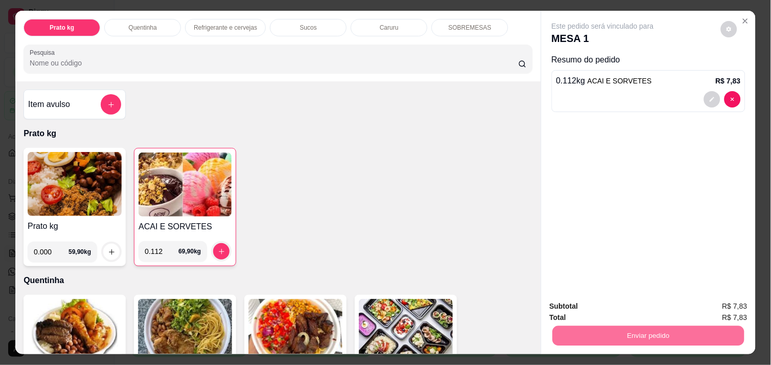
click at [651, 309] on button "Não registrar e enviar pedido" at bounding box center [615, 306] width 106 height 19
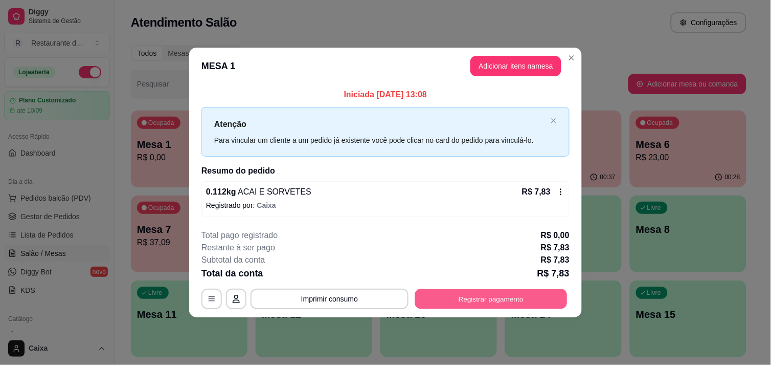
click at [505, 297] on button "Registrar pagamento" at bounding box center [491, 299] width 152 height 20
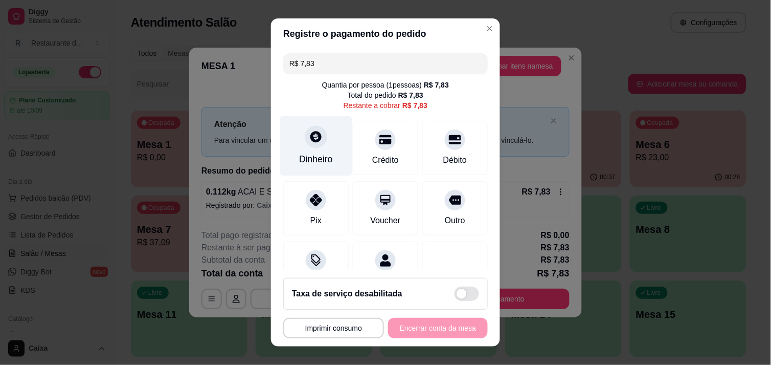
click at [311, 137] on icon at bounding box center [316, 136] width 11 height 11
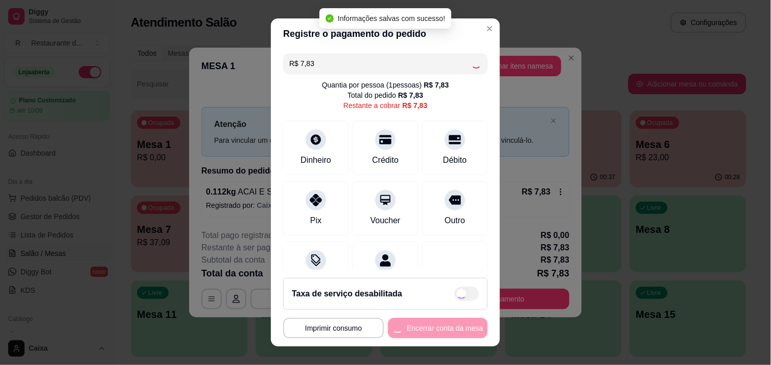
type input "R$ 0,00"
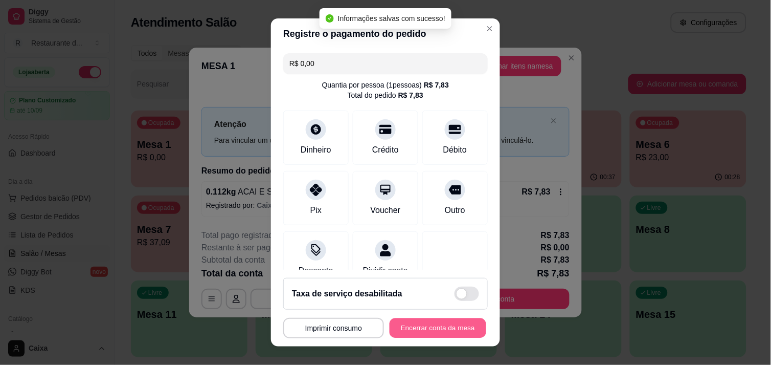
click at [423, 332] on button "Encerrar conta da mesa" at bounding box center [438, 328] width 97 height 20
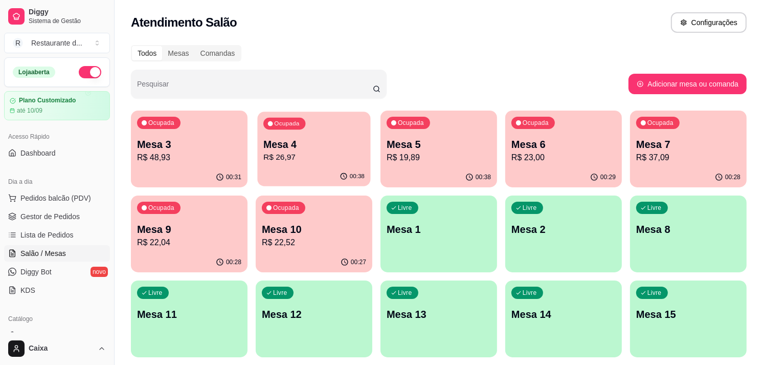
click at [311, 167] on button "Ocupada Mesa 4 R$ 26,97 00:38" at bounding box center [313, 149] width 113 height 75
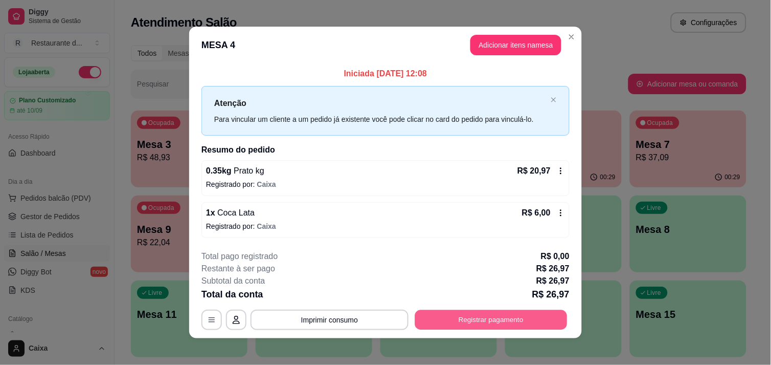
click at [484, 328] on button "Registrar pagamento" at bounding box center [491, 320] width 152 height 20
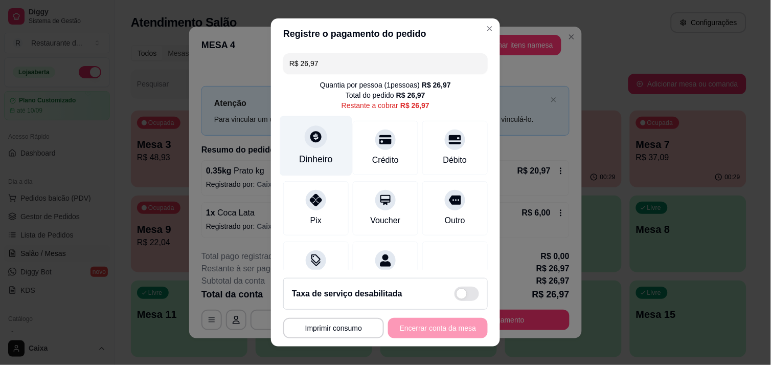
click at [314, 143] on icon at bounding box center [316, 136] width 13 height 13
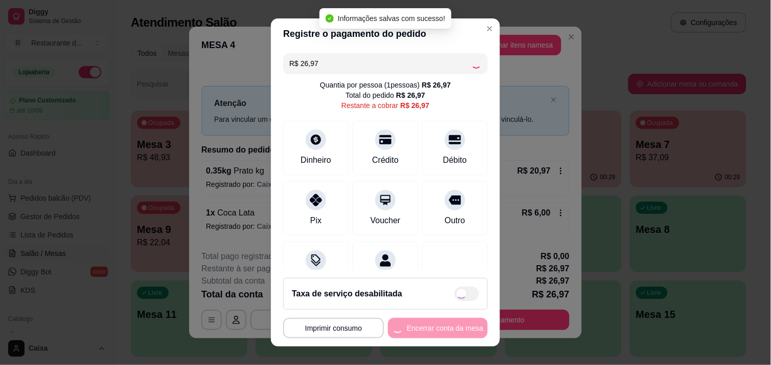
type input "R$ 0,00"
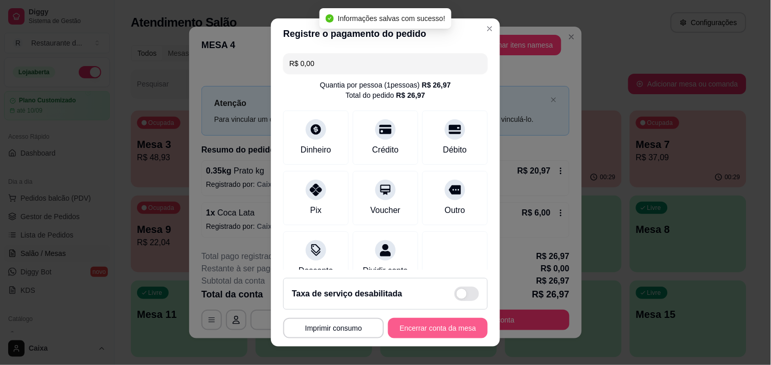
click at [435, 319] on button "Encerrar conta da mesa" at bounding box center [438, 328] width 100 height 20
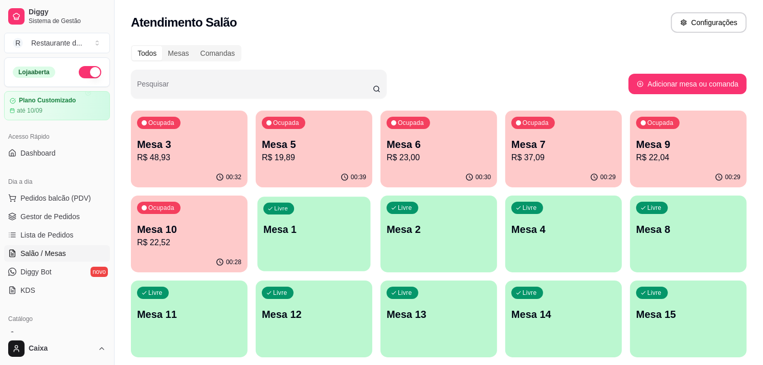
click at [311, 238] on div "Livre Mesa 1" at bounding box center [313, 227] width 113 height 62
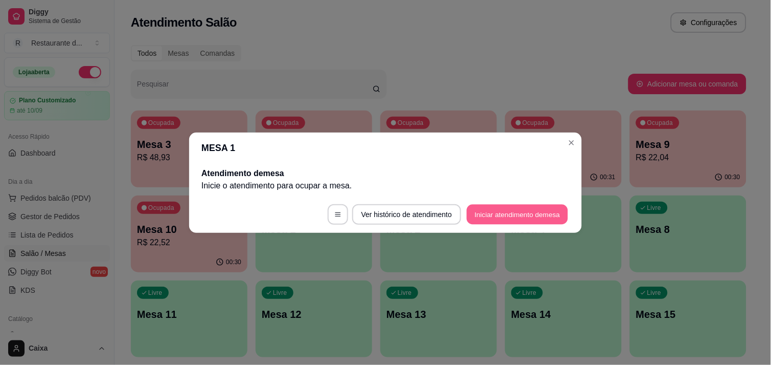
click at [485, 213] on button "Iniciar atendimento de mesa" at bounding box center [517, 214] width 101 height 20
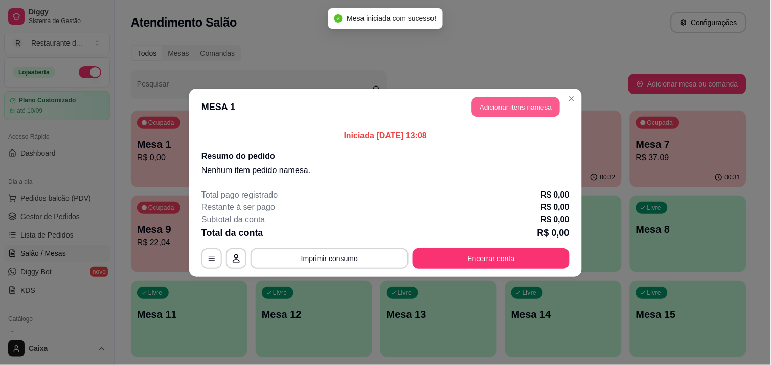
click at [502, 101] on button "Adicionar itens na mesa" at bounding box center [516, 107] width 88 height 20
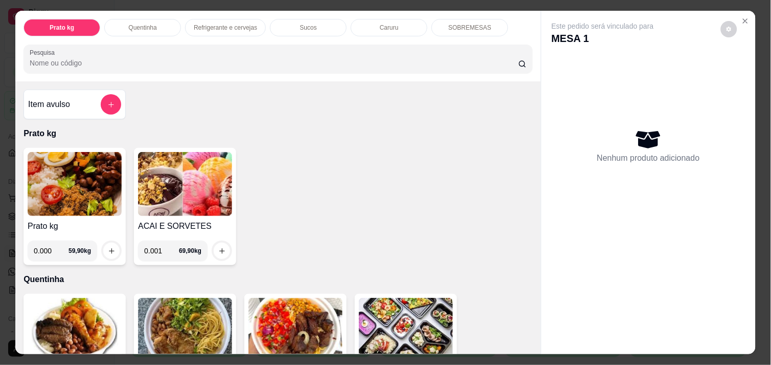
click at [167, 244] on input "0.001" at bounding box center [161, 250] width 35 height 20
type input "0.102"
click at [220, 247] on icon "increase-product-quantity" at bounding box center [222, 251] width 8 height 8
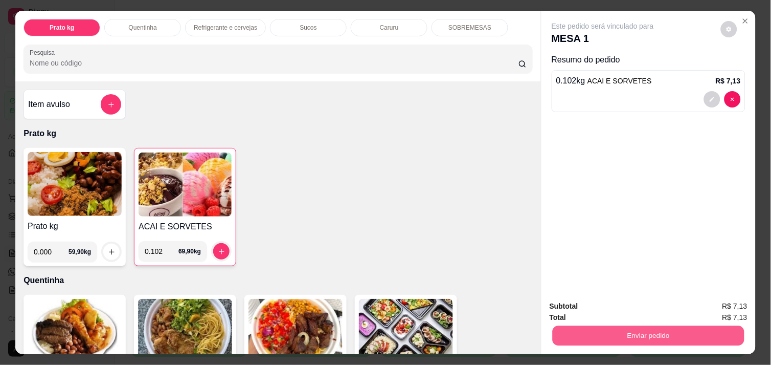
click at [661, 333] on button "Enviar pedido" at bounding box center [649, 335] width 192 height 20
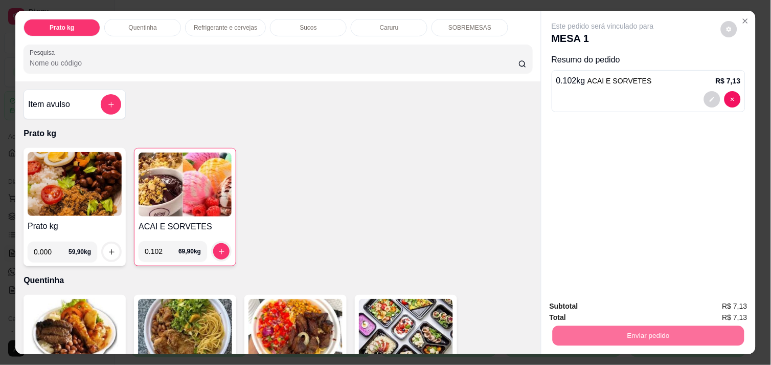
click at [633, 310] on button "Não registrar e enviar pedido" at bounding box center [614, 306] width 103 height 19
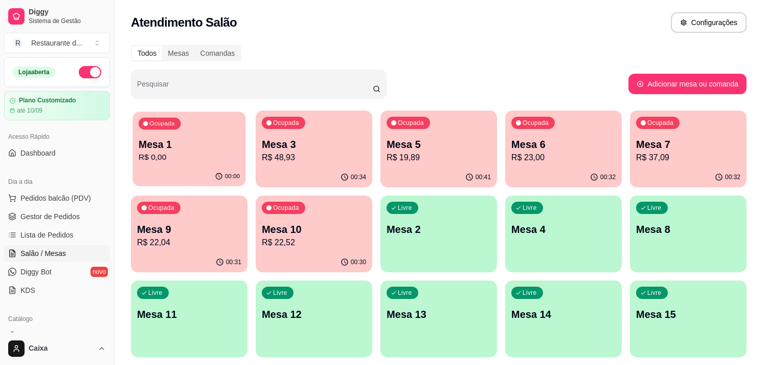
click at [215, 164] on div "Ocupada Mesa 1 R$ 0,00" at bounding box center [188, 139] width 113 height 55
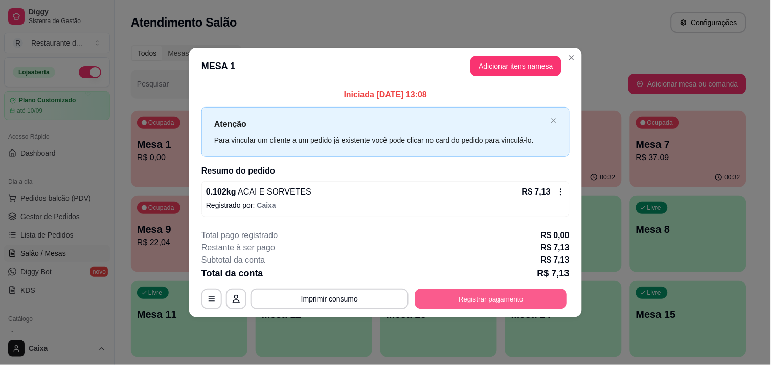
click at [457, 297] on button "Registrar pagamento" at bounding box center [491, 299] width 152 height 20
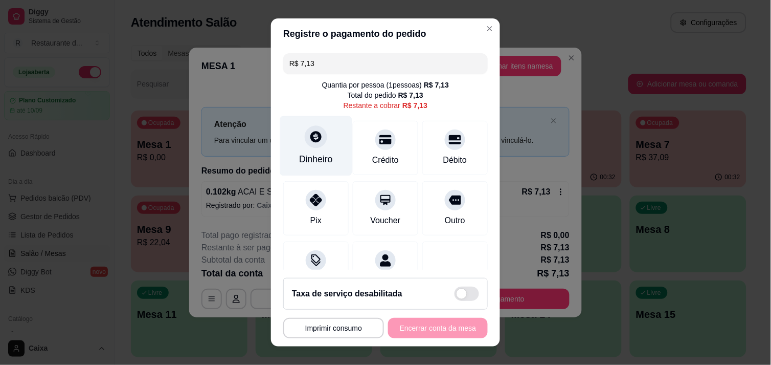
click at [308, 129] on div at bounding box center [316, 136] width 23 height 23
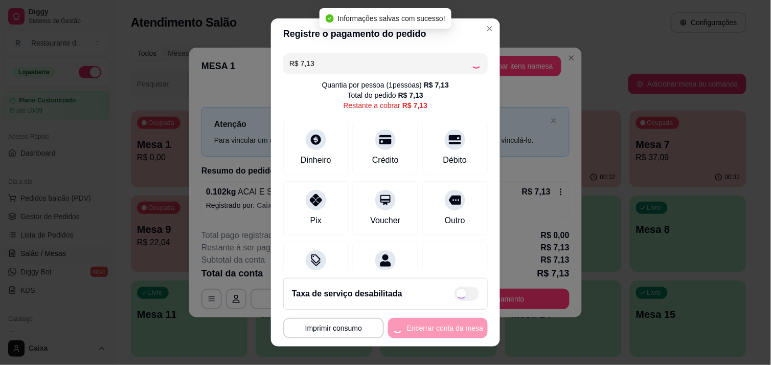
type input "R$ 0,00"
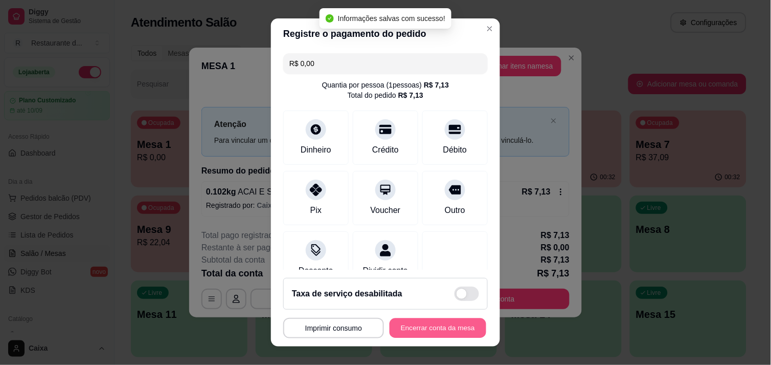
click at [451, 319] on button "Encerrar conta da mesa" at bounding box center [438, 328] width 97 height 20
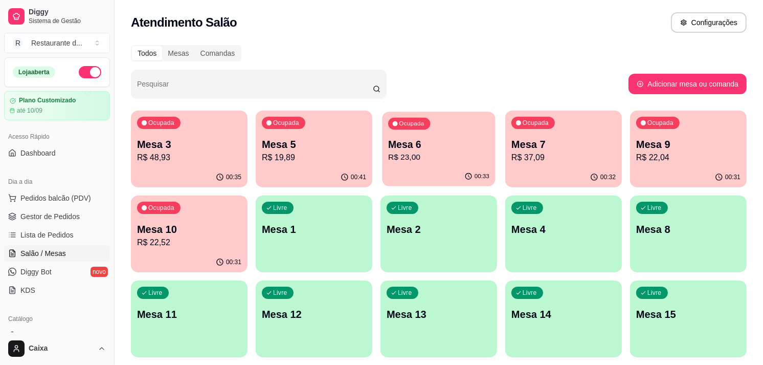
click at [459, 143] on p "Mesa 6" at bounding box center [438, 145] width 101 height 14
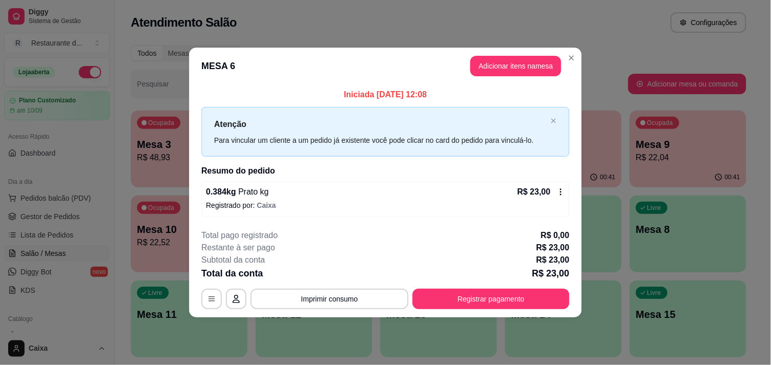
click at [459, 143] on div "Para vincular um cliente a um pedido já existente você pode clicar no card do p…" at bounding box center [380, 140] width 333 height 11
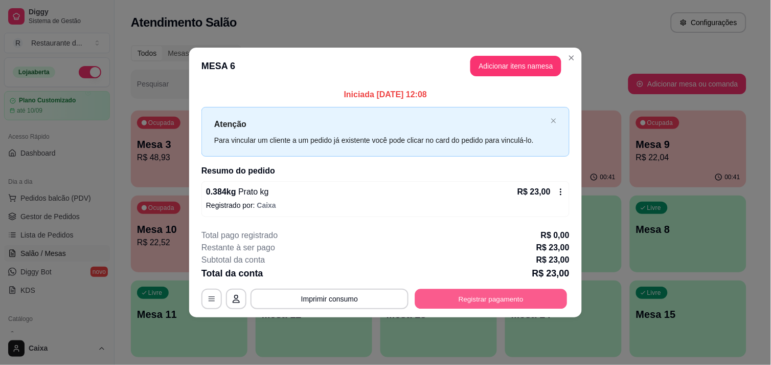
click at [490, 295] on button "Registrar pagamento" at bounding box center [491, 299] width 152 height 20
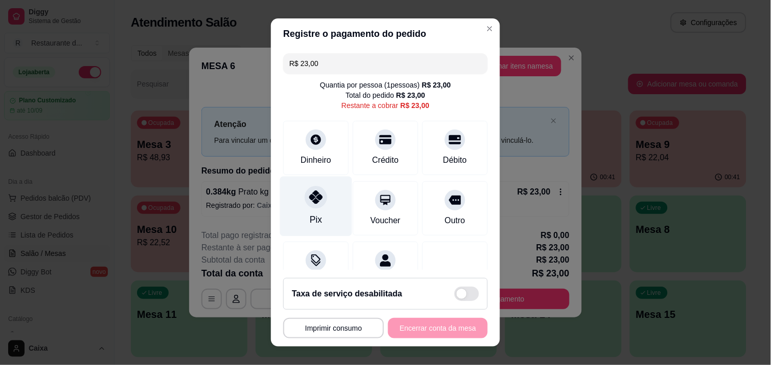
click at [310, 200] on icon at bounding box center [316, 196] width 13 height 13
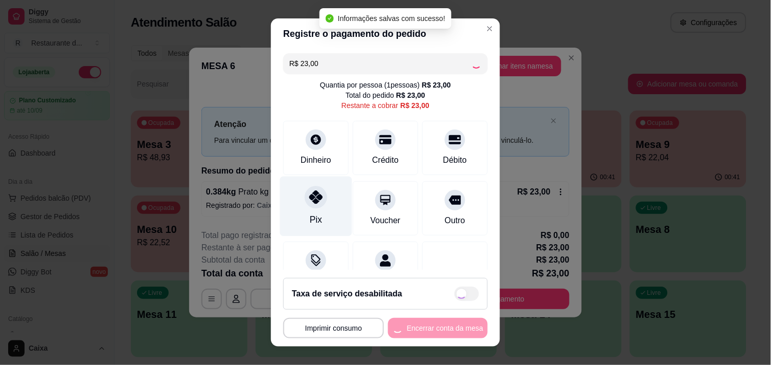
type input "R$ 0,00"
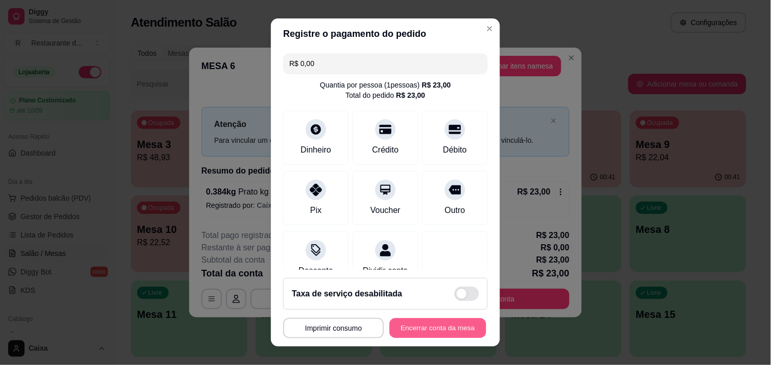
click at [427, 329] on button "Encerrar conta da mesa" at bounding box center [438, 328] width 97 height 20
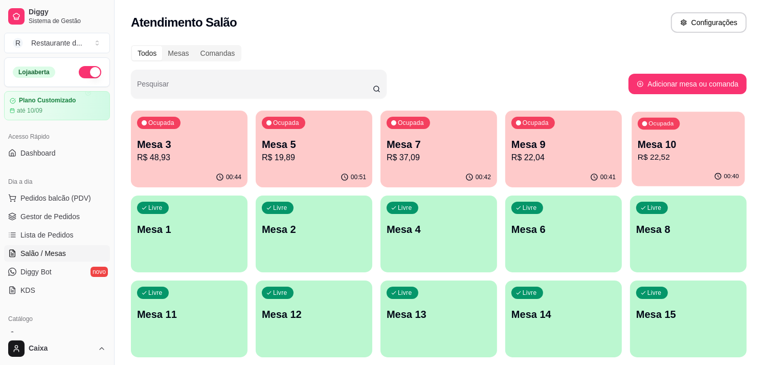
click at [705, 154] on p "R$ 22,52" at bounding box center [688, 157] width 101 height 12
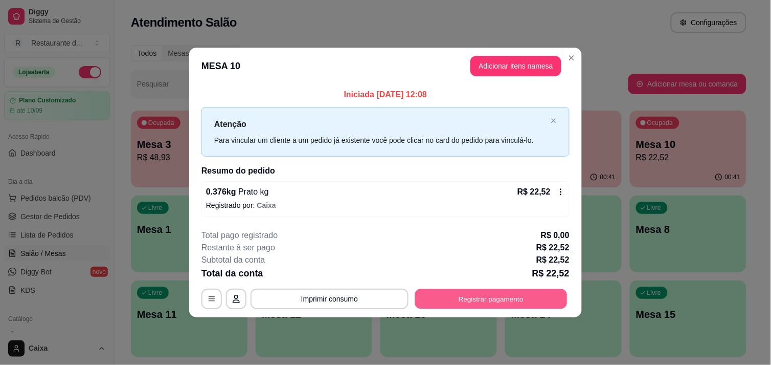
click at [514, 303] on button "Registrar pagamento" at bounding box center [491, 299] width 152 height 20
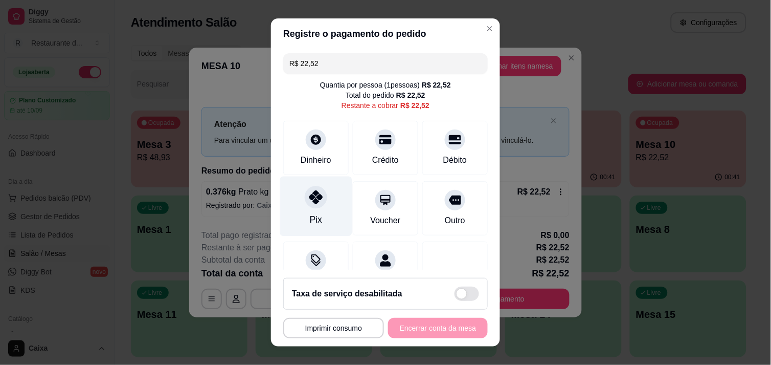
click at [310, 202] on icon at bounding box center [316, 196] width 13 height 13
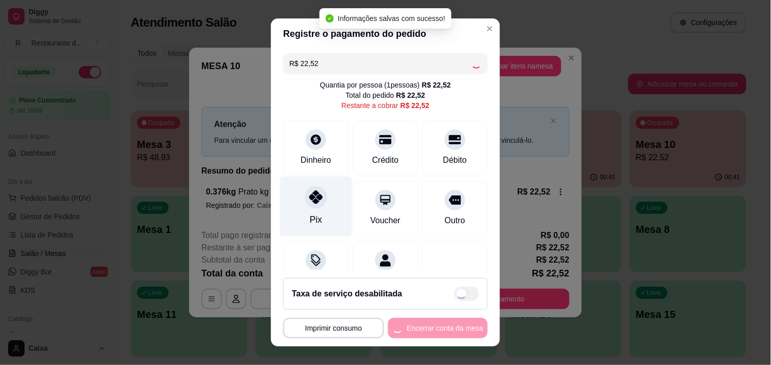
type input "R$ 0,00"
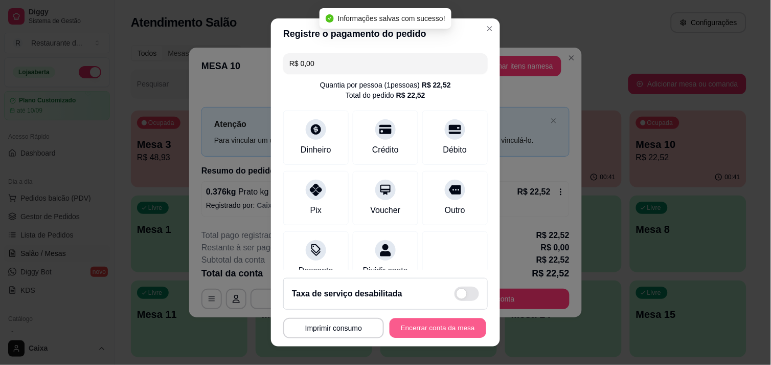
click at [419, 326] on button "Encerrar conta da mesa" at bounding box center [438, 328] width 97 height 20
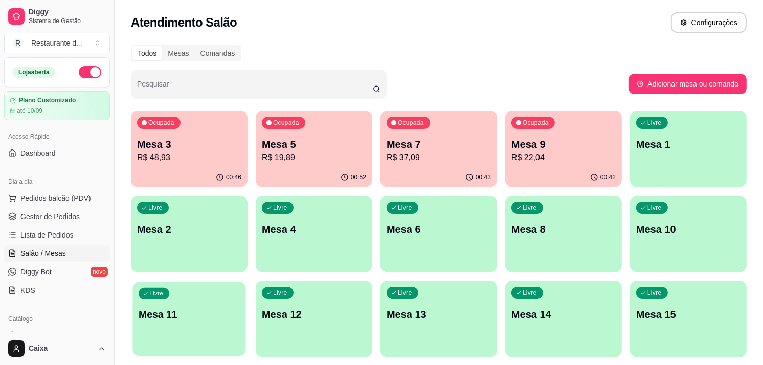
click at [182, 328] on div "Livre Mesa 11" at bounding box center [188, 312] width 113 height 62
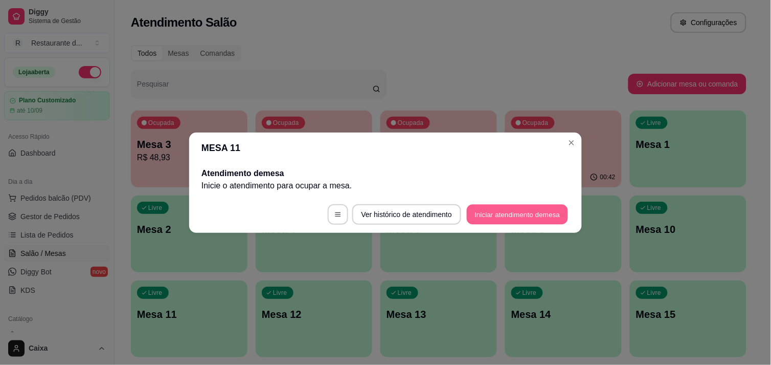
click at [493, 210] on button "Iniciar atendimento de mesa" at bounding box center [517, 214] width 101 height 20
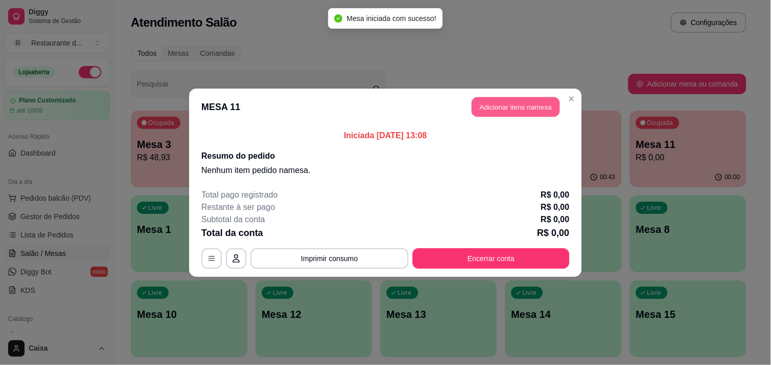
click at [505, 105] on button "Adicionar itens na mesa" at bounding box center [516, 107] width 88 height 20
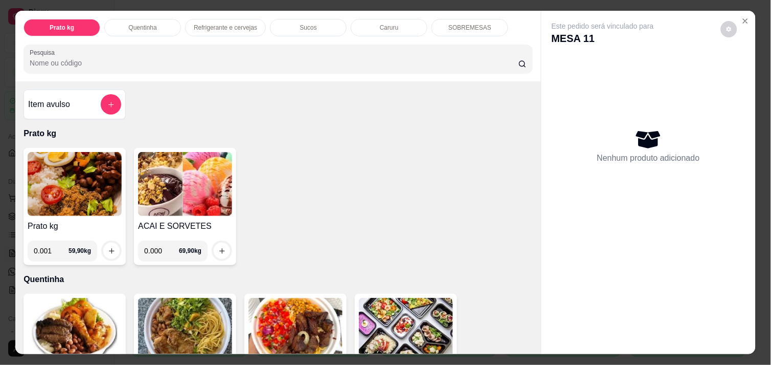
click at [54, 247] on input "0.001" at bounding box center [51, 250] width 35 height 20
type input "0.580"
click at [108, 247] on icon "increase-product-quantity" at bounding box center [112, 251] width 8 height 8
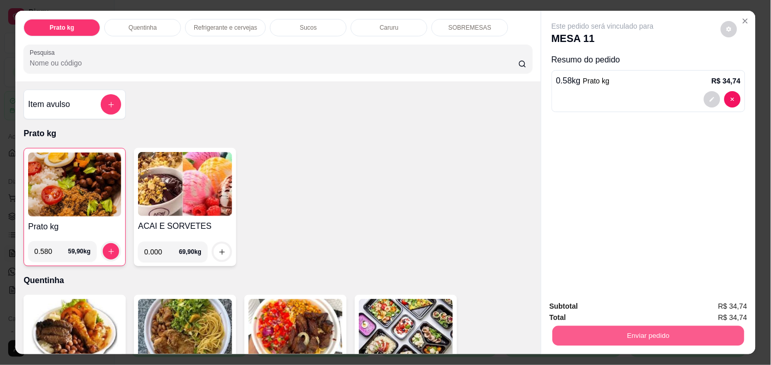
click at [627, 328] on button "Enviar pedido" at bounding box center [649, 335] width 192 height 20
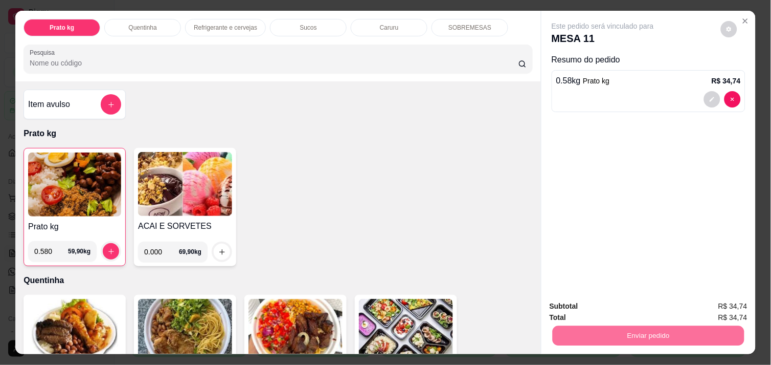
click at [610, 304] on button "Não registrar e enviar pedido" at bounding box center [614, 306] width 103 height 19
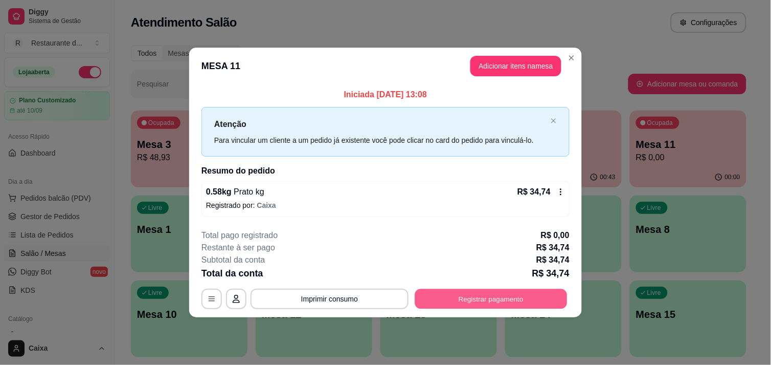
click at [525, 302] on button "Registrar pagamento" at bounding box center [491, 299] width 152 height 20
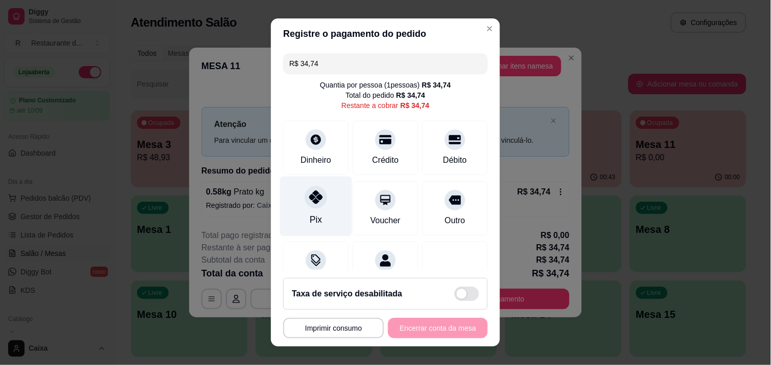
click at [310, 197] on icon at bounding box center [316, 196] width 13 height 13
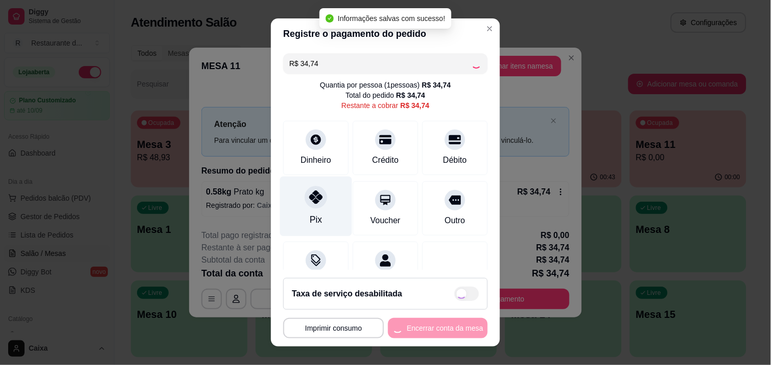
type input "R$ 0,00"
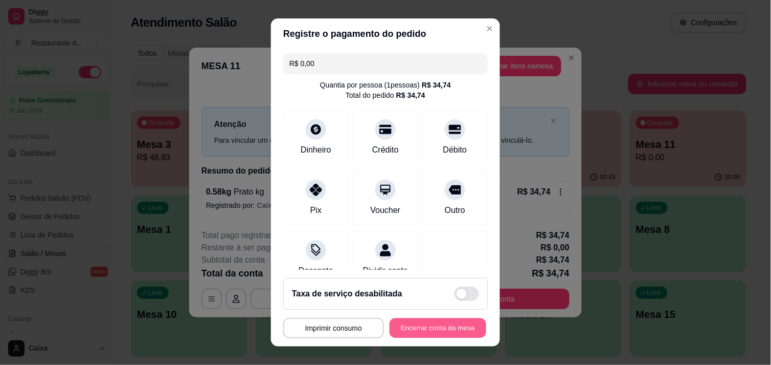
click at [418, 321] on button "Encerrar conta da mesa" at bounding box center [438, 328] width 97 height 20
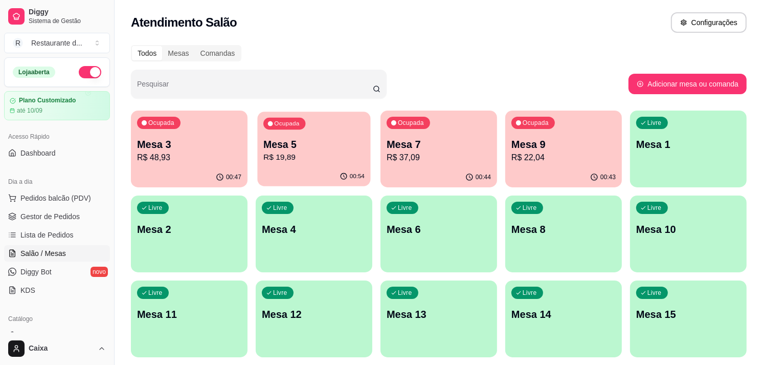
click at [330, 156] on p "R$ 19,89" at bounding box center [313, 157] width 101 height 12
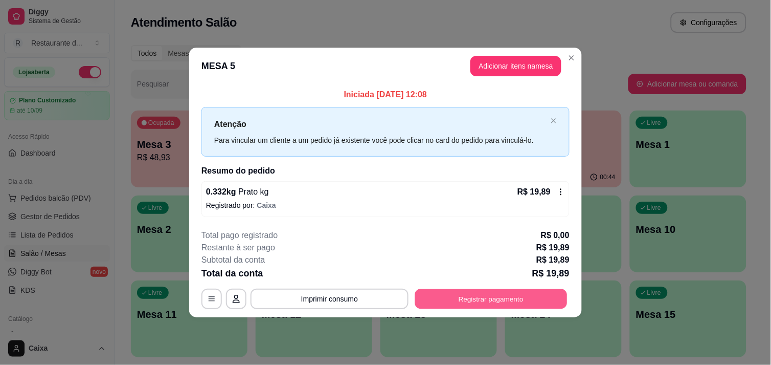
click at [507, 289] on button "Registrar pagamento" at bounding box center [491, 299] width 152 height 20
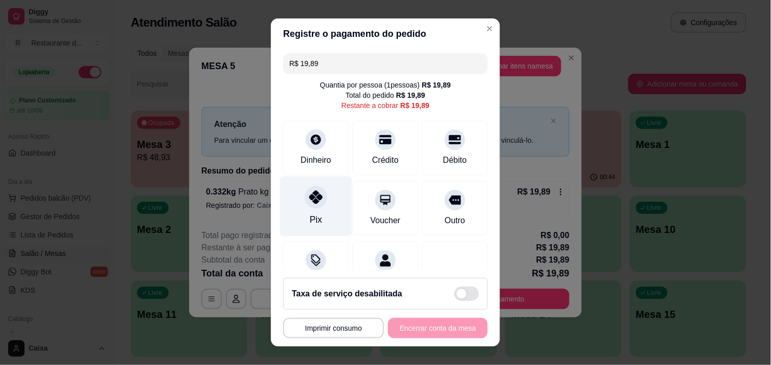
click at [298, 200] on div "Pix" at bounding box center [316, 206] width 72 height 60
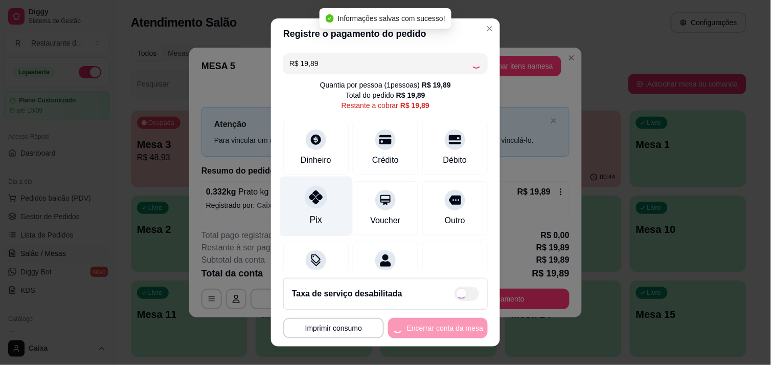
type input "R$ 0,00"
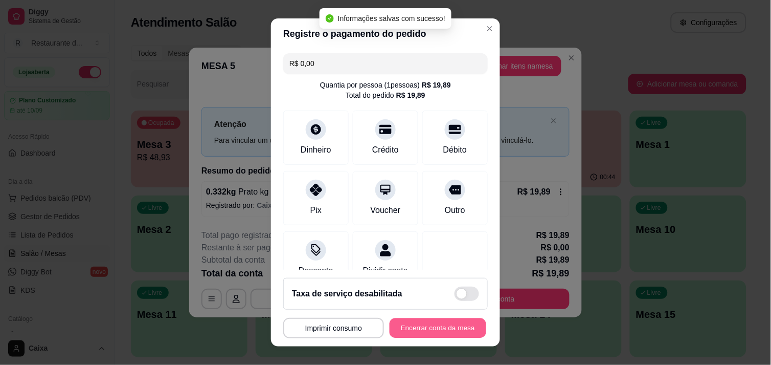
click at [448, 324] on button "Encerrar conta da mesa" at bounding box center [438, 328] width 97 height 20
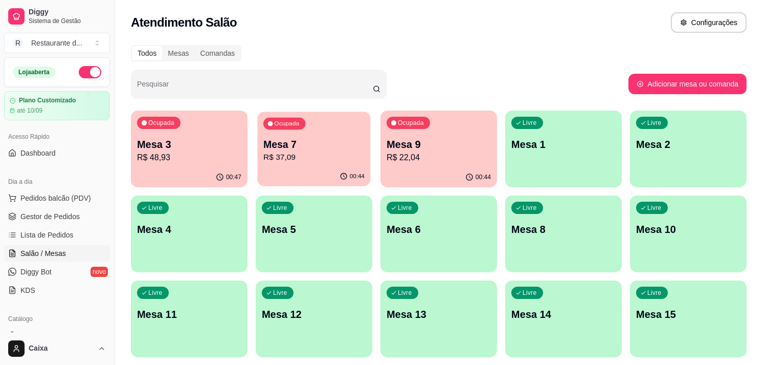
click at [335, 143] on p "Mesa 7" at bounding box center [313, 145] width 101 height 14
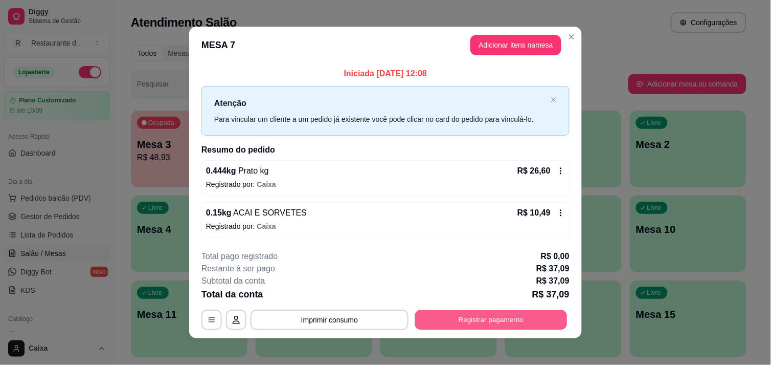
click at [485, 315] on button "Registrar pagamento" at bounding box center [491, 320] width 152 height 20
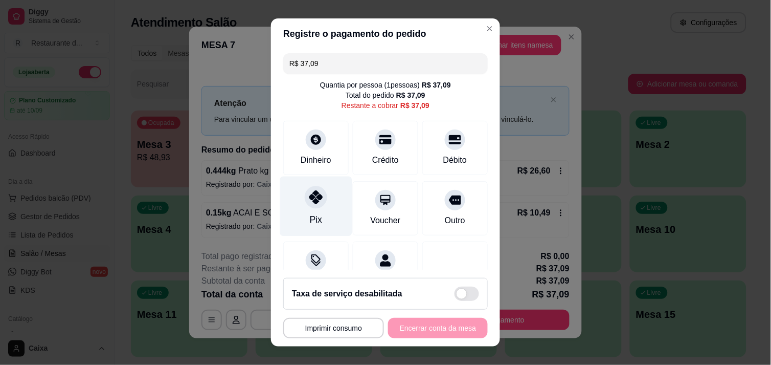
click at [317, 203] on div at bounding box center [316, 197] width 23 height 23
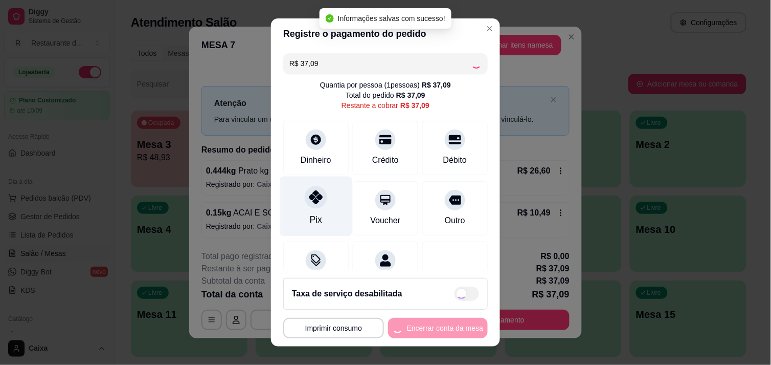
type input "R$ 0,00"
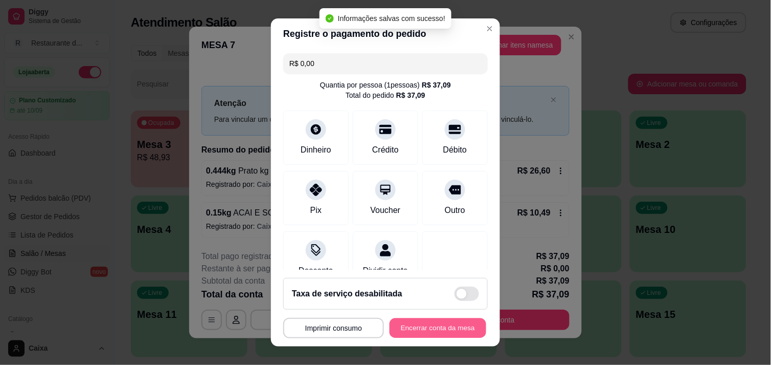
click at [410, 323] on button "Encerrar conta da mesa" at bounding box center [438, 328] width 97 height 20
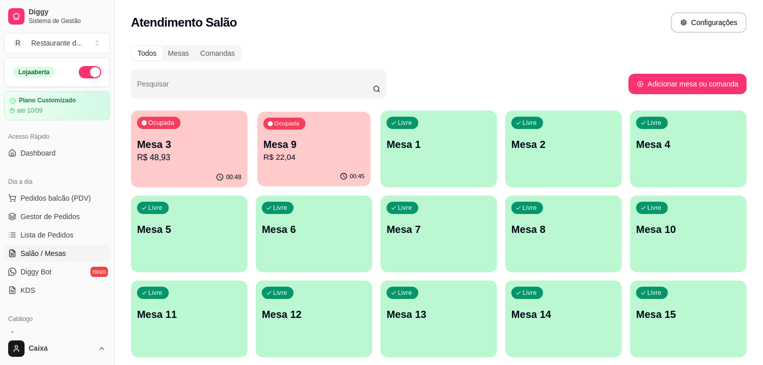
click at [305, 164] on div "Ocupada Mesa 9 R$ 22,04" at bounding box center [313, 139] width 113 height 55
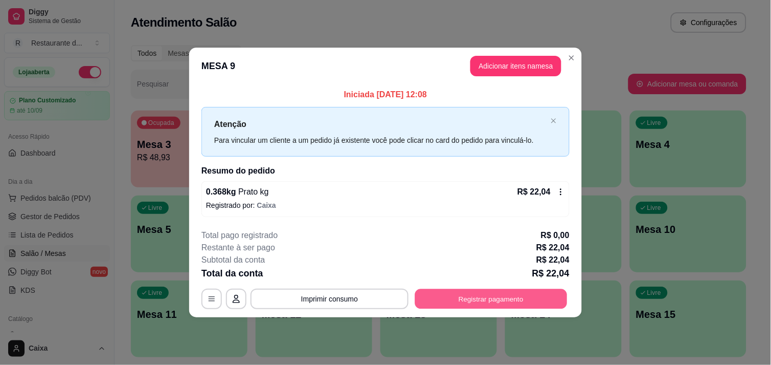
click at [467, 294] on button "Registrar pagamento" at bounding box center [491, 299] width 152 height 20
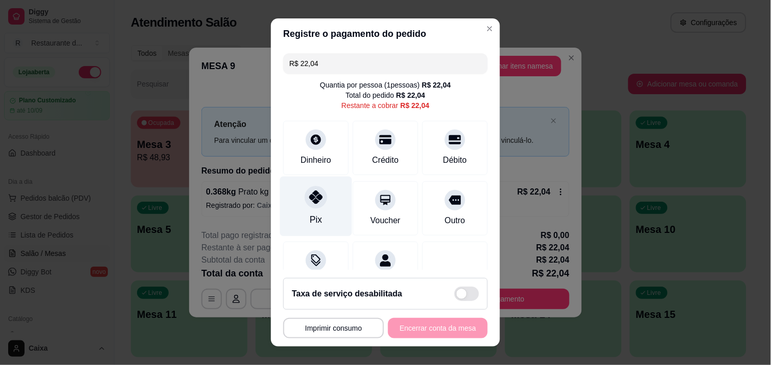
click at [307, 205] on div at bounding box center [316, 197] width 23 height 23
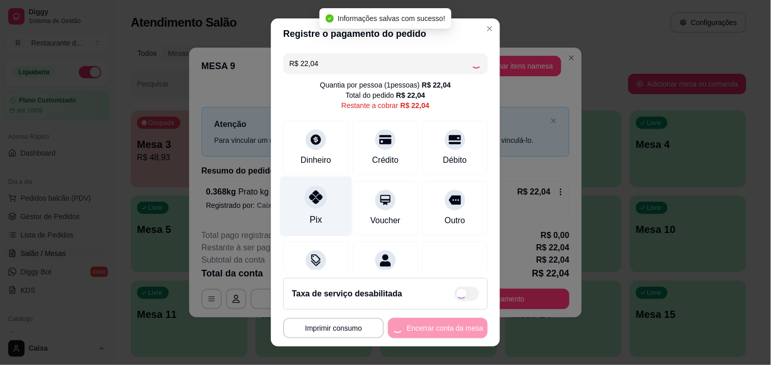
type input "R$ 0,00"
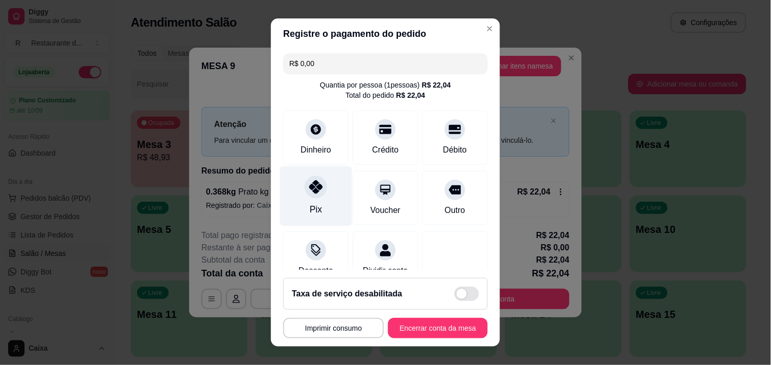
click at [305, 193] on div at bounding box center [316, 186] width 23 height 23
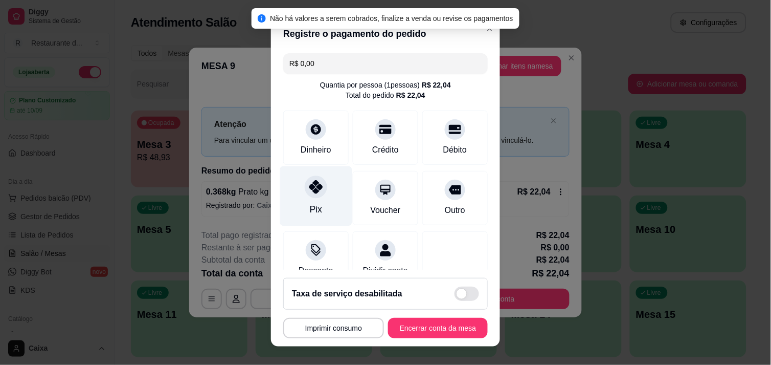
click at [310, 185] on icon at bounding box center [316, 186] width 13 height 13
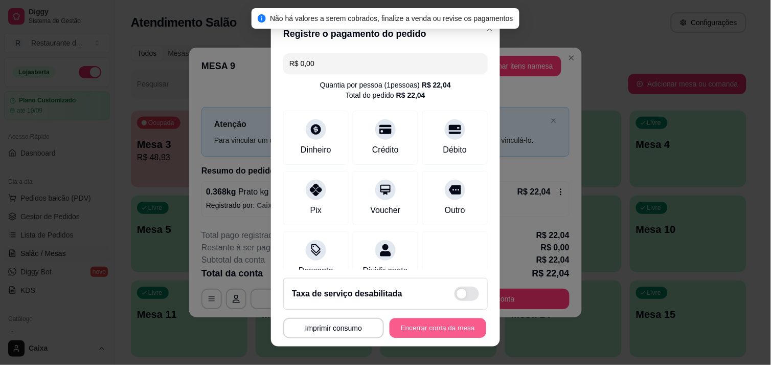
click at [427, 326] on button "Encerrar conta da mesa" at bounding box center [438, 328] width 97 height 20
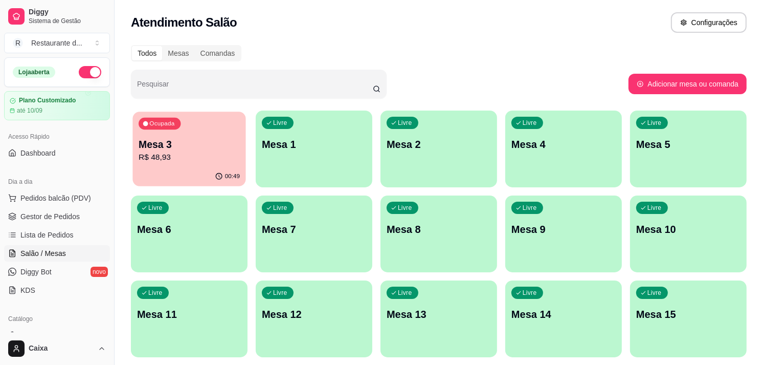
click at [220, 123] on div "Ocupada Mesa 3 R$ 48,93" at bounding box center [188, 139] width 113 height 55
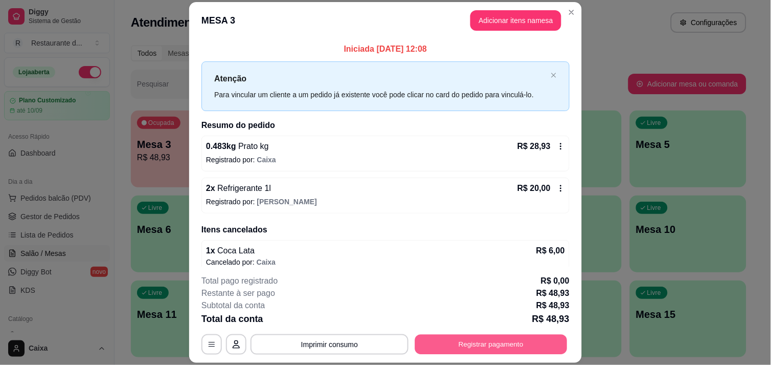
click at [477, 342] on button "Registrar pagamento" at bounding box center [491, 345] width 152 height 20
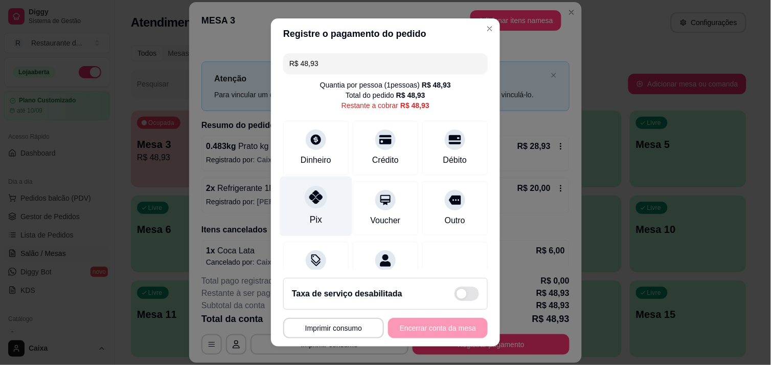
click at [302, 211] on div "Pix" at bounding box center [316, 206] width 72 height 60
type input "R$ 0,00"
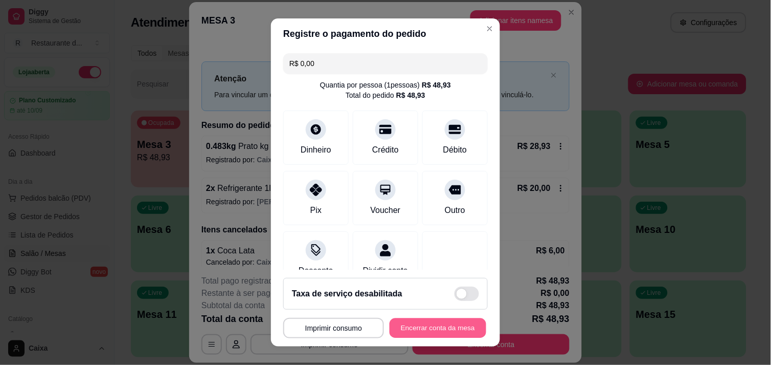
click at [422, 321] on button "Encerrar conta da mesa" at bounding box center [438, 328] width 97 height 20
